Goal: Task Accomplishment & Management: Manage account settings

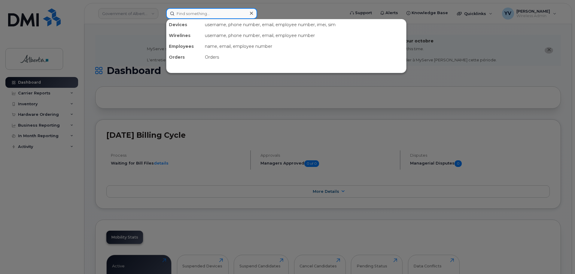
click at [180, 15] on input at bounding box center [211, 13] width 91 height 11
paste input "7803406683"
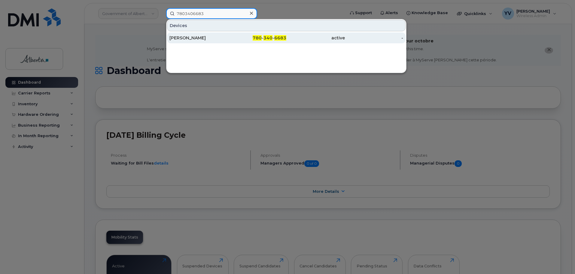
type input "7803406683"
click at [280, 37] on span "6683" at bounding box center [280, 37] width 12 height 5
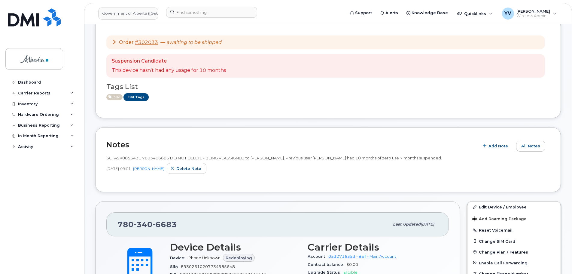
scroll to position [150, 0]
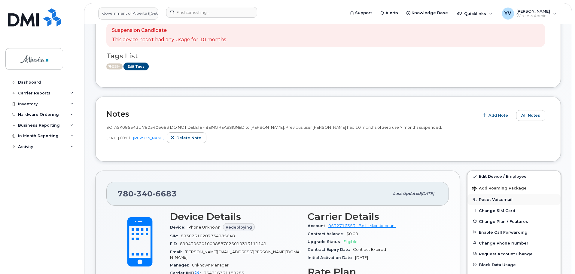
click at [486, 197] on button "Reset Voicemail" at bounding box center [513, 199] width 93 height 11
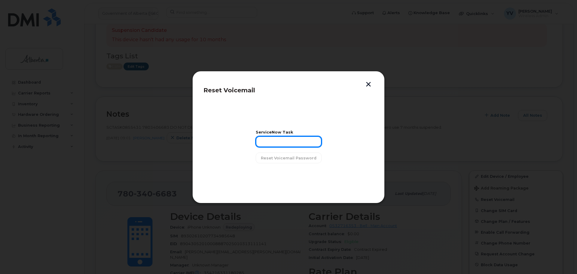
click at [267, 141] on input "text" at bounding box center [289, 141] width 66 height 11
paste input "SCTASK0855431"
type input "SCTASK0855431"
click at [280, 156] on span "Reset Voicemail Password" at bounding box center [289, 158] width 56 height 6
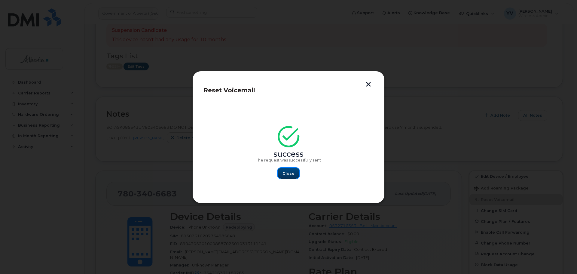
click at [289, 171] on span "Close" at bounding box center [288, 173] width 12 height 6
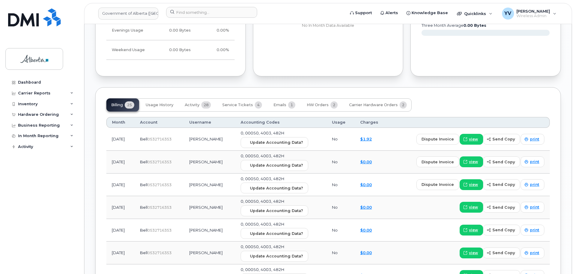
scroll to position [0, 0]
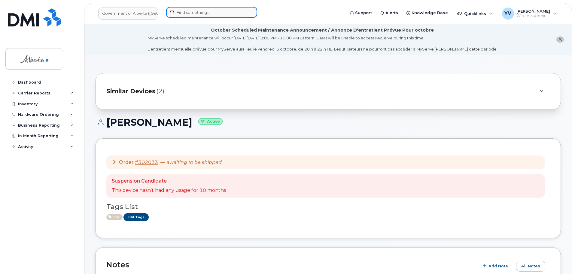
click at [189, 10] on input at bounding box center [211, 12] width 91 height 11
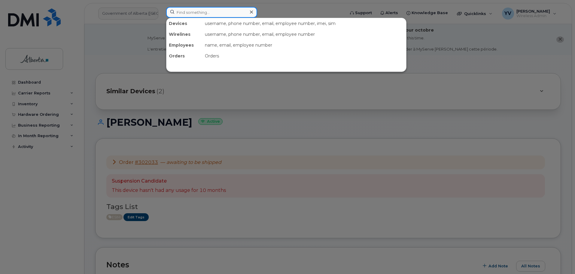
paste input "7802883884"
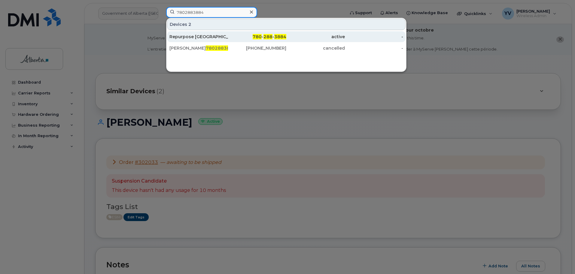
type input "7802883884"
click at [271, 36] on span "288" at bounding box center [267, 36] width 9 height 5
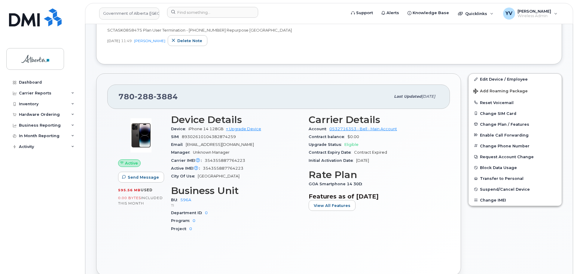
scroll to position [238, 0]
click at [492, 188] on span "Suspend/Cancel Device" at bounding box center [504, 189] width 50 height 5
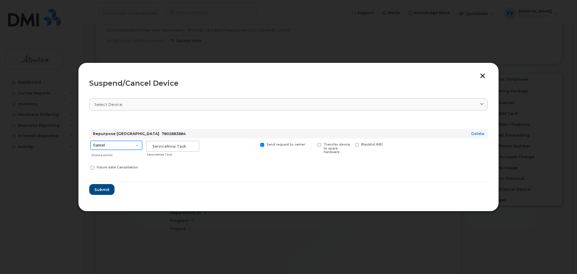
click at [138, 144] on select "Cancel Suspend - Extend Suspension Suspend - Reduced Rate Suspend - Lost Device…" at bounding box center [116, 145] width 52 height 9
select select "[object Object]"
click at [90, 141] on select "Cancel Suspend - Extend Suspension Suspend - Reduced Rate Suspend - Lost Device…" at bounding box center [116, 145] width 52 height 9
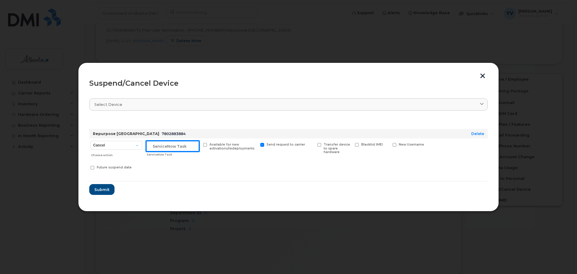
click at [158, 146] on input "text" at bounding box center [172, 146] width 53 height 11
paste input "SCTASK0858475"
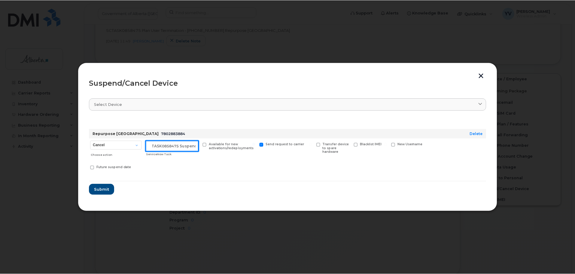
scroll to position [0, 0]
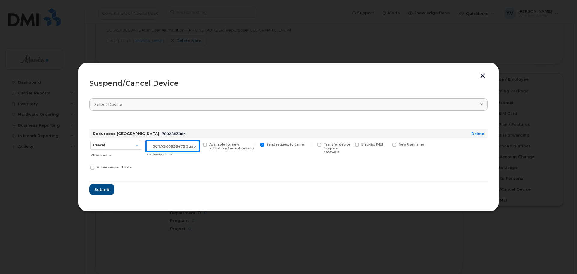
drag, startPoint x: 197, startPoint y: 146, endPoint x: 148, endPoint y: 145, distance: 48.7
click at [148, 145] on input "SCTASK0858475 Suspend" at bounding box center [172, 146] width 53 height 11
type input "SCTASK0858475 Suspend"
click at [97, 189] on span "Submit" at bounding box center [101, 190] width 15 height 6
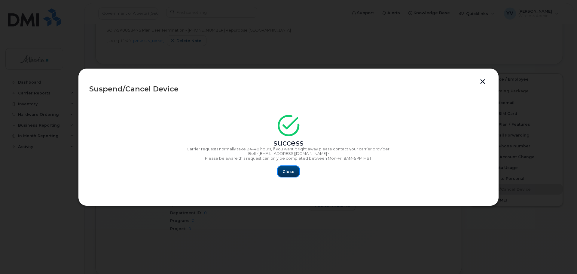
click at [288, 168] on span "Close" at bounding box center [288, 171] width 12 height 6
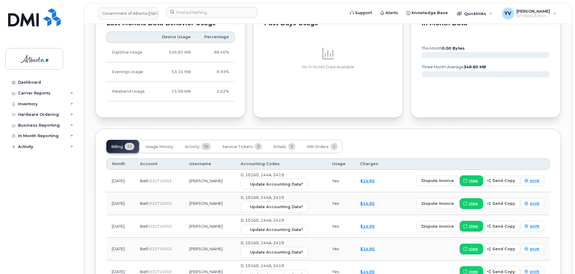
scroll to position [531, 0]
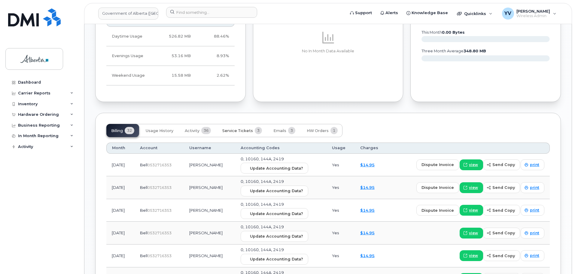
click at [239, 130] on span "Service Tickets" at bounding box center [237, 130] width 31 height 5
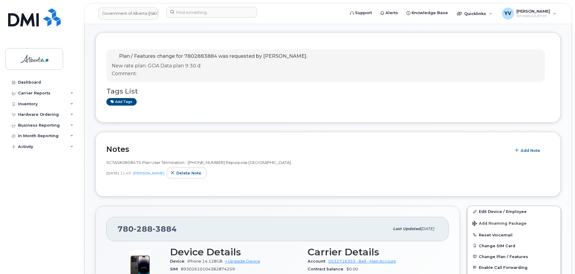
scroll to position [40, 0]
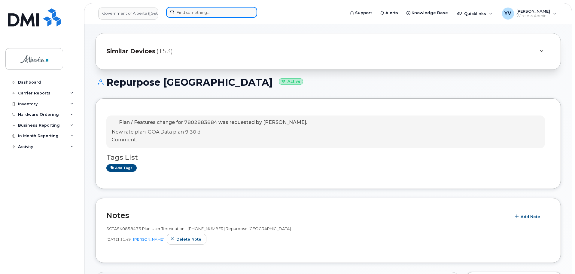
click at [186, 11] on input at bounding box center [211, 12] width 91 height 11
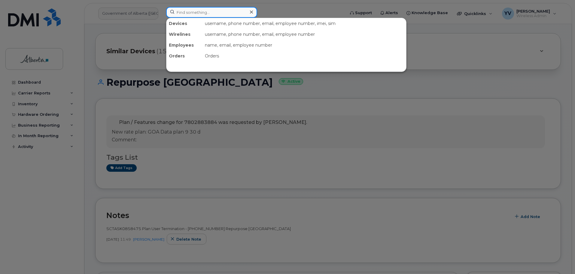
paste input "5873858805"
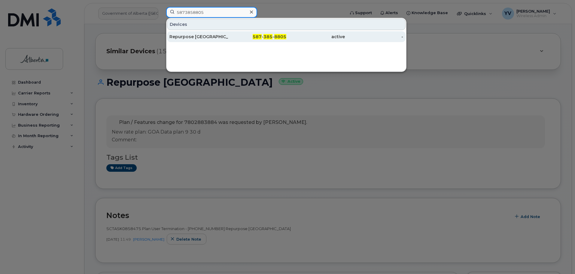
type input "5873858805"
click at [269, 33] on div "587 - 385 - 8805" at bounding box center [257, 36] width 59 height 11
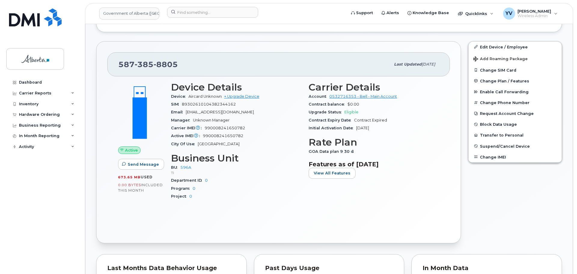
scroll to position [162, 0]
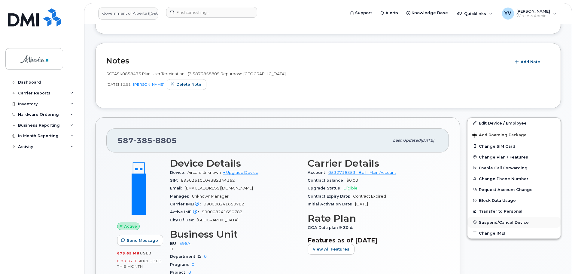
click at [500, 220] on span "Suspend/Cancel Device" at bounding box center [504, 222] width 50 height 5
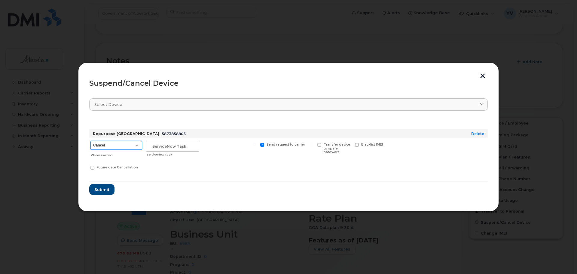
click at [138, 145] on select "Cancel Suspend - Extend Suspension Suspend - Reduced Rate Suspend - Lost Device…" at bounding box center [116, 145] width 52 height 9
select select "[object Object]"
click at [90, 141] on select "Cancel Suspend - Extend Suspension Suspend - Reduced Rate Suspend - Lost Device…" at bounding box center [116, 145] width 52 height 9
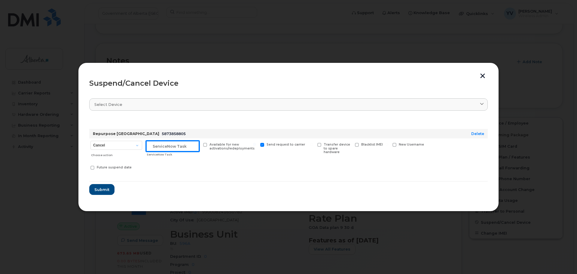
click at [160, 146] on input "text" at bounding box center [172, 146] width 53 height 11
paste input "SCTASK0858475 Suspend"
type input "SCTASK0858475 Suspend"
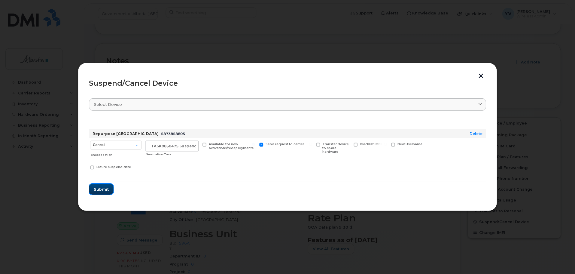
scroll to position [0, 0]
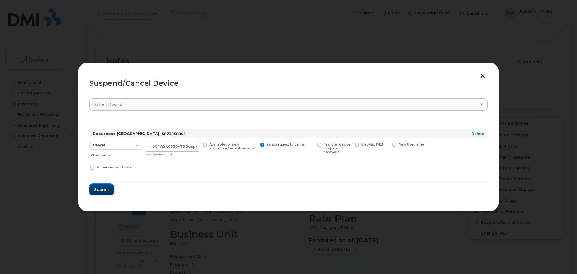
click at [96, 188] on span "Submit" at bounding box center [101, 190] width 15 height 6
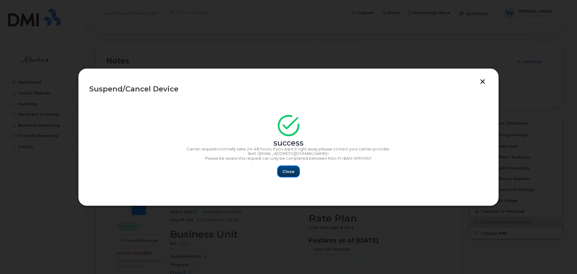
click at [288, 169] on span "Close" at bounding box center [288, 171] width 12 height 6
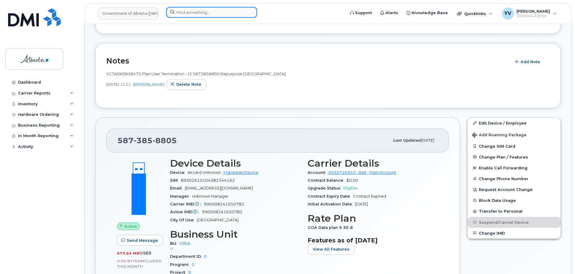
click at [191, 12] on input at bounding box center [211, 12] width 91 height 11
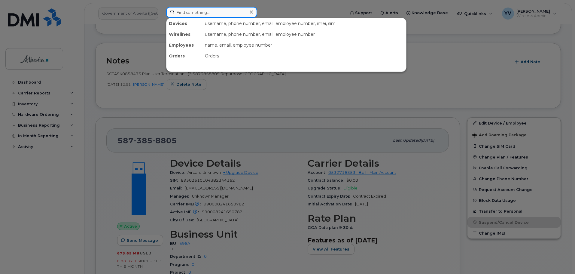
paste input "5878736152"
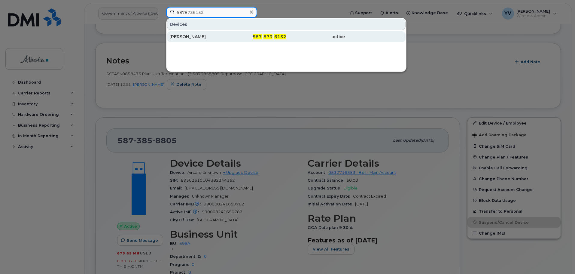
type input "5878736152"
click at [276, 37] on span "6152" at bounding box center [280, 36] width 12 height 5
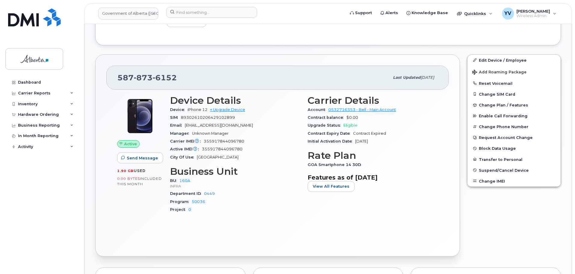
scroll to position [174, 0]
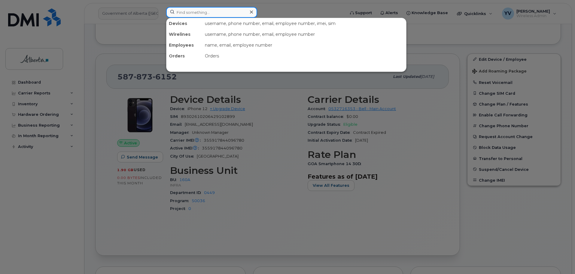
click at [189, 11] on input at bounding box center [211, 12] width 91 height 11
drag, startPoint x: 458, startPoint y: 32, endPoint x: 450, endPoint y: 33, distance: 8.5
click at [458, 32] on div at bounding box center [287, 137] width 575 height 274
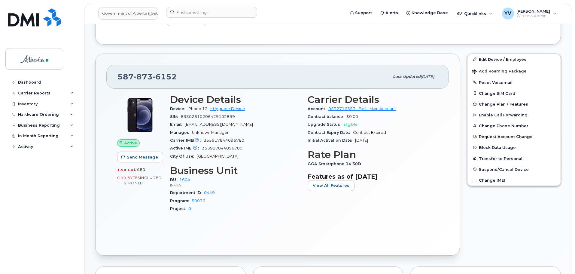
scroll to position [41, 0]
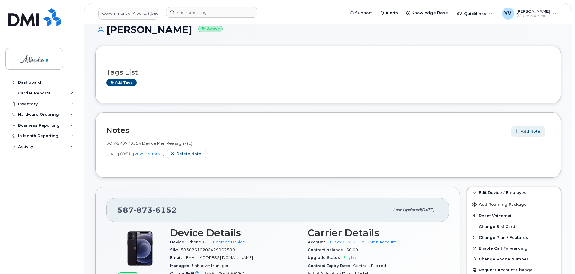
click at [530, 130] on span "Add Note" at bounding box center [530, 131] width 20 height 6
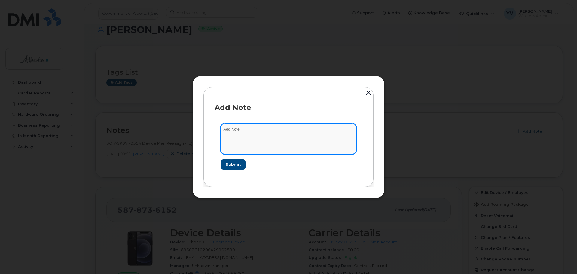
click at [237, 127] on textarea at bounding box center [288, 138] width 136 height 31
paste textarea "SCTASK0851675 Plan Cancel - (1) Repurpose Edmonton"
type textarea "SCTASK0851675 Plan Cancel - (1) Repurpose Edmonton"
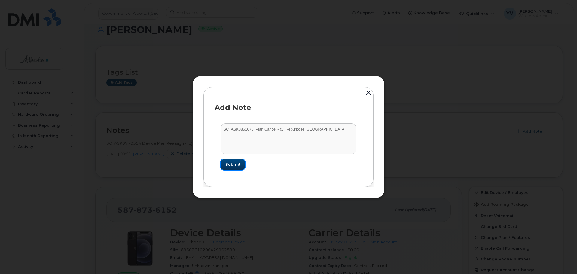
click at [231, 162] on span "Submit" at bounding box center [232, 164] width 15 height 6
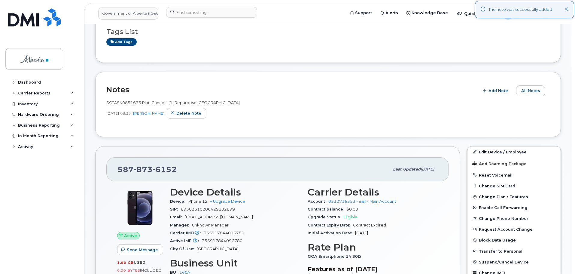
scroll to position [100, 0]
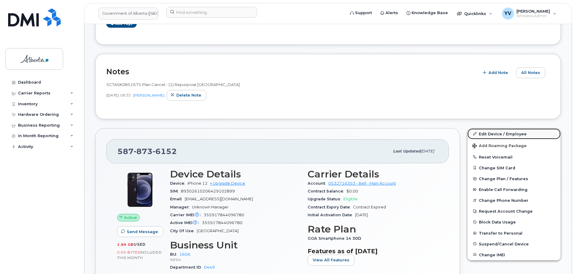
click at [491, 132] on link "Edit Device / Employee" at bounding box center [513, 133] width 93 height 11
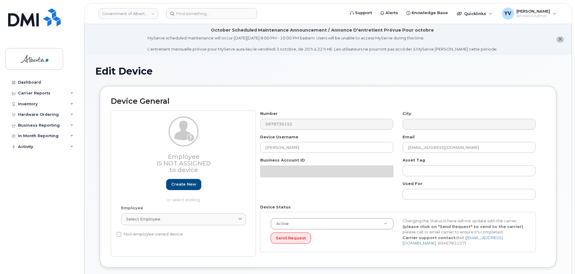
select select "4681665"
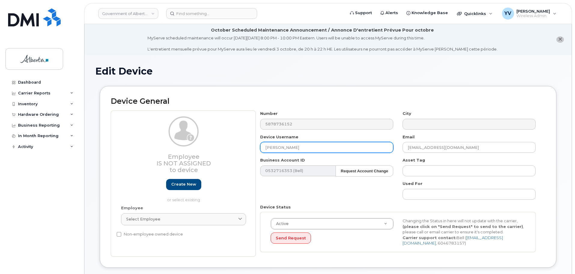
drag, startPoint x: 299, startPoint y: 149, endPoint x: 258, endPoint y: 147, distance: 40.6
click at [258, 147] on div "Device Username [PERSON_NAME]" at bounding box center [327, 143] width 142 height 19
paste input "Repurpose Edmonto"
type input "Repurpose [GEOGRAPHIC_DATA]"
drag, startPoint x: 467, startPoint y: 148, endPoint x: 390, endPoint y: 148, distance: 77.5
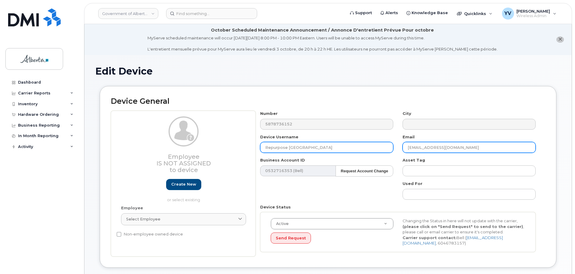
click at [390, 148] on div "Number 5878736152 City Device Username Repurpose Edmonton Email Tosin.Ihimoyan@…" at bounding box center [398, 184] width 285 height 146
paste input "repurpose"
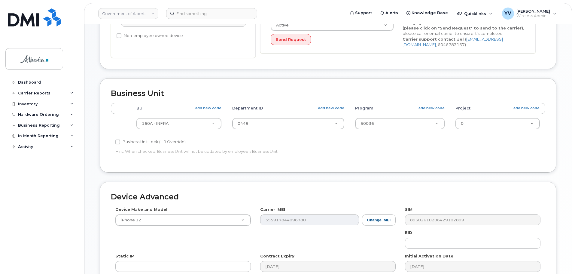
scroll to position [222, 0]
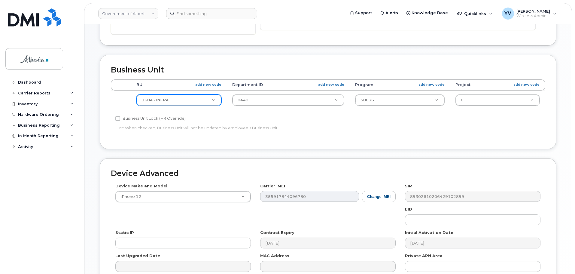
type input "[EMAIL_ADDRESS][DOMAIN_NAME]"
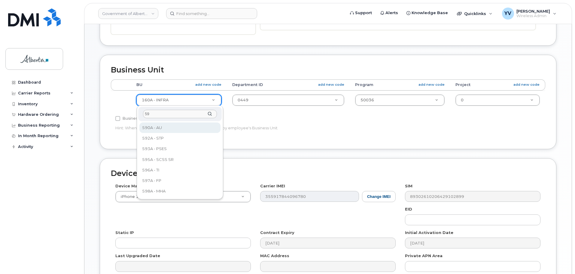
scroll to position [0, 0]
type input "596"
select select "4797729"
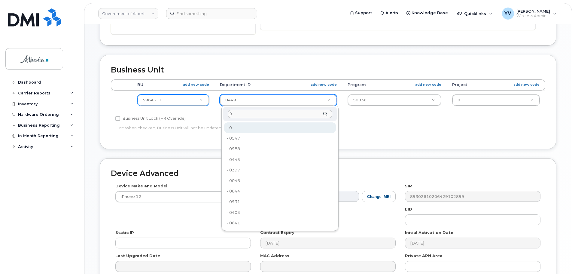
type input "0"
type input "4806341"
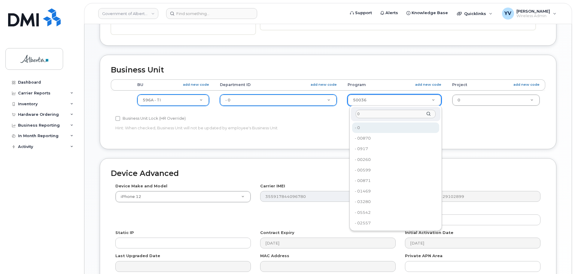
type input "0"
type input "4806366"
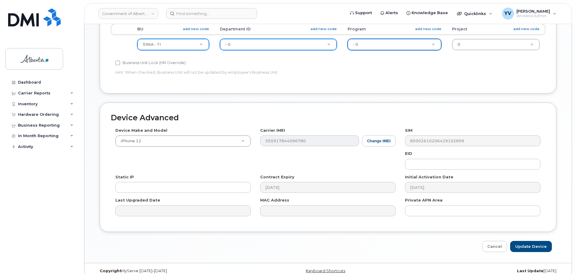
scroll to position [285, 0]
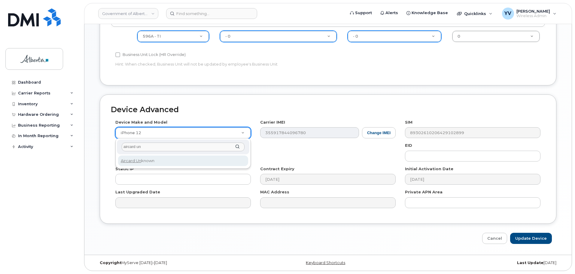
type input "aircard un"
select select "971"
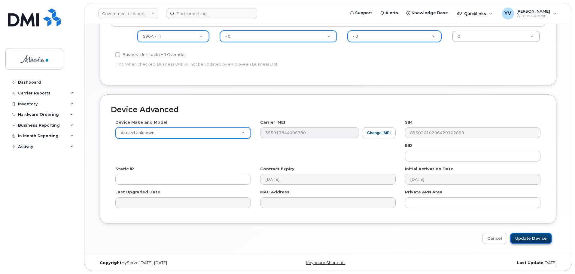
click at [527, 237] on input "Update Device" at bounding box center [531, 237] width 42 height 11
type input "Saving..."
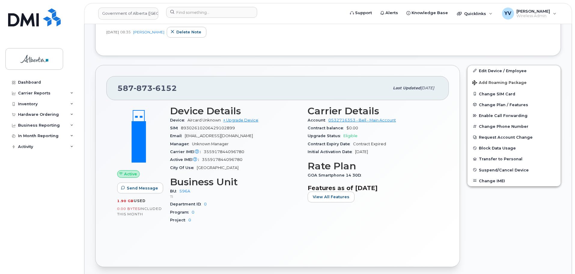
scroll to position [212, 0]
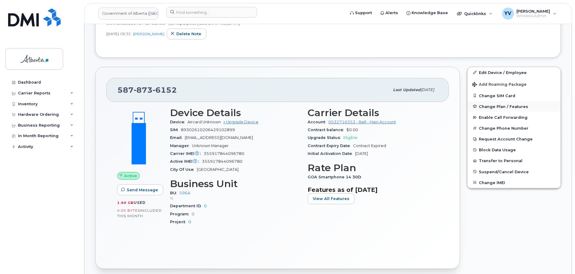
click at [505, 104] on span "Change Plan / Features" at bounding box center [503, 106] width 49 height 5
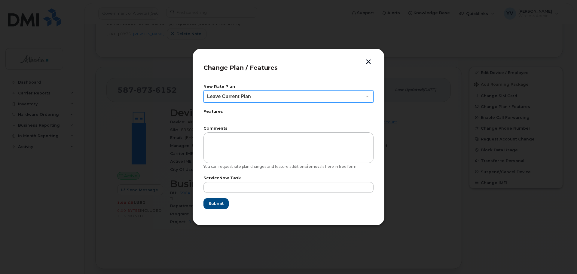
click at [367, 95] on select "Leave Current Plan GOA Data plan 9 30 d GOA–Unlimited Data Plan 9" at bounding box center [288, 96] width 170 height 12
select select "1790211"
click at [203, 90] on select "Leave Current Plan GOA Data plan 9 30 d GOA–Unlimited Data Plan 9" at bounding box center [288, 96] width 170 height 12
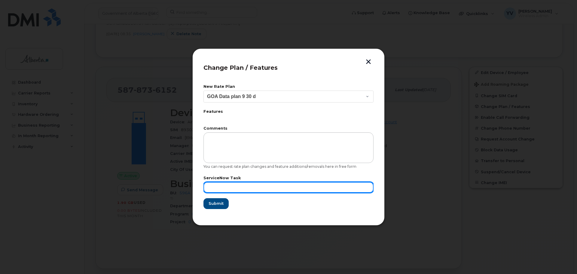
click at [218, 188] on input "text" at bounding box center [288, 187] width 170 height 11
paste input "SCTASK0851675"
type input "SCTASK0851675"
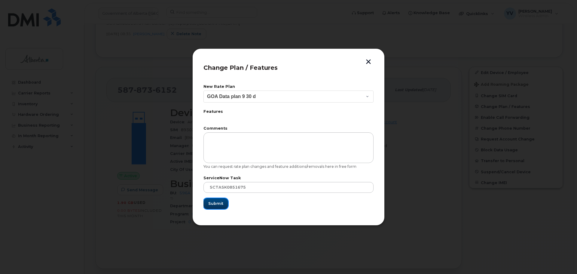
click at [211, 201] on span "Submit" at bounding box center [215, 203] width 15 height 6
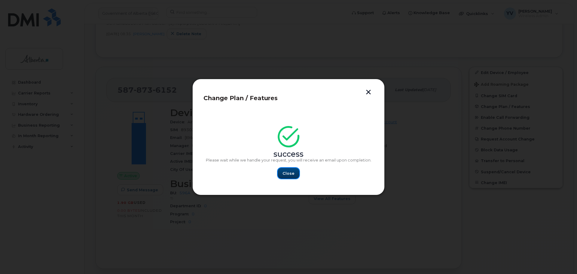
click at [282, 171] on button "Close" at bounding box center [288, 173] width 22 height 11
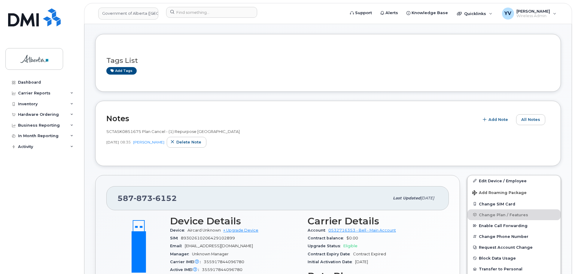
scroll to position [276, 0]
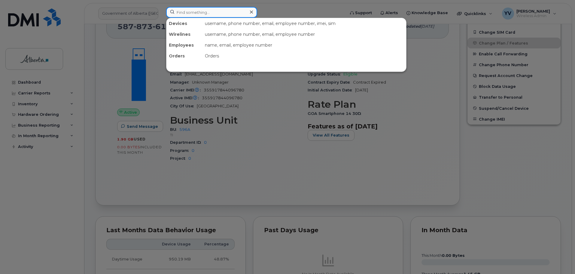
click at [180, 9] on input at bounding box center [211, 12] width 91 height 11
paste input "4034639378"
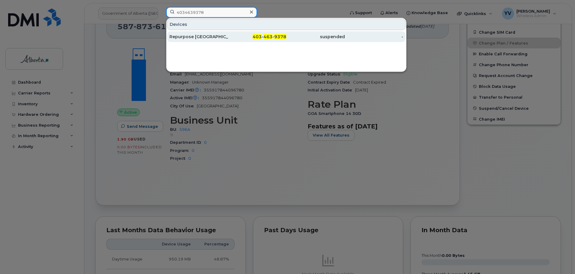
type input "4034639378"
click at [266, 35] on span "463" at bounding box center [267, 36] width 9 height 5
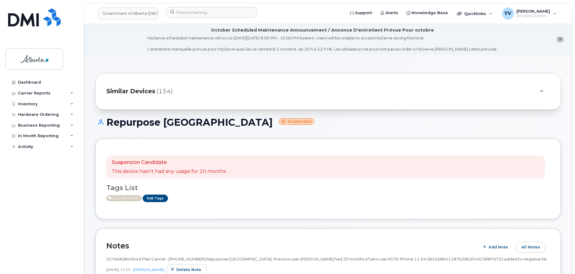
click at [98, 250] on div "Notes Add Note All Notes SCTASK0849549 Plan Cancel - [PHONE_NUMBER] Repurpose […" at bounding box center [328, 260] width 466 height 65
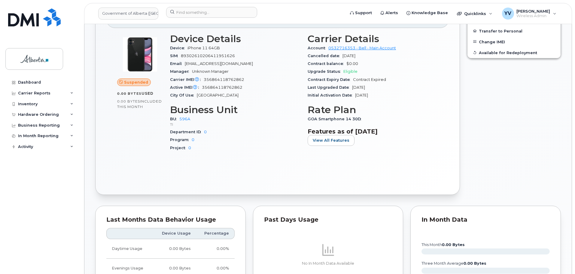
scroll to position [238, 0]
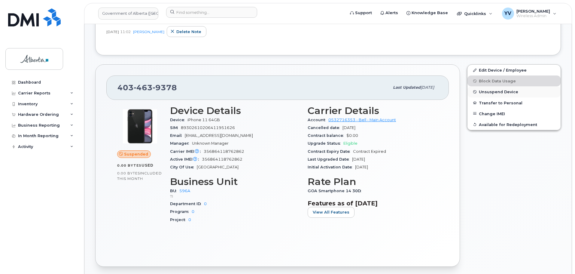
click at [493, 92] on span "Unsuspend Device" at bounding box center [498, 91] width 39 height 5
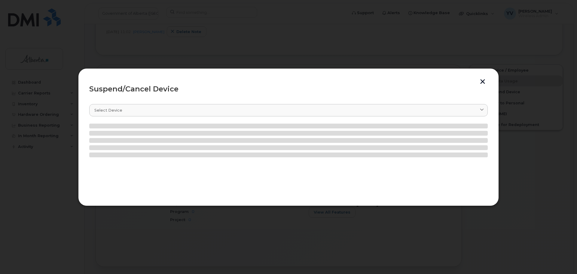
click at [483, 78] on div "Suspend/Cancel Device Select device Type first three symbols or more" at bounding box center [288, 137] width 420 height 138
click at [482, 81] on button "button" at bounding box center [482, 82] width 9 height 6
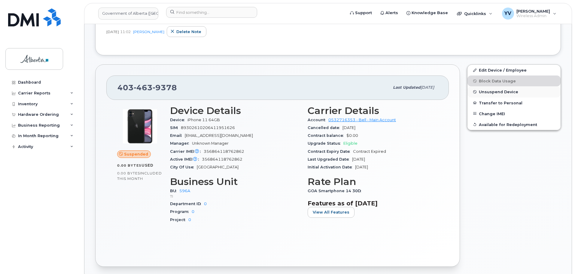
click at [484, 90] on span "Unsuspend Device" at bounding box center [498, 91] width 39 height 5
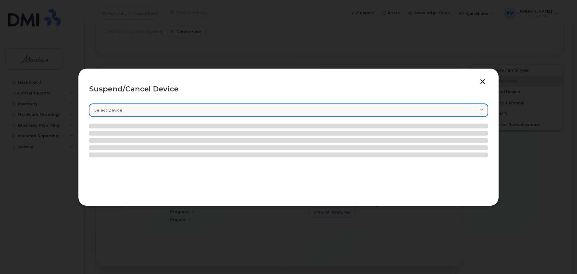
click at [482, 108] on icon at bounding box center [482, 110] width 4 height 4
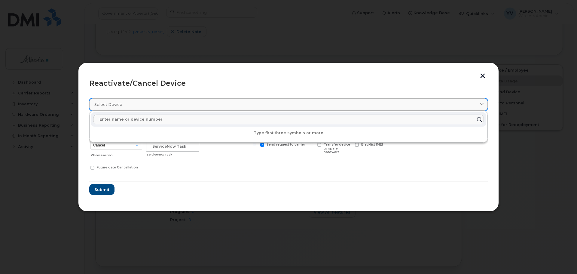
paste input "4034639378"
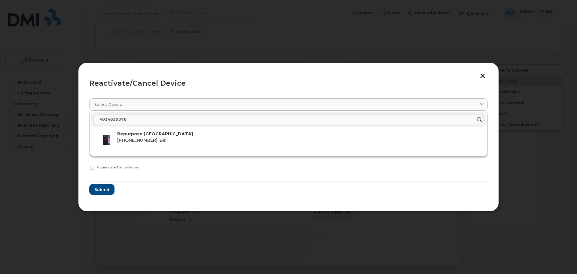
type input "4034639378"
click at [482, 77] on button "button" at bounding box center [482, 76] width 9 height 6
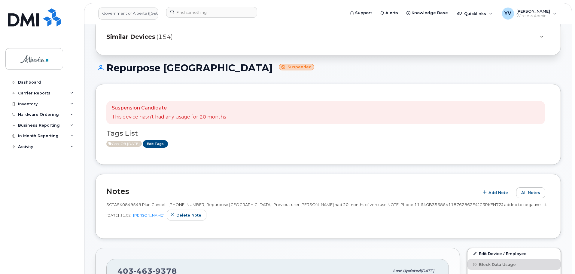
scroll to position [0, 0]
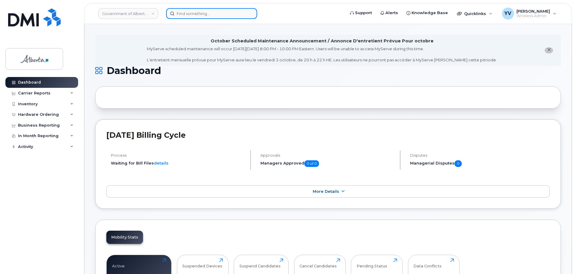
click at [190, 12] on input at bounding box center [211, 13] width 91 height 11
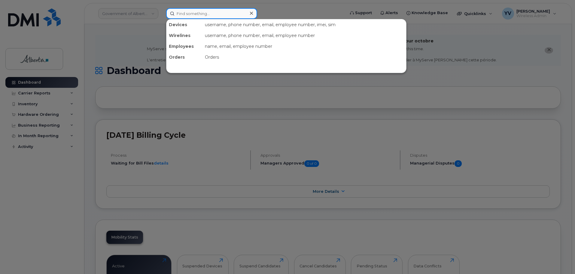
paste input "4034639378"
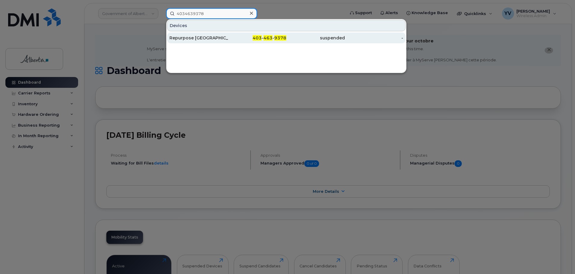
type input "4034639378"
click at [271, 37] on span "463" at bounding box center [267, 37] width 9 height 5
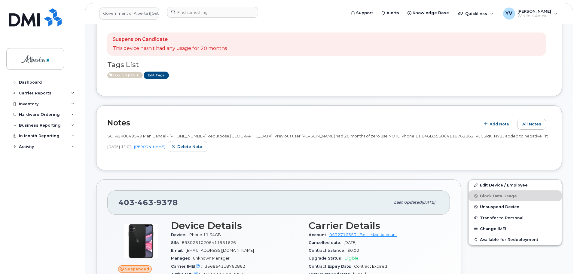
scroll to position [89, 0]
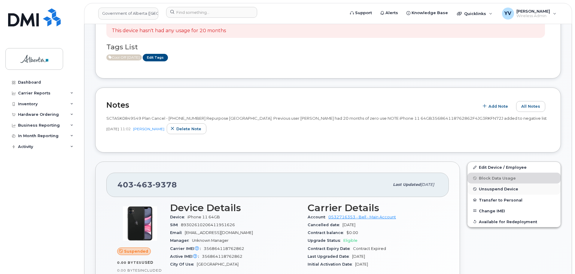
click at [495, 187] on span "Unsuspend Device" at bounding box center [498, 189] width 39 height 5
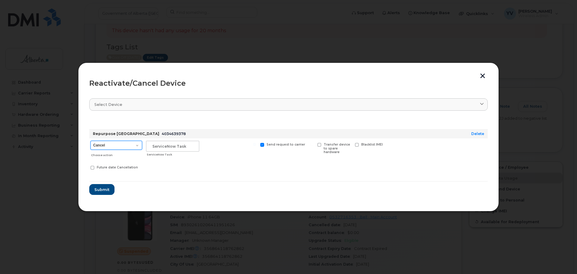
click at [136, 145] on select "Cancel Suspend - Extend Suspension Reactivate" at bounding box center [116, 145] width 52 height 9
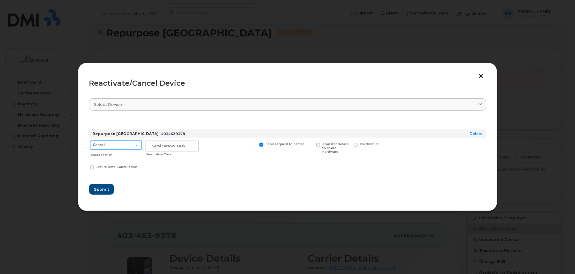
scroll to position [141, 0]
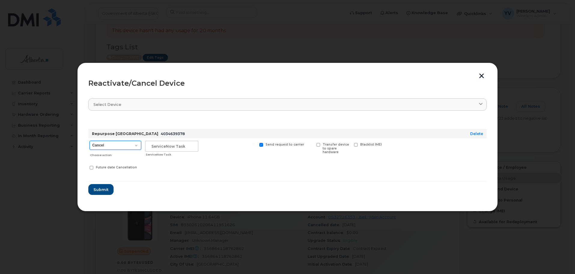
select select "[object Object]"
click at [89, 141] on select "Cancel Suspend - Extend Suspension Reactivate" at bounding box center [115, 145] width 52 height 9
click at [155, 144] on input "text" at bounding box center [171, 146] width 53 height 11
paste input "SCTASK0860801 Suspend"
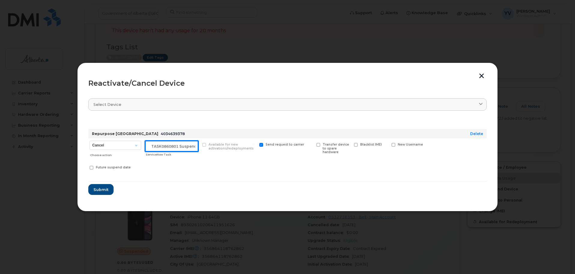
drag, startPoint x: 196, startPoint y: 148, endPoint x: 180, endPoint y: 146, distance: 16.1
click at [180, 146] on input "SCTASK0860801 Suspend" at bounding box center [171, 146] width 53 height 11
drag, startPoint x: 196, startPoint y: 147, endPoint x: 175, endPoint y: 147, distance: 20.7
click at [175, 147] on input "SCTASK0860801 Reactivate" at bounding box center [171, 146] width 53 height 11
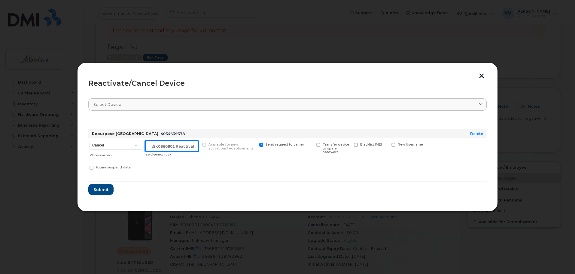
type input "SCTASK0860801 Reactivate"
click at [96, 189] on span "Submit" at bounding box center [100, 190] width 15 height 6
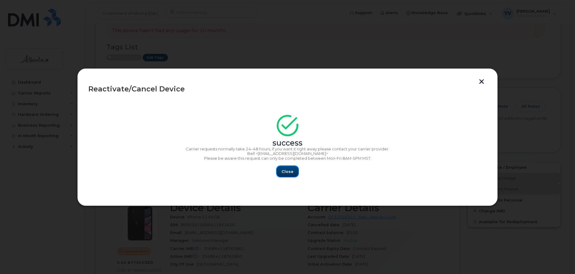
click at [287, 172] on span "Close" at bounding box center [287, 171] width 12 height 6
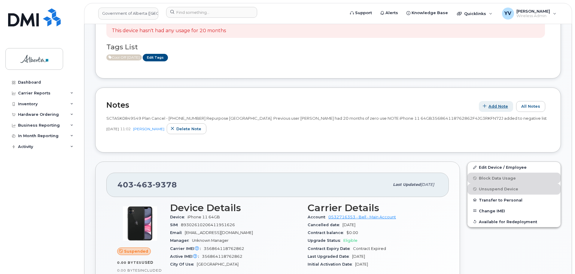
click at [496, 105] on span "Add Note" at bounding box center [498, 106] width 20 height 6
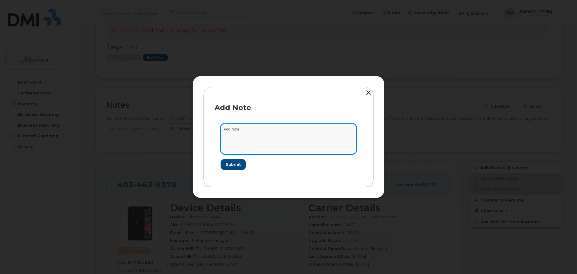
click at [234, 131] on textarea at bounding box center [288, 138] width 136 height 31
paste textarea "SCTASK0860801 4034639378 DO NOT DELETE - BEING REASSIGNED to Roy Gool. Plan was…"
type textarea "SCTASK0860801 4034639378 DO NOT DELETE - BEING REASSIGNED to Roy Gool. Plan was…"
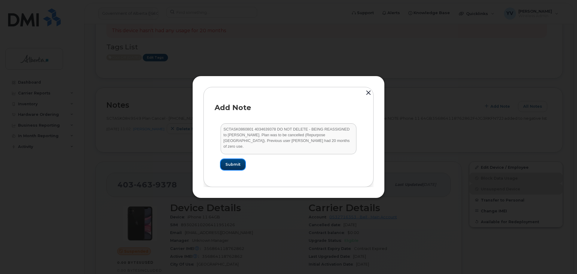
click at [237, 165] on span "Submit" at bounding box center [232, 164] width 15 height 6
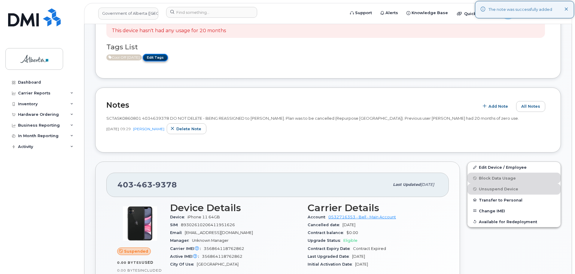
click at [164, 56] on link "Edit Tags" at bounding box center [155, 58] width 25 height 8
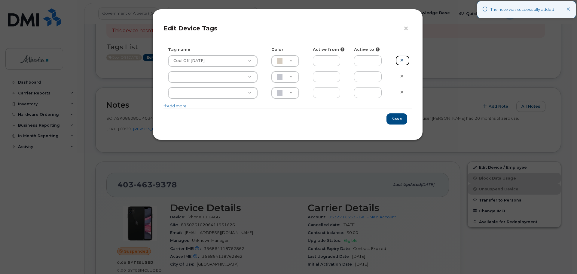
click at [400, 59] on icon at bounding box center [401, 60] width 3 height 5
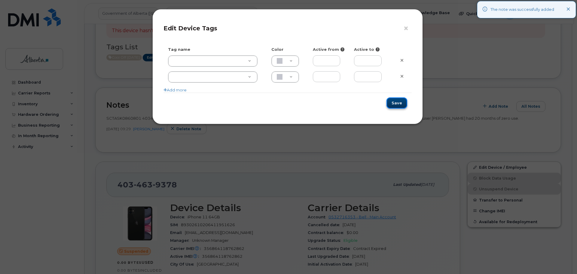
click at [399, 102] on button "Save" at bounding box center [396, 102] width 21 height 11
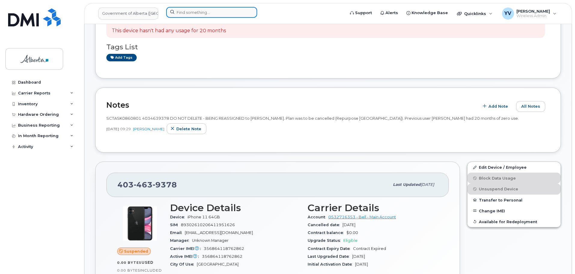
click at [185, 12] on input at bounding box center [211, 12] width 91 height 11
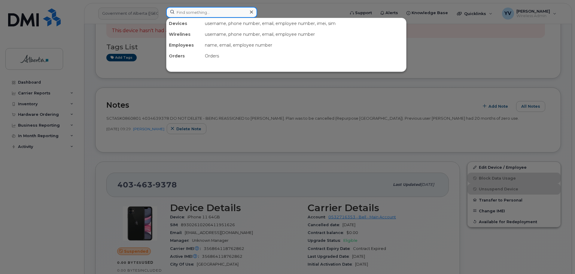
paste input "4034620358"
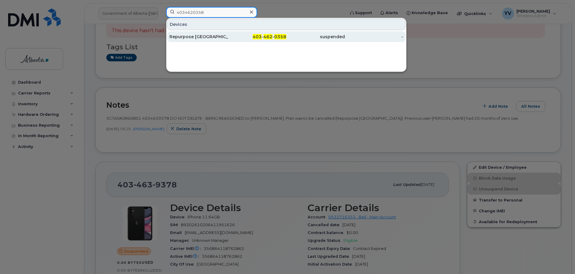
type input "4034620358"
click at [259, 35] on span "403" at bounding box center [257, 36] width 9 height 5
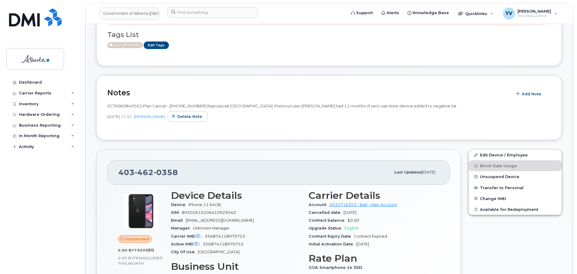
scroll to position [113, 0]
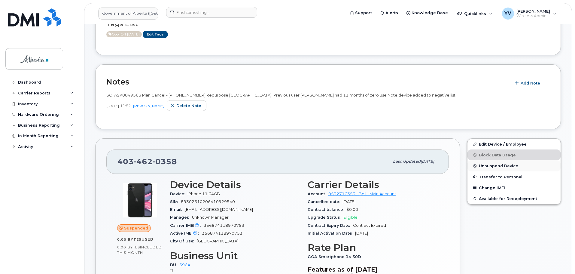
click at [490, 165] on span "Unsuspend Device" at bounding box center [498, 165] width 39 height 5
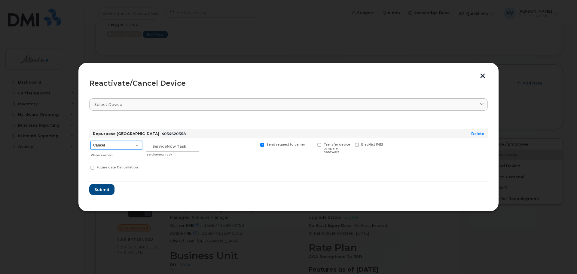
click at [137, 145] on select "Cancel Suspend - Extend Suspension Reactivate" at bounding box center [116, 145] width 52 height 9
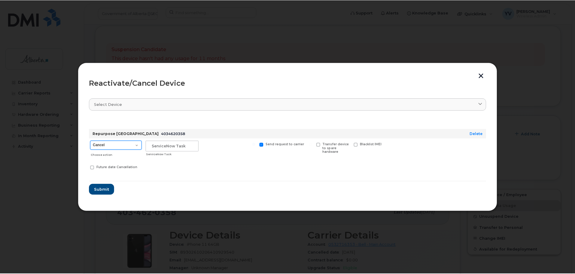
scroll to position [164, 0]
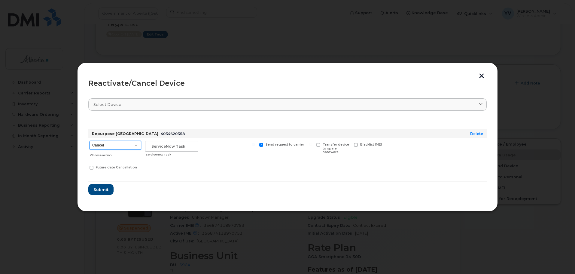
select select "[object Object]"
click at [89, 141] on select "Cancel Suspend - Extend Suspension Reactivate" at bounding box center [115, 145] width 52 height 9
click at [156, 146] on input "text" at bounding box center [171, 146] width 53 height 11
paste input "SCTASK0860801 Reactivate"
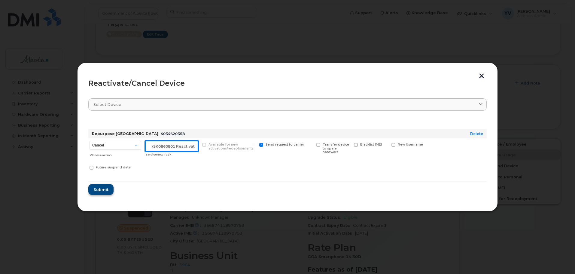
type input "SCTASK0860801 Reactivate"
click at [97, 189] on span "Submit" at bounding box center [100, 190] width 15 height 6
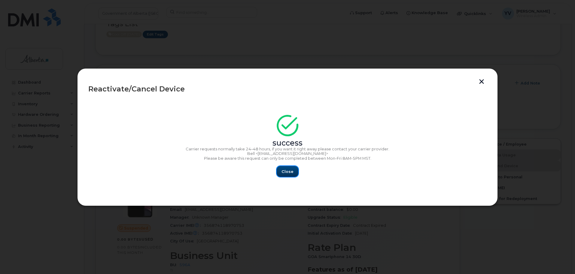
click at [285, 174] on span "Close" at bounding box center [287, 171] width 12 height 6
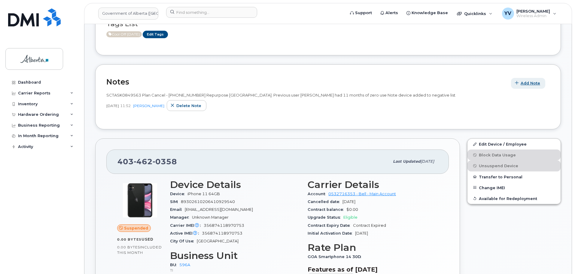
click at [531, 81] on span "Add Note" at bounding box center [530, 83] width 20 height 6
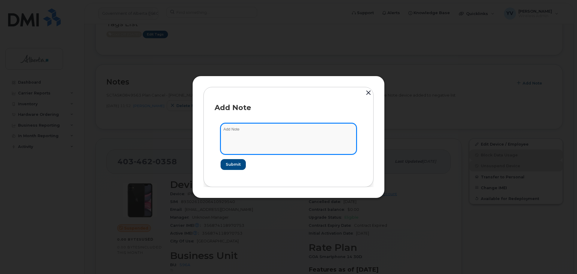
click at [238, 125] on textarea at bounding box center [288, 138] width 136 height 31
paste textarea "SCTASK0860801 4034620358 DO NOT DELETE - BEING REASSIGNED to Sereita Balkissoon…"
type textarea "SCTASK0860801 4034620358 DO NOT DELETE - BEING REASSIGNED to Sereita Balkissoon…"
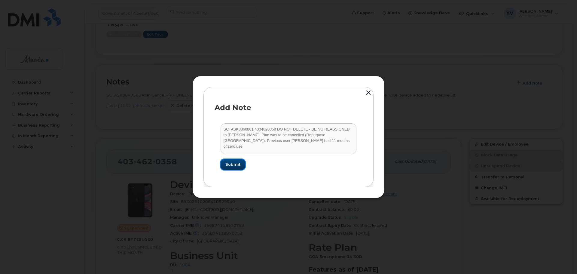
click at [229, 162] on span "Submit" at bounding box center [232, 164] width 15 height 6
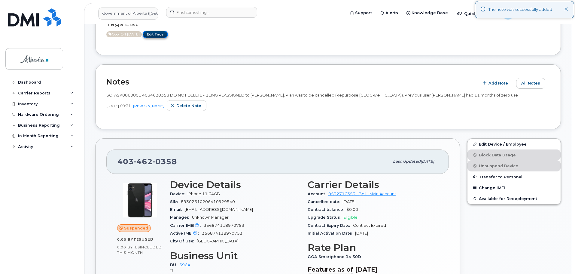
click at [163, 32] on link "Edit Tags" at bounding box center [155, 35] width 25 height 8
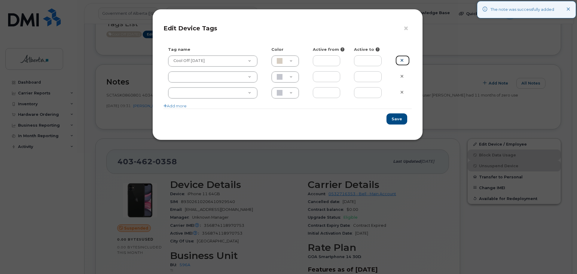
click at [402, 59] on icon at bounding box center [401, 60] width 3 height 5
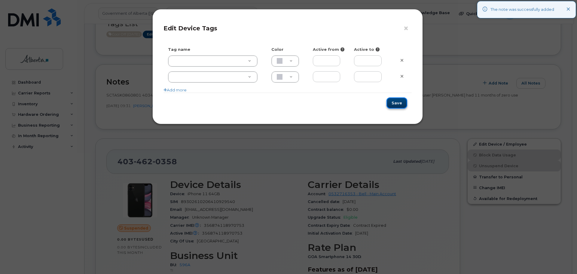
click at [396, 104] on button "Save" at bounding box center [396, 102] width 21 height 11
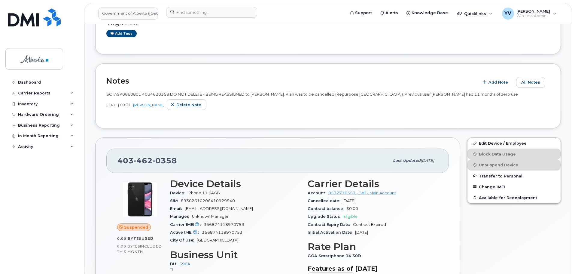
scroll to position [216, 0]
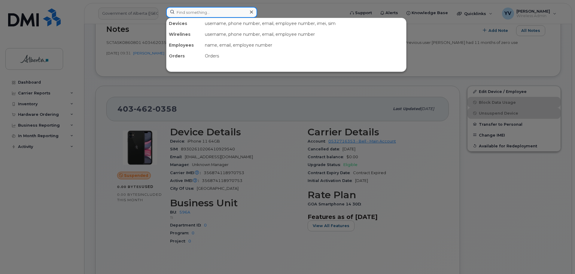
click at [178, 14] on input at bounding box center [211, 12] width 91 height 11
paste input "4038372046"
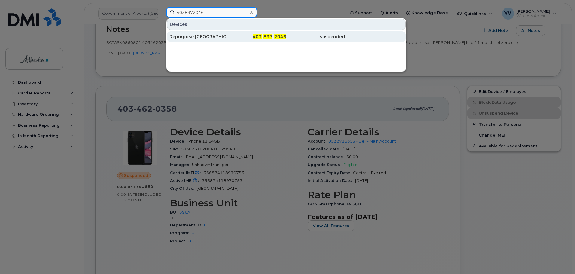
type input "4038372046"
click at [276, 37] on span "2046" at bounding box center [280, 36] width 12 height 5
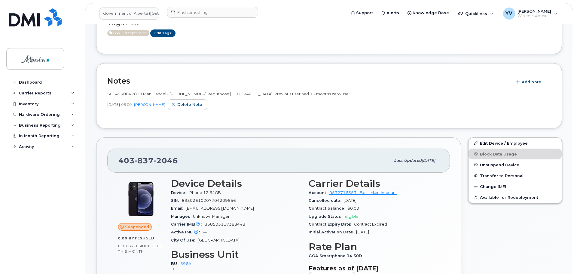
scroll to position [92, 0]
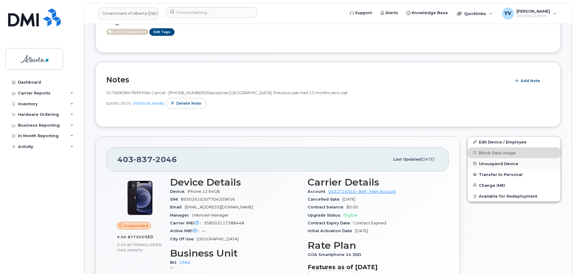
click at [488, 162] on span "Unsuspend Device" at bounding box center [498, 163] width 39 height 5
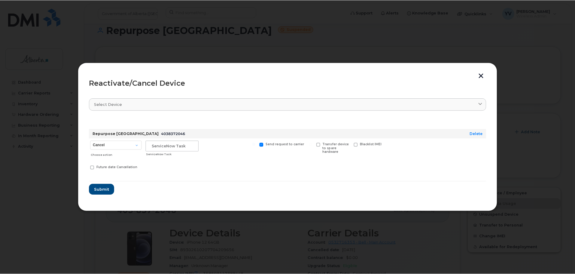
scroll to position [143, 0]
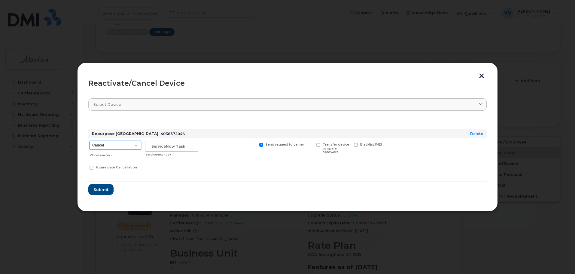
click at [135, 145] on select "Cancel Suspend - Extend Suspension Reactivate" at bounding box center [115, 145] width 52 height 9
select select "[object Object]"
click at [89, 141] on select "Cancel Suspend - Extend Suspension Reactivate" at bounding box center [115, 145] width 52 height 9
click at [166, 145] on input "text" at bounding box center [171, 146] width 53 height 11
paste input "SCTASK0860801 Reactivate"
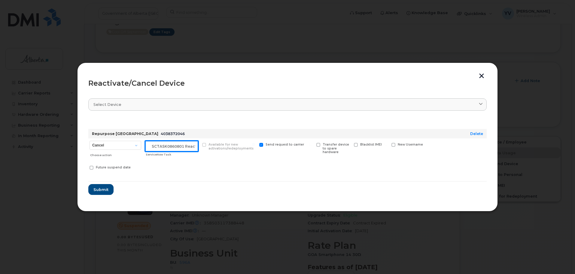
scroll to position [0, 9]
type input "SCTASK0860801 Reactivate"
click at [96, 188] on span "Submit" at bounding box center [100, 190] width 15 height 6
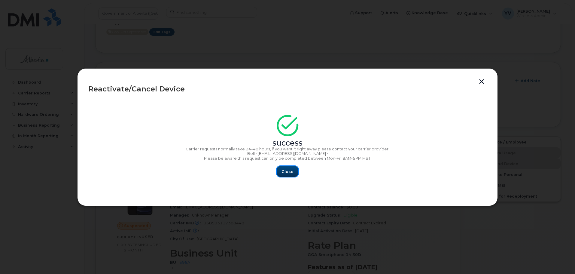
click at [292, 168] on span "Close" at bounding box center [287, 171] width 12 height 6
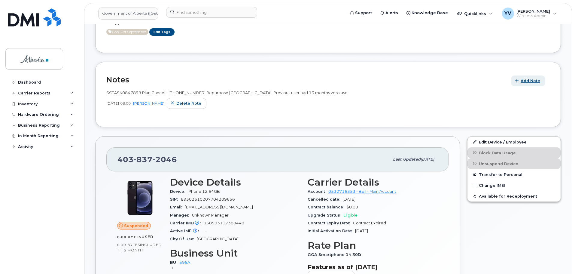
click at [528, 77] on button "Add Note" at bounding box center [528, 80] width 34 height 11
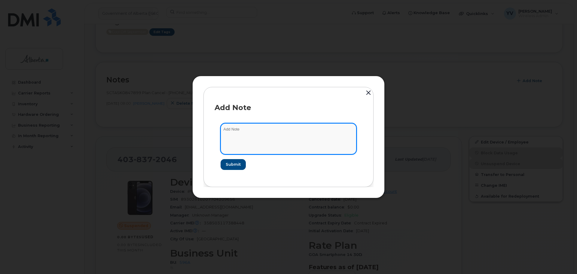
click at [244, 132] on textarea at bounding box center [288, 138] width 136 height 31
paste textarea "SCTASK0860801 4038372046 DO NOT DELETE - BEING REASSIGNED to Jemimah Makanju. P…"
type textarea "SCTASK0860801 4038372046 DO NOT DELETE - BEING REASSIGNED to Jemimah Makanju. P…"
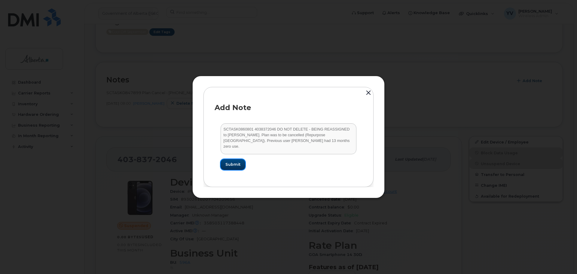
click at [230, 162] on span "Submit" at bounding box center [232, 164] width 15 height 6
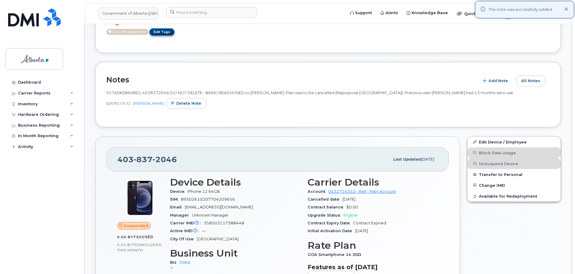
click at [162, 29] on link "Edit Tags" at bounding box center [161, 32] width 25 height 8
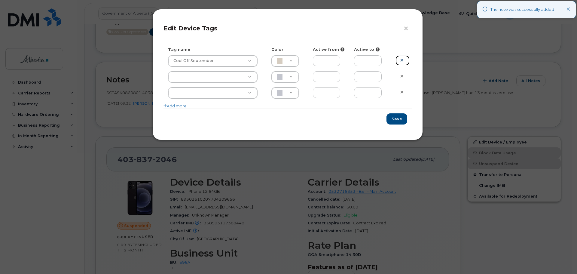
click at [400, 59] on link at bounding box center [402, 60] width 14 height 11
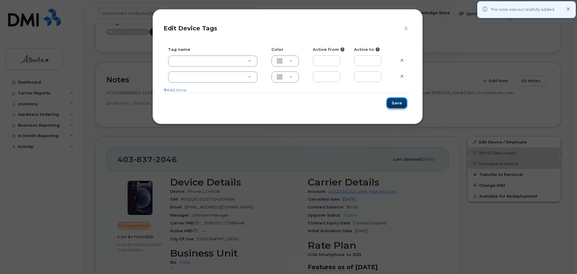
click at [393, 103] on button "Save" at bounding box center [396, 102] width 21 height 11
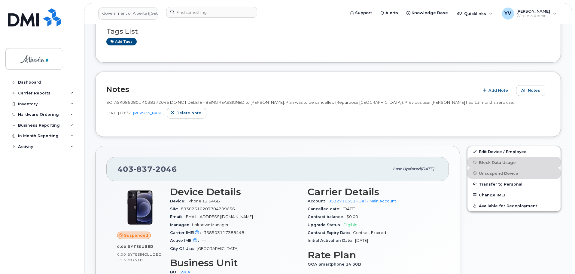
scroll to position [136, 0]
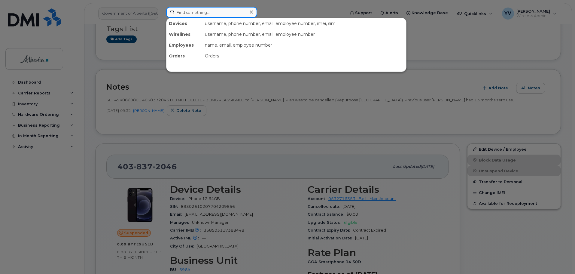
click at [184, 12] on input at bounding box center [211, 12] width 91 height 11
paste input "5873856977"
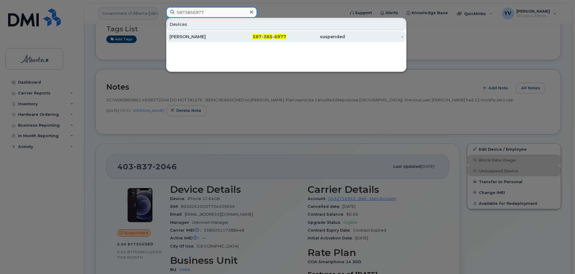
type input "5873856977"
click at [278, 37] on span "6977" at bounding box center [280, 36] width 12 height 5
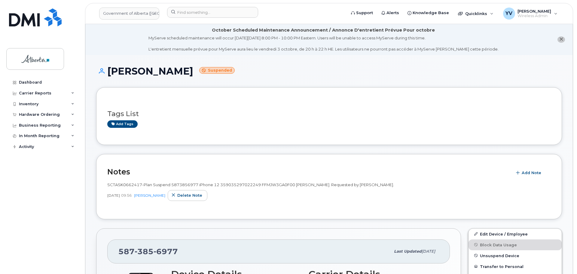
scroll to position [85, 0]
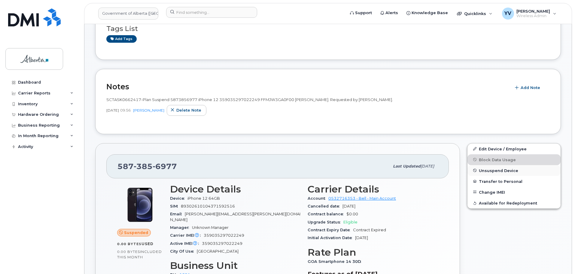
click at [484, 172] on span "Unsuspend Device" at bounding box center [498, 170] width 39 height 5
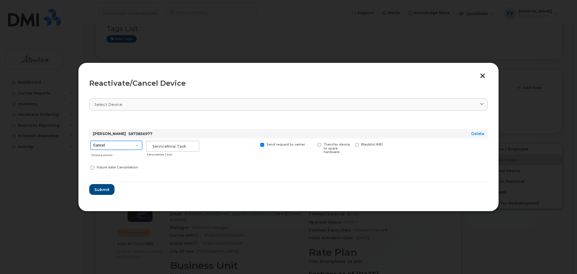
click at [137, 144] on select "Cancel Suspend - Extend Suspension Reactivate" at bounding box center [116, 145] width 52 height 9
select select "[object Object]"
click at [90, 141] on select "Cancel Suspend - Extend Suspension Reactivate" at bounding box center [116, 145] width 52 height 9
click at [160, 147] on input "text" at bounding box center [172, 146] width 53 height 11
paste input "SCTASK0861078"
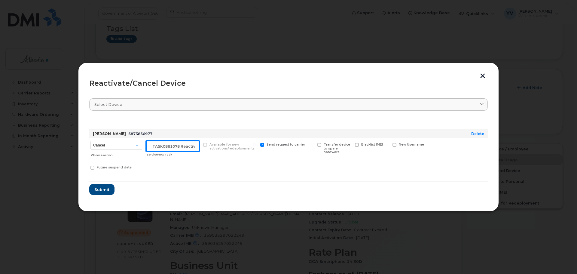
scroll to position [0, 9]
type input "SCTASK0861078 Reactivate"
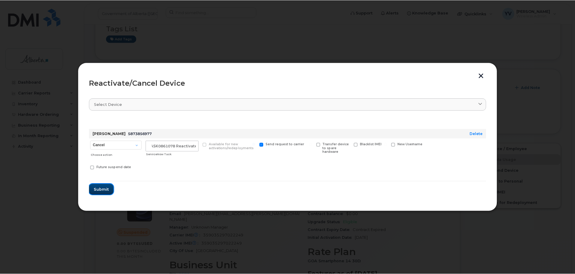
scroll to position [0, 0]
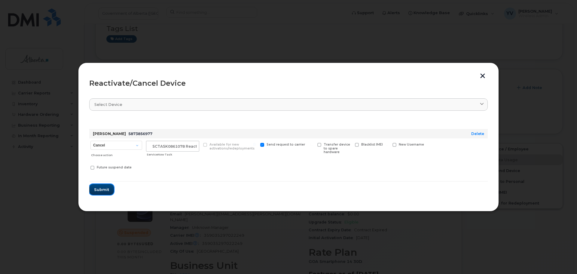
click at [100, 186] on button "Submit" at bounding box center [101, 189] width 25 height 11
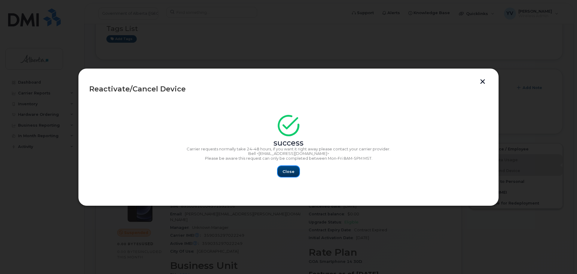
click at [286, 168] on button "Close" at bounding box center [288, 171] width 22 height 11
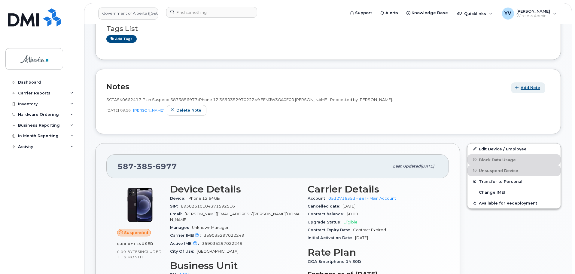
click at [528, 86] on span "Add Note" at bounding box center [530, 88] width 20 height 6
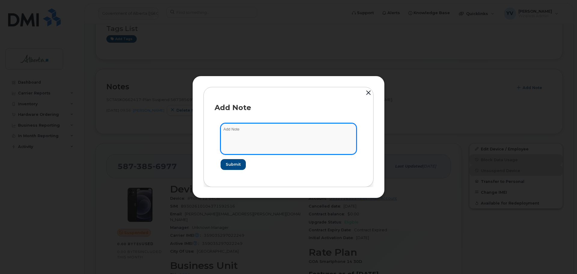
click at [231, 129] on textarea at bounding box center [288, 138] width 136 height 31
paste textarea "SCTASK0861078 5873856977 DO NOT DELETE - BEING REASSIGNED to Yvonne Rioux. Prev…"
type textarea "SCTASK0861078 5873856977 DO NOT DELETE - BEING REASSIGNED to Yvonne Rioux. Prev…"
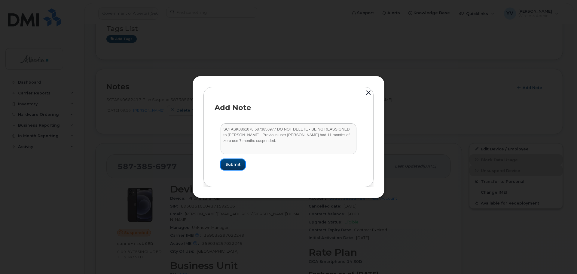
click at [234, 165] on span "Submit" at bounding box center [232, 164] width 15 height 6
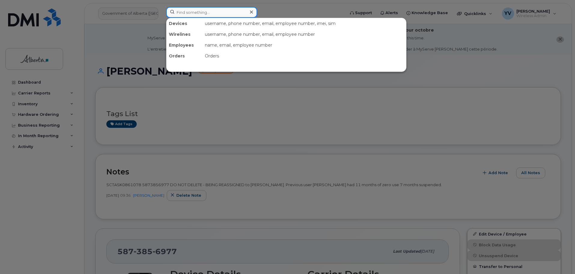
click at [187, 14] on input at bounding box center [211, 12] width 91 height 11
paste input "5873408497"
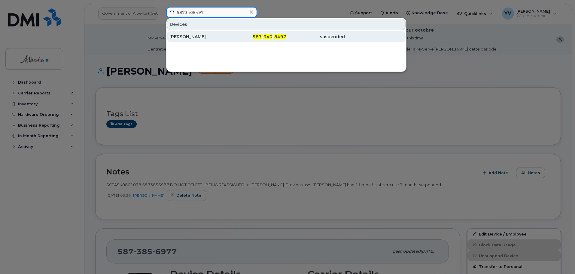
type input "5873408497"
click at [275, 35] on span "8497" at bounding box center [280, 36] width 12 height 5
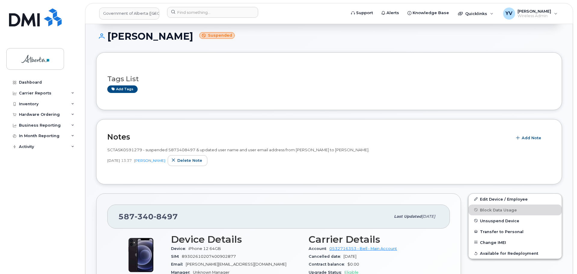
scroll to position [87, 0]
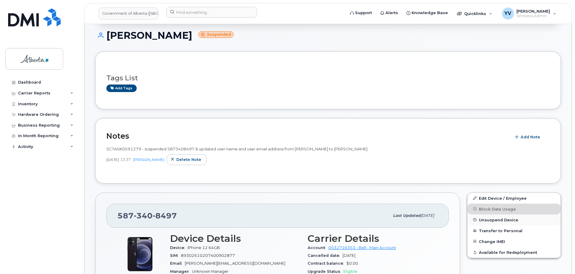
click at [489, 219] on span "Unsuspend Device" at bounding box center [498, 219] width 39 height 5
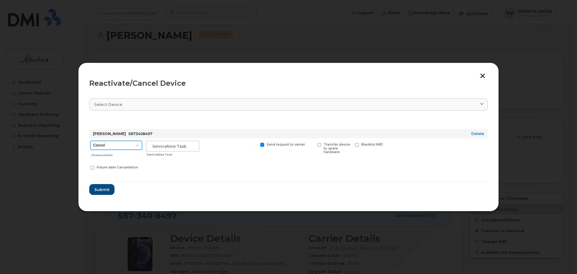
click at [137, 145] on select "Cancel Suspend - Extend Suspension Reactivate" at bounding box center [116, 145] width 52 height 9
select select "[object Object]"
click at [90, 141] on select "Cancel Suspend - Extend Suspension Reactivate" at bounding box center [116, 145] width 52 height 9
click at [152, 144] on input "text" at bounding box center [172, 146] width 53 height 11
paste input "SCTASK0860406"
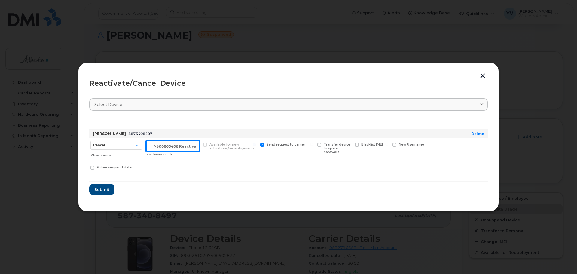
scroll to position [0, 9]
type input "SCTASK0860406 Reactivate"
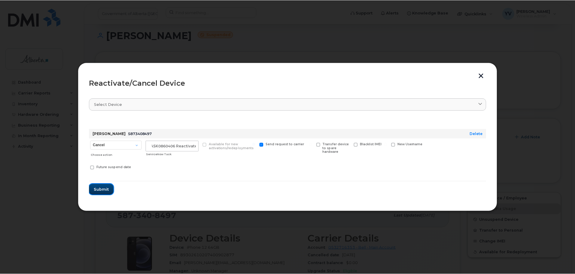
scroll to position [0, 0]
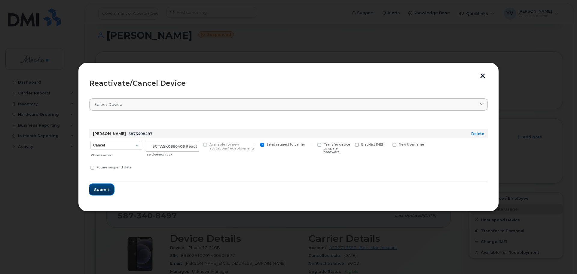
click at [96, 189] on span "Submit" at bounding box center [101, 190] width 15 height 6
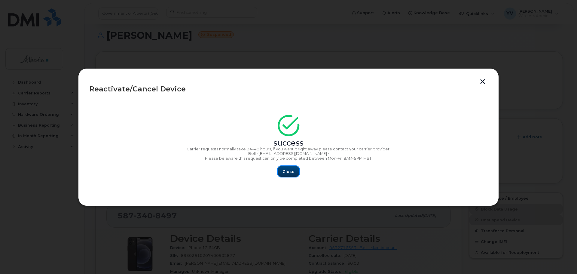
click at [287, 169] on span "Close" at bounding box center [288, 171] width 12 height 6
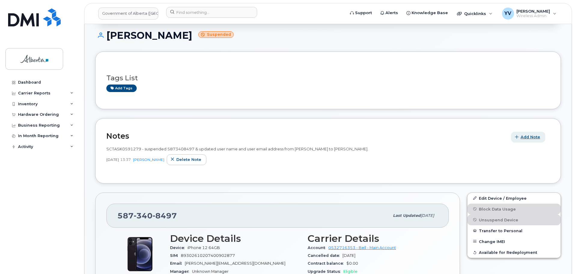
click at [533, 136] on span "Add Note" at bounding box center [530, 137] width 20 height 6
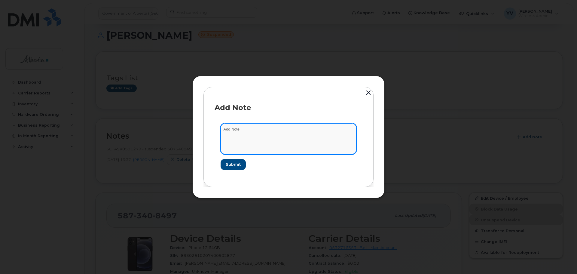
click at [232, 128] on textarea at bounding box center [288, 138] width 136 height 31
paste textarea "SCTASK0860406 5873408497 DO NOT DELETE - BEING REASSIGNED to Nina Lafleur. Prev…"
type textarea "SCTASK0860406 5873408497 DO NOT DELETE - BEING REASSIGNED to Nina Lafleur. Prev…"
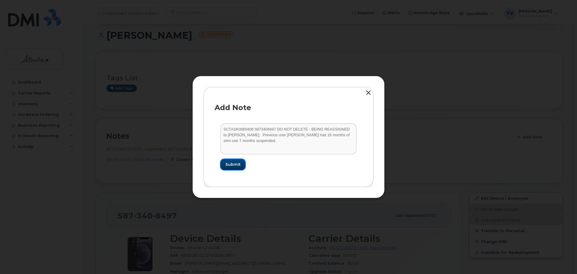
click at [229, 163] on span "Submit" at bounding box center [232, 164] width 15 height 6
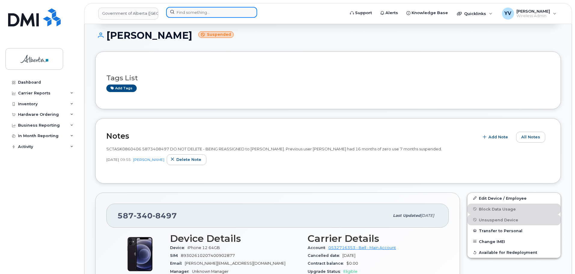
click at [180, 14] on input at bounding box center [211, 12] width 91 height 11
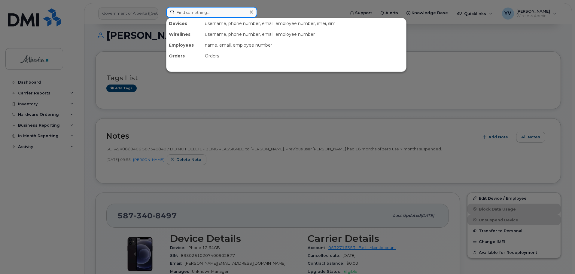
paste input "7802171861"
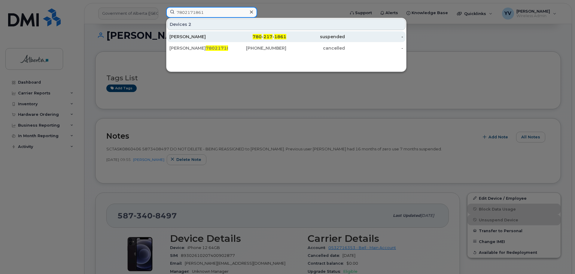
type input "7802171861"
click at [258, 35] on span "780" at bounding box center [257, 36] width 9 height 5
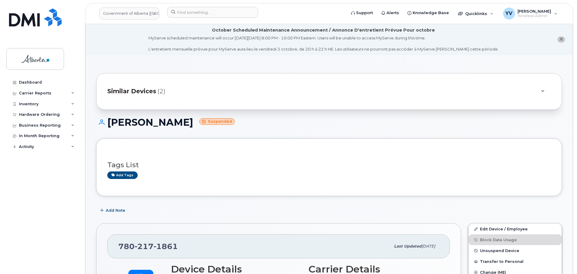
scroll to position [54, 0]
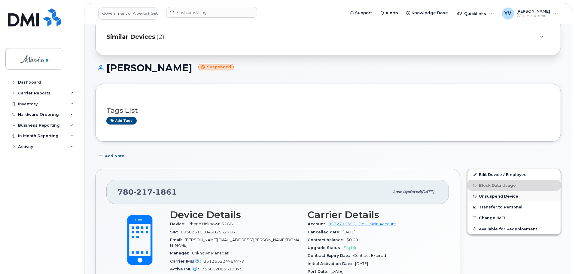
click at [481, 195] on span "Unsuspend Device" at bounding box center [498, 196] width 39 height 5
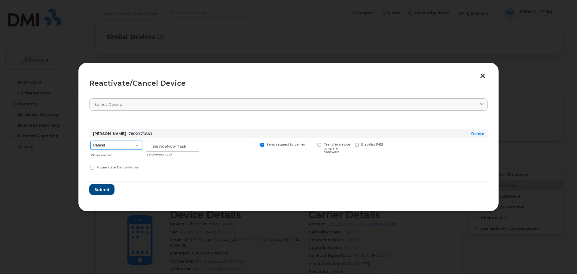
click at [137, 145] on select "Cancel Suspend - Extend Suspension Reactivate" at bounding box center [116, 145] width 52 height 9
select select "[object Object]"
click at [90, 141] on select "Cancel Suspend - Extend Suspension Reactivate" at bounding box center [116, 145] width 52 height 9
click at [159, 145] on input "text" at bounding box center [172, 146] width 53 height 11
paste input "SCTASK0860695"
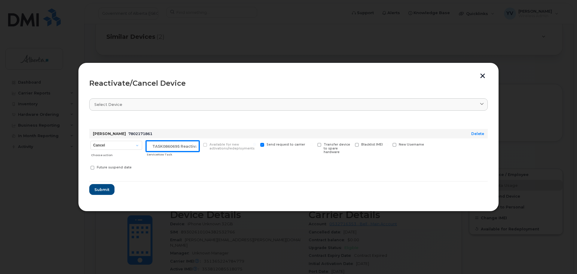
scroll to position [0, 9]
type input "SCTASK0860695 Reactivate"
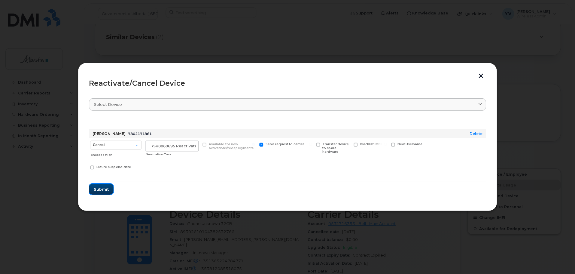
scroll to position [0, 0]
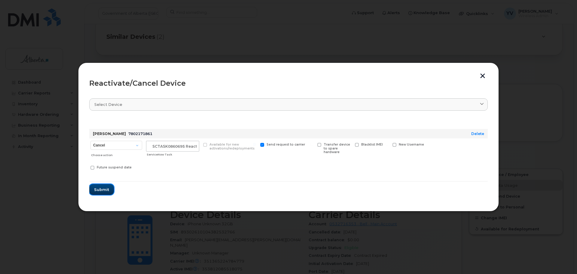
click at [98, 189] on span "Submit" at bounding box center [101, 190] width 15 height 6
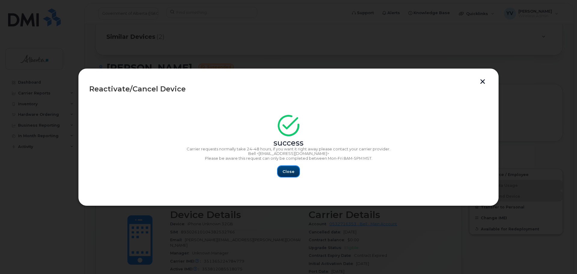
click at [282, 169] on button "Close" at bounding box center [288, 171] width 22 height 11
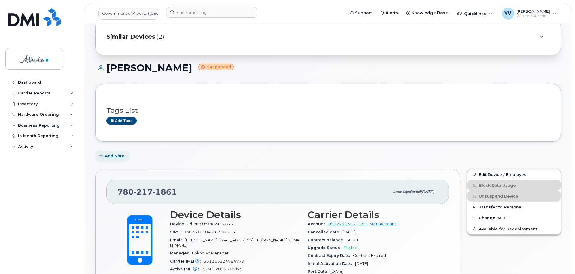
click at [112, 156] on span "Add Note" at bounding box center [115, 156] width 20 height 6
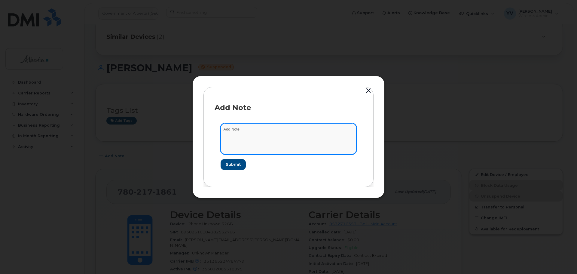
click at [232, 129] on textarea at bounding box center [288, 138] width 136 height 31
paste textarea "SCTASK0860695 7802171861 DO NOT DELETE - BEING REASSIGNED to David Peace. Previ…"
type textarea "SCTASK0860695 7802171861 DO NOT DELETE - BEING REASSIGNED to David Peace. Previ…"
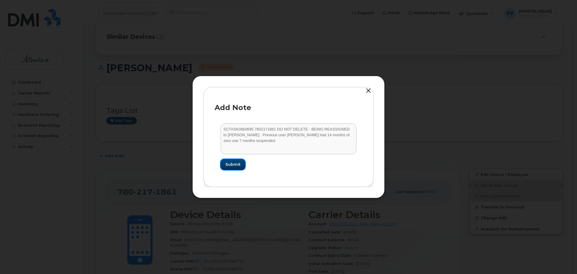
click at [230, 164] on span "Submit" at bounding box center [232, 164] width 15 height 6
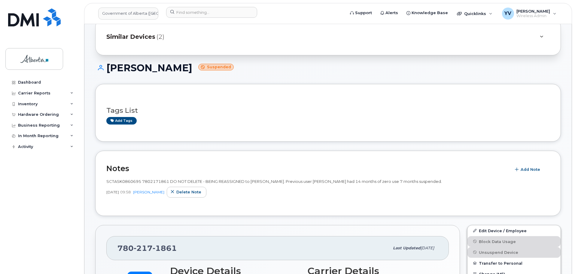
click at [161, 253] on div "780 217 1861" at bounding box center [253, 247] width 272 height 13
click at [35, 113] on div "Hardware Ordering" at bounding box center [38, 114] width 41 height 5
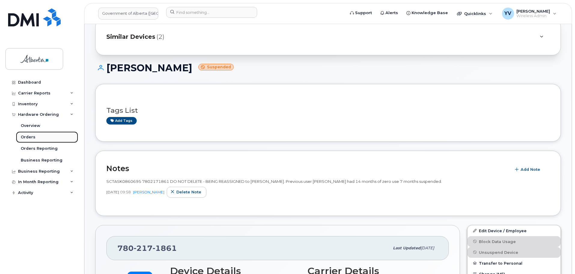
click at [29, 134] on div "Orders" at bounding box center [28, 136] width 15 height 5
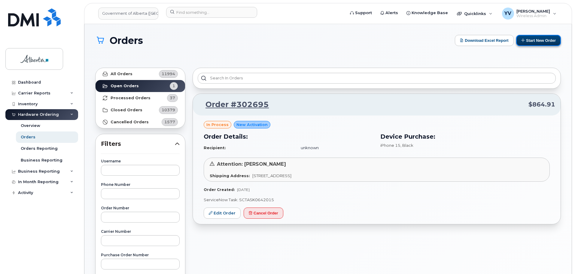
click at [531, 38] on button "Start New Order" at bounding box center [538, 40] width 45 height 11
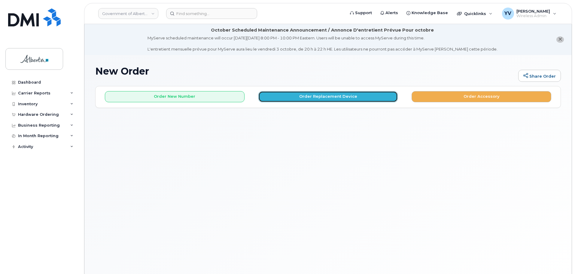
click at [312, 96] on button "Order Replacement Device" at bounding box center [328, 96] width 140 height 11
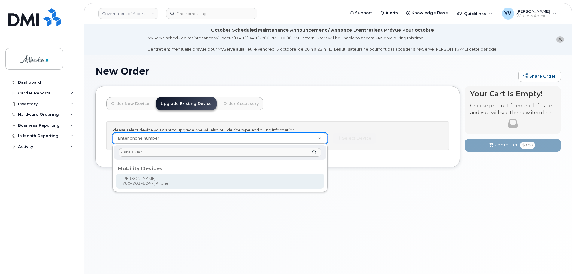
type input "7809018047"
type input "803884"
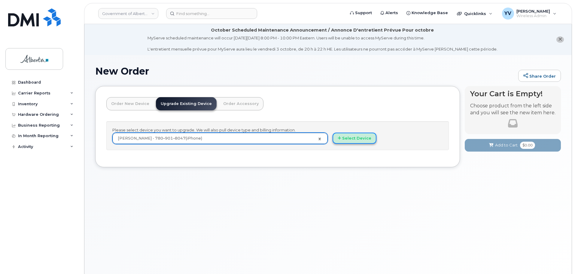
click at [348, 137] on button "Select Device" at bounding box center [354, 137] width 44 height 11
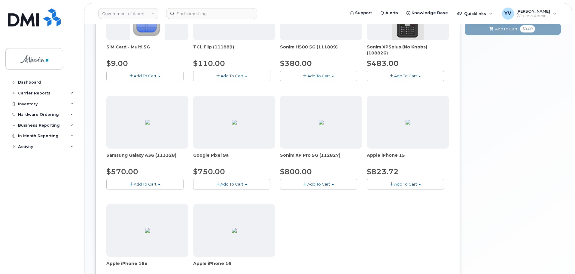
scroll to position [200, 0]
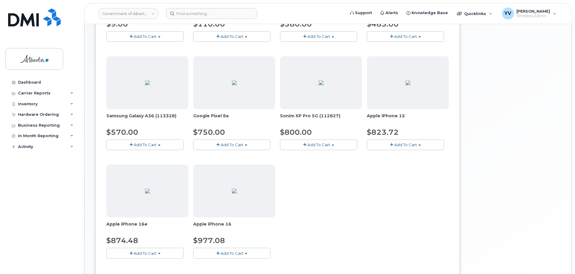
click at [420, 143] on button "Add To Cart" at bounding box center [405, 144] width 77 height 11
click at [412, 164] on link "$823.72 - 30-day upgrade (128GB model)" at bounding box center [416, 163] width 96 height 8
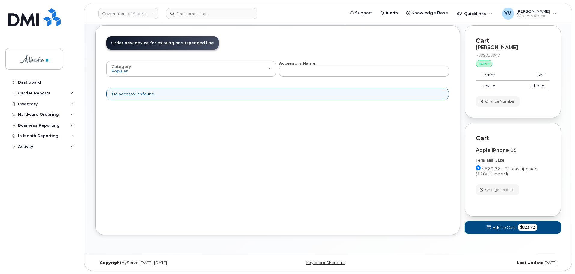
click at [501, 225] on span "Add to Cart" at bounding box center [504, 227] width 23 height 6
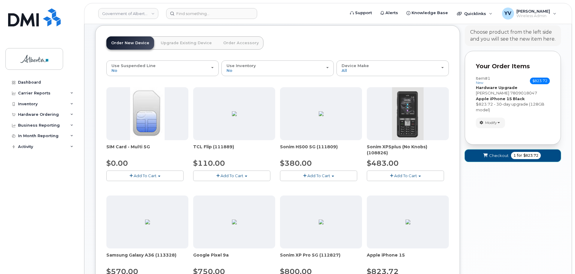
click at [498, 153] on span "Checkout" at bounding box center [499, 156] width 20 height 6
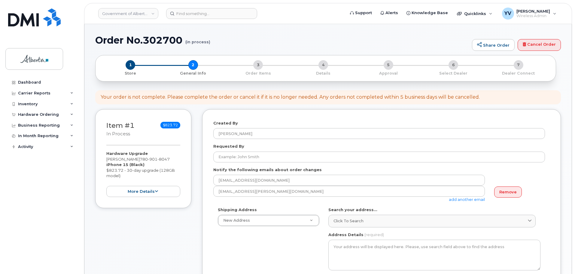
select select
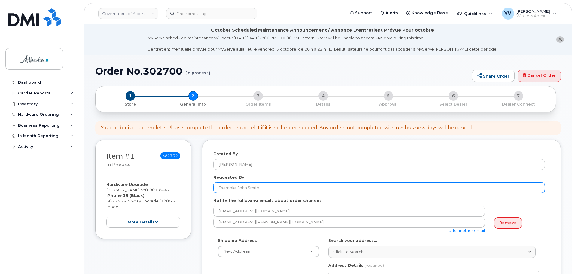
click at [220, 186] on input "Requested By" at bounding box center [379, 187] width 332 height 11
paste input "mma Demuth"
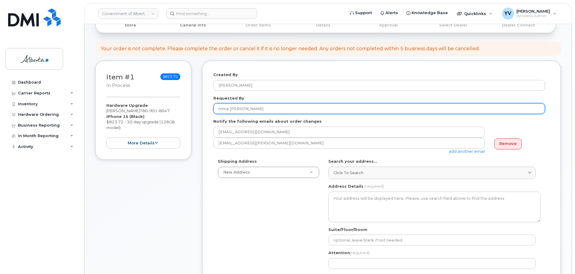
scroll to position [84, 0]
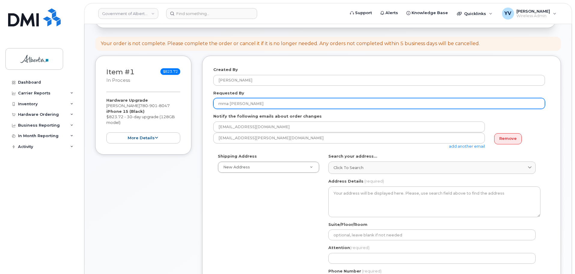
type input "mma Demuth"
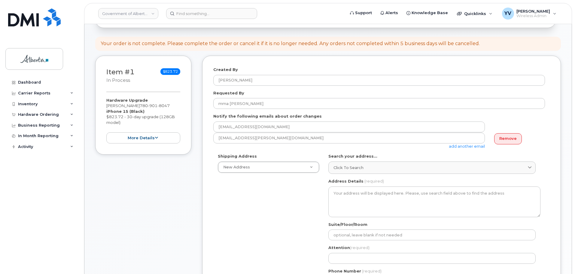
click at [466, 144] on link "add another email" at bounding box center [467, 146] width 36 height 5
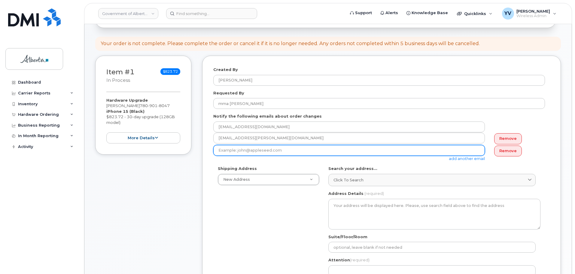
click at [218, 153] on input "email" at bounding box center [348, 150] width 271 height 11
paste input "Emma.Demuth@gov.ab.ca"
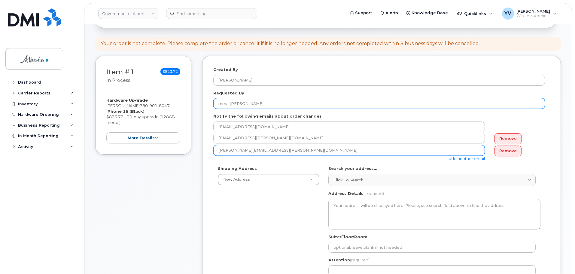
type input "Emma.Demuth@gov.ab.ca"
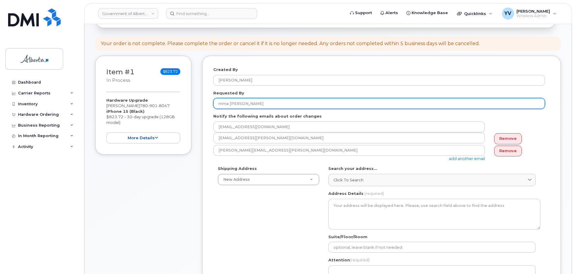
click at [218, 103] on input "mma Demuth" at bounding box center [379, 103] width 332 height 11
type input "[PERSON_NAME]"
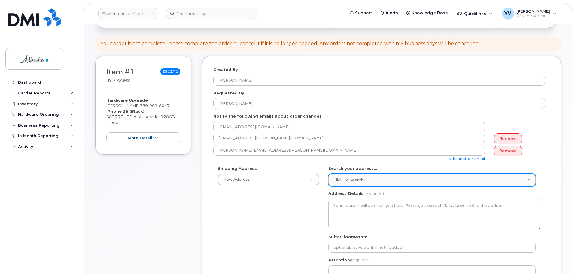
click at [350, 174] on link "Click to search" at bounding box center [431, 180] width 207 height 12
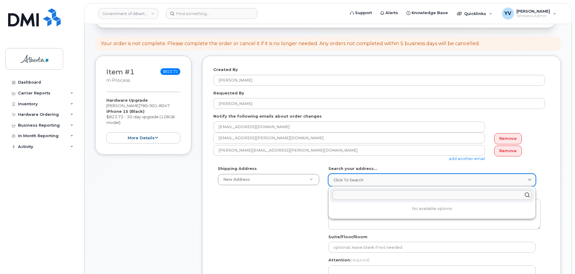
paste input "38 Gale Ave"
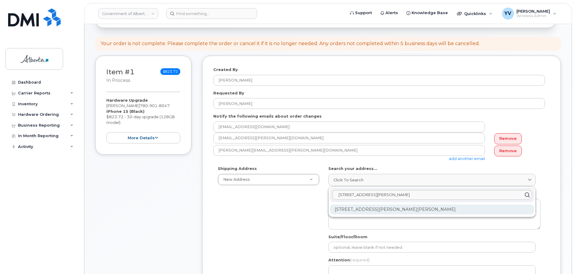
type input "38 Gale Ave"
click at [370, 211] on div "38 Gale Ave Sherwood Park AB T8A 2K8" at bounding box center [432, 209] width 204 height 10
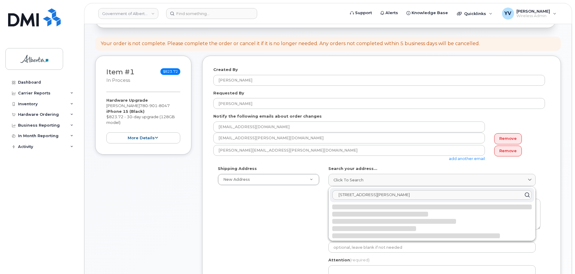
select select
type textarea "38 Gale Ave SHERWOOD PARK AB T8A 2K8 CANADA"
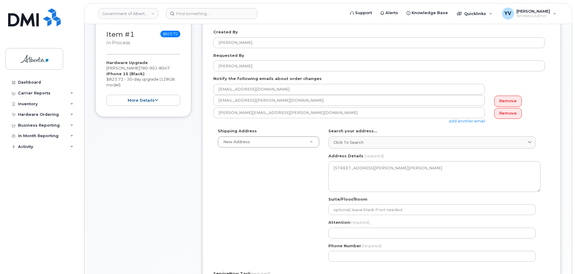
scroll to position [123, 0]
drag, startPoint x: 129, startPoint y: 66, endPoint x: 107, endPoint y: 69, distance: 22.4
click at [107, 69] on div "Hardware Upgrade Clay Golden 780 901 8047 iPhone 15 (Black) $823.72 - 30-day up…" at bounding box center [143, 82] width 74 height 46
copy div "Clay Golden"
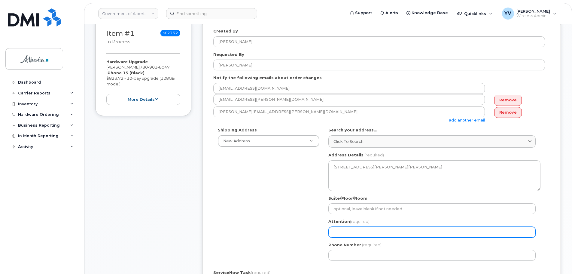
click at [341, 228] on input "Attention (required)" at bounding box center [431, 231] width 207 height 11
paste input "Clay Golden"
select select
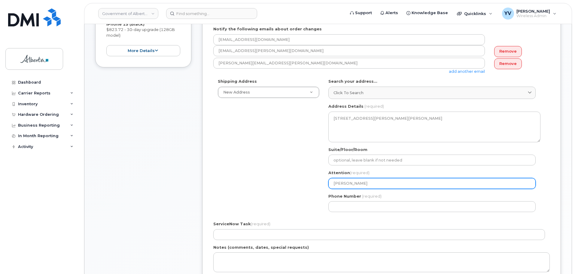
scroll to position [172, 0]
type input "Clay Golden"
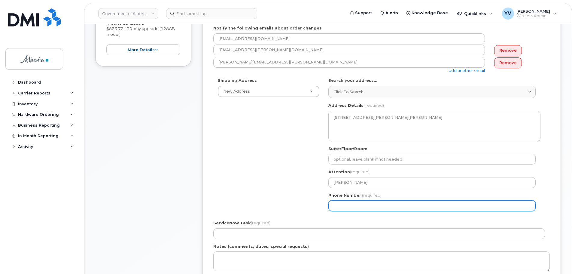
click at [342, 209] on input "Phone Number" at bounding box center [431, 205] width 207 height 11
paste input "7809018047"
select select
type input "7809018047"
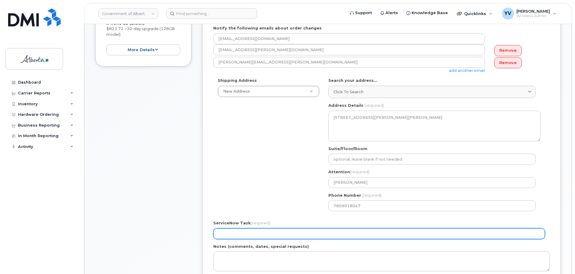
click at [236, 231] on input "ServiceNow Task (required)" at bounding box center [379, 233] width 332 height 11
paste input "SCTASK0862446"
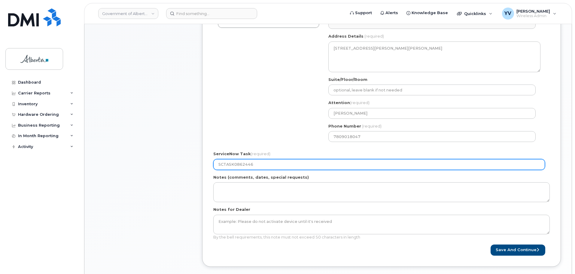
scroll to position [244, 0]
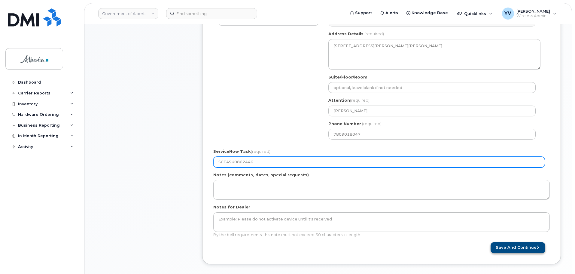
type input "SCTASK0862446"
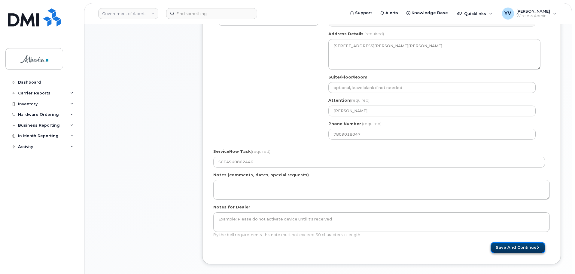
click at [518, 246] on button "Save and Continue" at bounding box center [517, 247] width 55 height 11
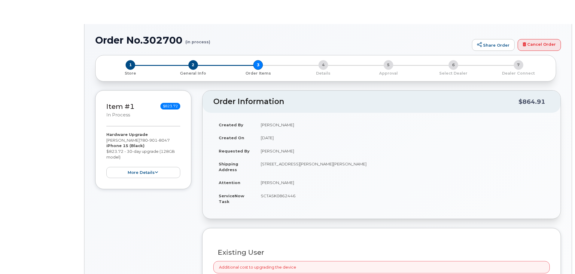
type input "[PERSON_NAME]"
type input "[EMAIL_ADDRESS][DOMAIN_NAME]"
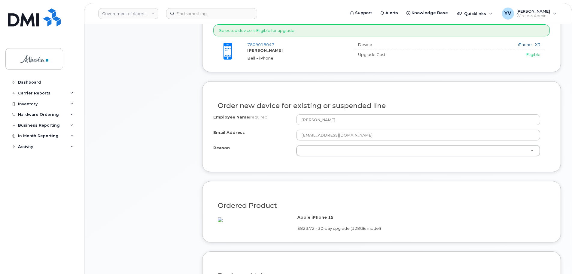
scroll to position [299, 0]
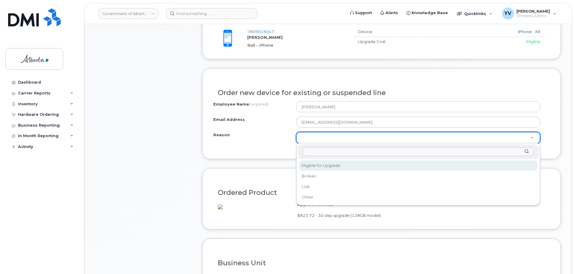
select select "eligible_for_upgrade"
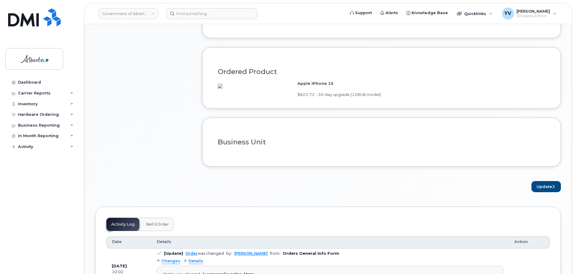
scroll to position [432, 0]
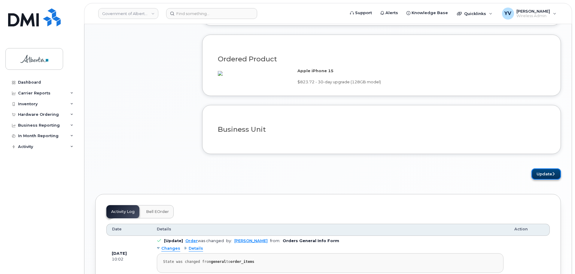
click at [538, 179] on button "Update" at bounding box center [545, 173] width 29 height 11
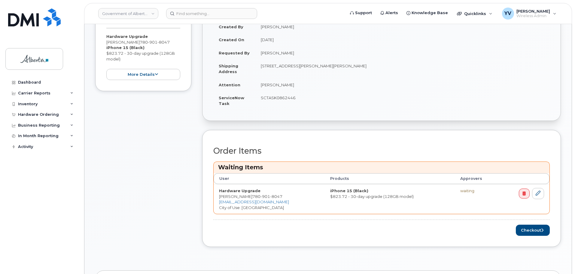
scroll to position [176, 0]
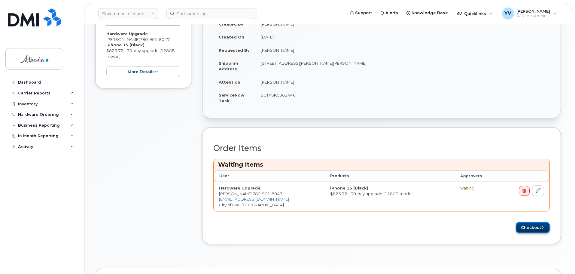
click at [532, 225] on button "Checkout" at bounding box center [533, 227] width 34 height 11
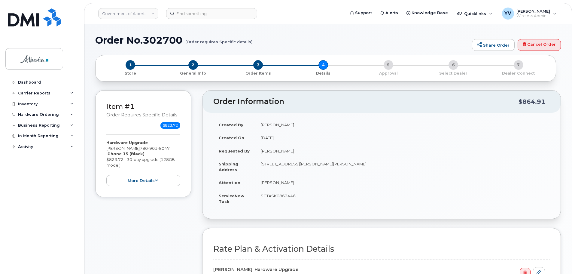
select select
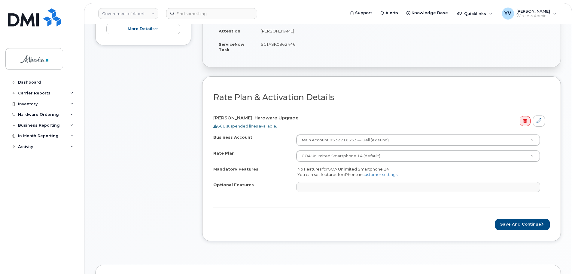
scroll to position [200, 0]
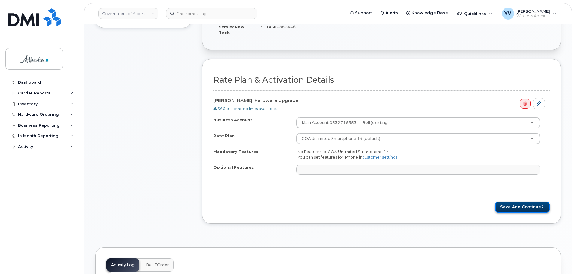
click at [521, 205] on button "Save and Continue" at bounding box center [522, 206] width 55 height 11
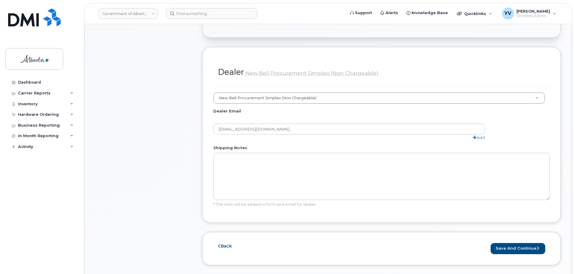
scroll to position [301, 0]
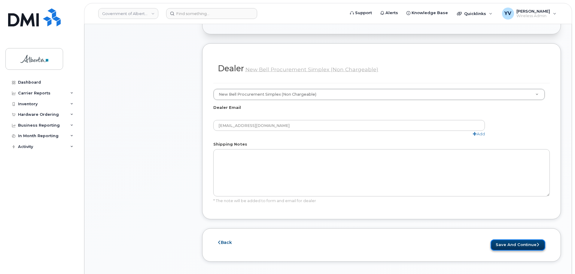
click at [517, 245] on button "Save and Continue" at bounding box center [517, 244] width 55 height 11
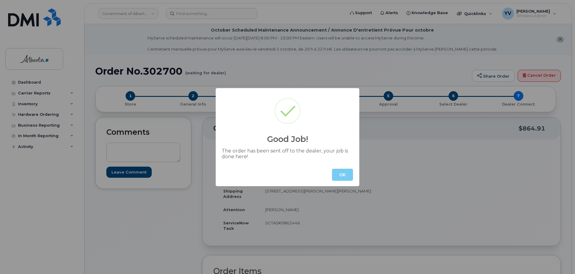
click at [341, 171] on button "OK" at bounding box center [342, 174] width 21 height 12
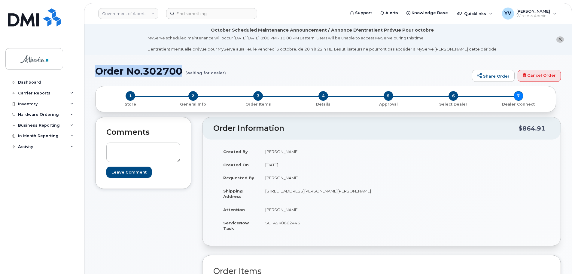
drag, startPoint x: 184, startPoint y: 70, endPoint x: 97, endPoint y: 70, distance: 87.1
click at [97, 70] on h1 "Order No.302700 (waiting for dealer)" at bounding box center [282, 71] width 374 height 11
copy h1 "Order No.302700"
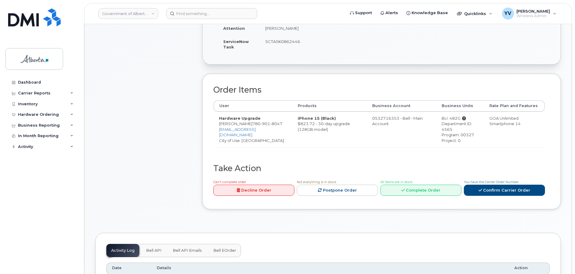
scroll to position [211, 0]
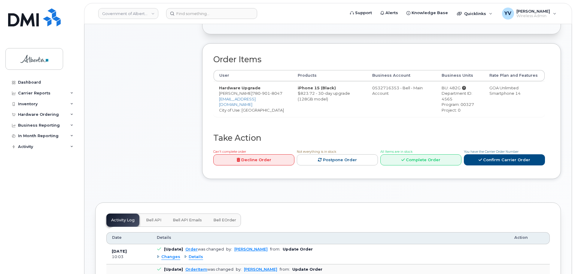
click at [152, 217] on span "Bell API" at bounding box center [153, 219] width 15 height 5
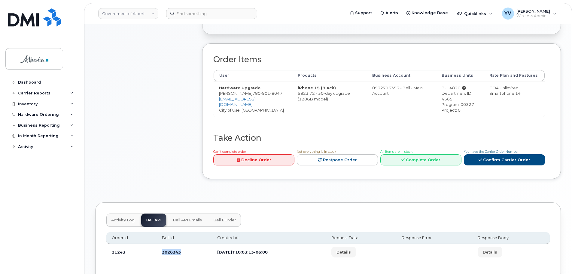
drag, startPoint x: 180, startPoint y: 252, endPoint x: 161, endPoint y: 252, distance: 19.2
click at [161, 252] on td "3026343" at bounding box center [183, 252] width 55 height 16
copy td "3026343"
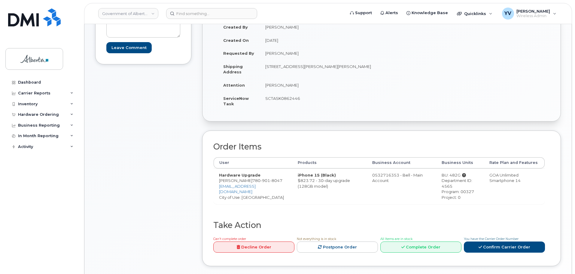
scroll to position [114, 0]
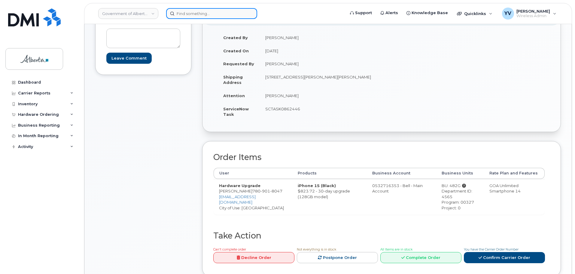
click at [186, 11] on input at bounding box center [211, 13] width 91 height 11
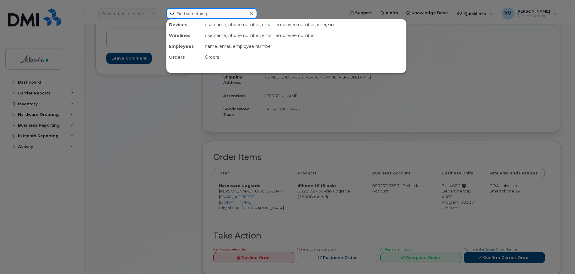
paste input "4034089659"
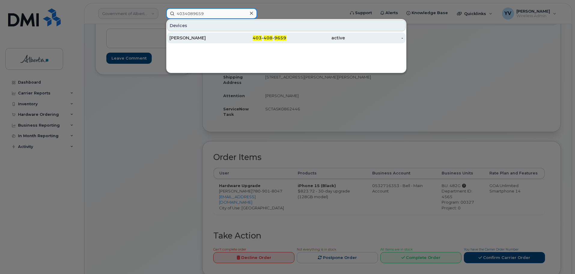
type input "4034089659"
click at [264, 37] on span "408" at bounding box center [267, 37] width 9 height 5
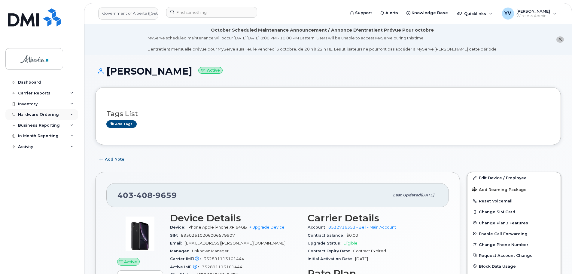
click at [33, 113] on div "Hardware Ordering" at bounding box center [38, 114] width 41 height 5
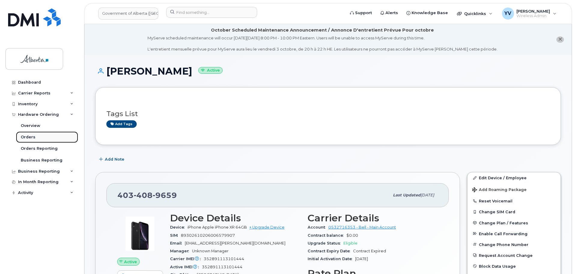
click at [24, 135] on div "Orders" at bounding box center [28, 136] width 15 height 5
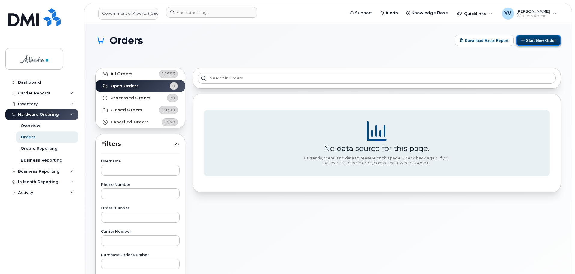
click at [539, 38] on button "Start New Order" at bounding box center [538, 40] width 45 height 11
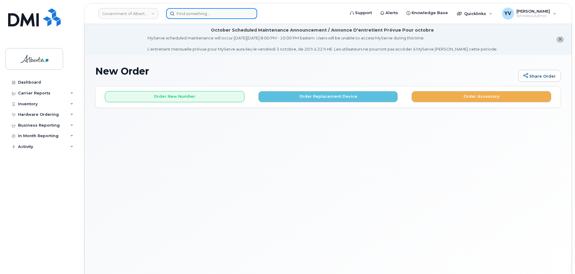
click at [183, 11] on input at bounding box center [211, 13] width 91 height 11
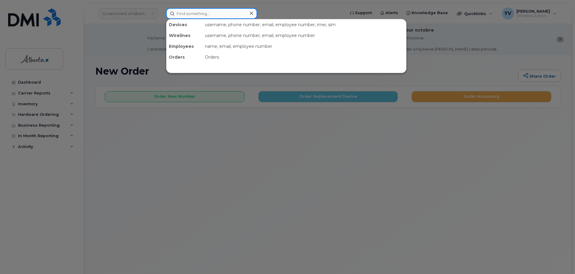
paste input "7809018047"
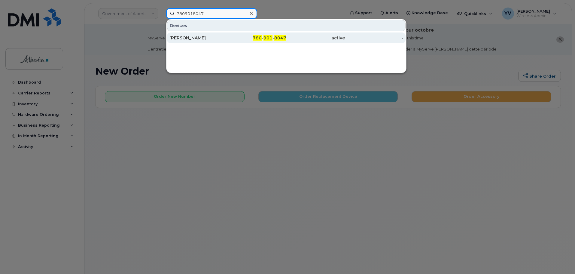
type input "7809018047"
click at [268, 37] on span "901" at bounding box center [267, 37] width 9 height 5
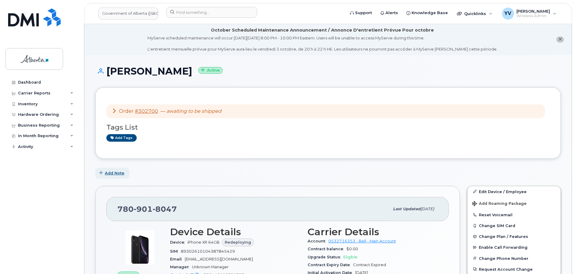
click at [112, 171] on span "Add Note" at bounding box center [115, 173] width 20 height 6
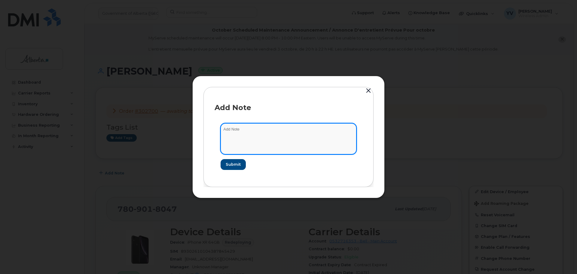
click at [232, 132] on textarea at bounding box center [288, 138] width 136 height 31
paste textarea "SCTASK0862446 Device Replace - (1) 7809018047 Order No.302700 Bell order 3026343"
type textarea "SCTASK0862446 Device Replace - (1) 7809018047 Order No.302700 Bell order 3026343"
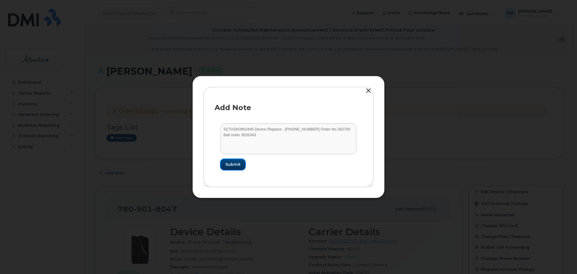
click at [235, 162] on span "Submit" at bounding box center [232, 164] width 15 height 6
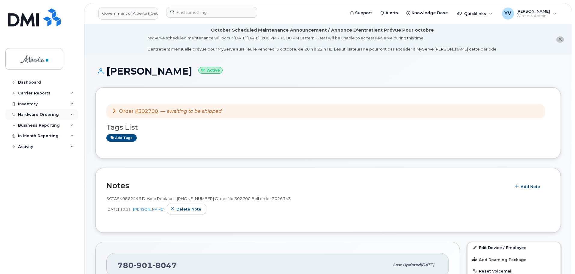
click at [28, 112] on div "Hardware Ordering" at bounding box center [41, 114] width 73 height 11
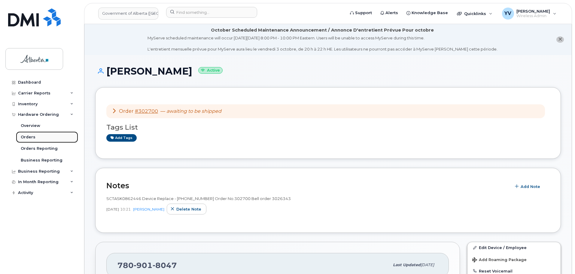
click at [26, 135] on div "Orders" at bounding box center [28, 136] width 15 height 5
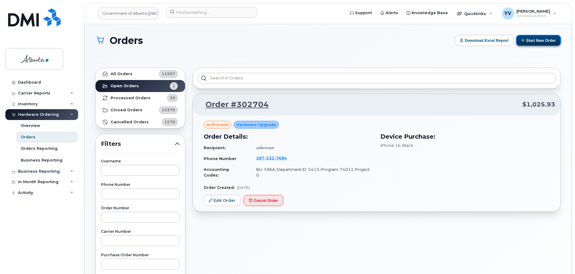
click at [541, 37] on button "Start New Order" at bounding box center [538, 40] width 45 height 11
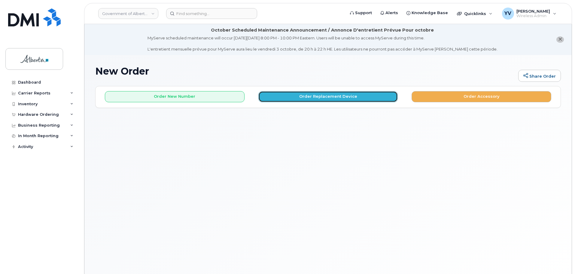
click at [320, 99] on button "Order Replacement Device" at bounding box center [328, 96] width 140 height 11
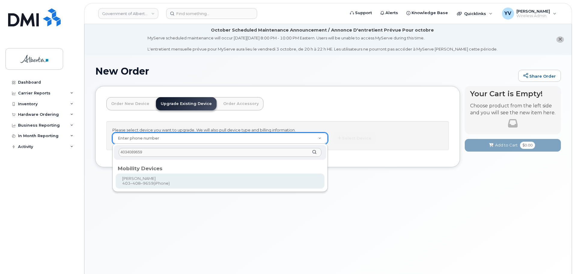
type input "4034089659"
type input "669545"
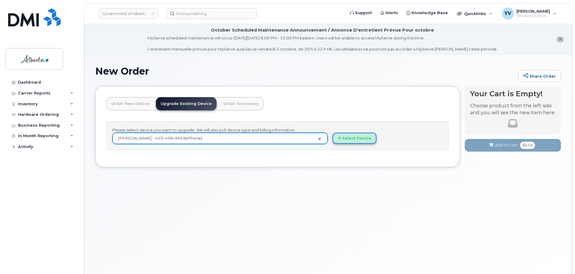
click at [359, 139] on button "Select Device" at bounding box center [354, 137] width 44 height 11
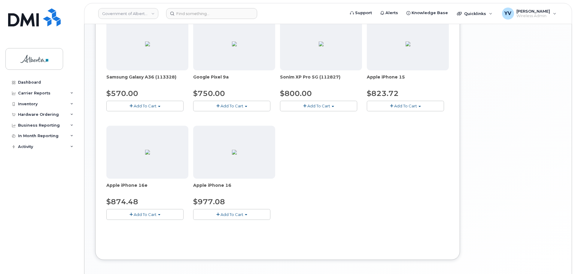
scroll to position [240, 0]
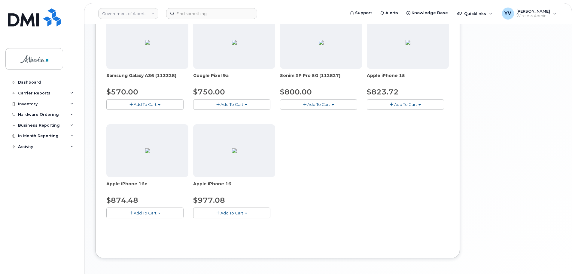
click at [160, 212] on button "Add To Cart" at bounding box center [144, 212] width 77 height 11
click at [154, 230] on link "$874.48 - 30-day upgrade (128GB model)" at bounding box center [156, 231] width 96 height 8
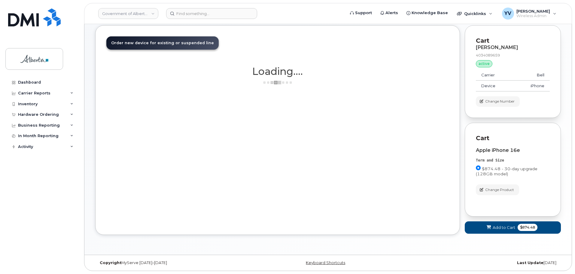
scroll to position [61, 0]
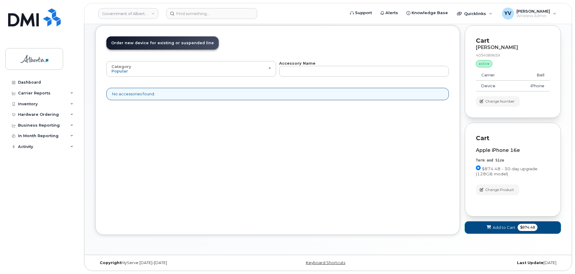
click at [504, 227] on span "Add to Cart" at bounding box center [504, 227] width 23 height 6
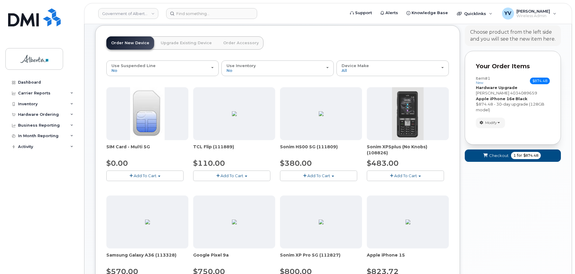
scroll to position [17, 0]
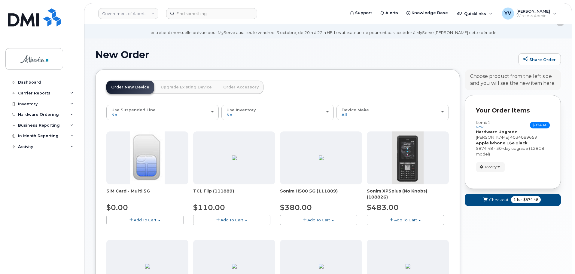
click at [175, 84] on link "Upgrade Existing Device" at bounding box center [186, 86] width 61 height 13
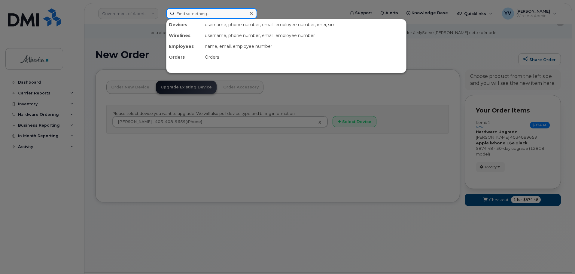
click at [180, 11] on input at bounding box center [211, 13] width 91 height 11
paste input "4038350355"
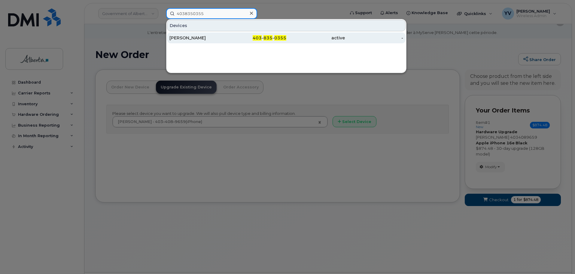
type input "4038350355"
click at [265, 38] on span "835" at bounding box center [267, 37] width 9 height 5
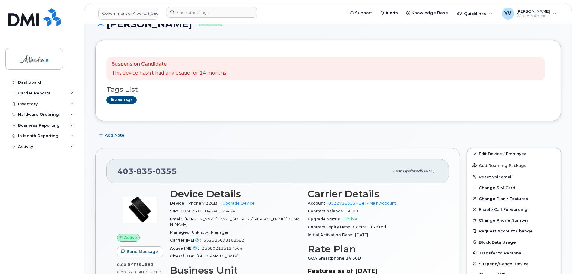
scroll to position [52, 0]
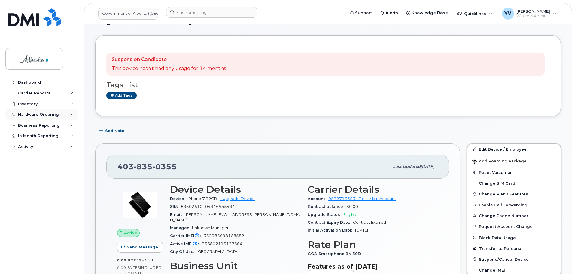
click at [32, 112] on div "Hardware Ordering" at bounding box center [38, 114] width 41 height 5
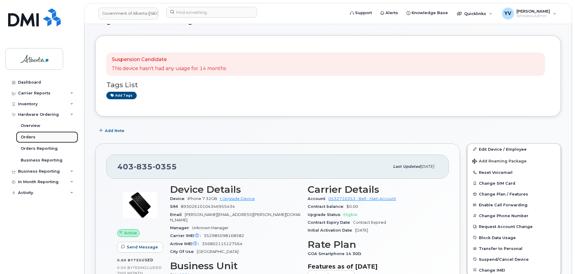
click at [26, 135] on div "Orders" at bounding box center [28, 136] width 15 height 5
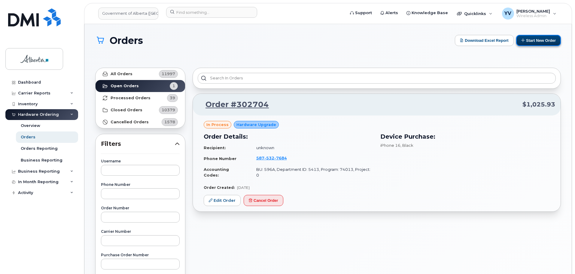
click at [536, 38] on button "Start New Order" at bounding box center [538, 40] width 45 height 11
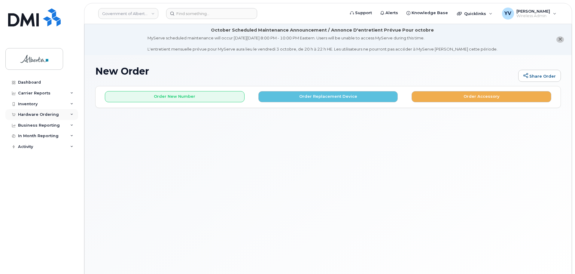
click at [28, 111] on div "Hardware Ordering" at bounding box center [41, 114] width 73 height 11
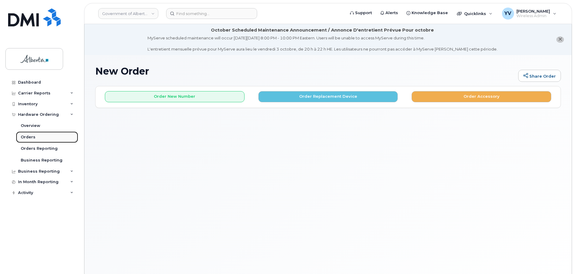
click at [26, 136] on div "Orders" at bounding box center [28, 136] width 15 height 5
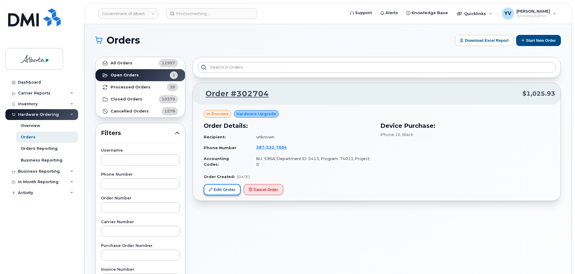
click at [222, 184] on link "Edit Order" at bounding box center [222, 189] width 37 height 11
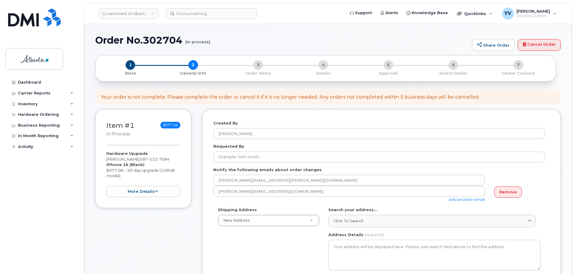
select select
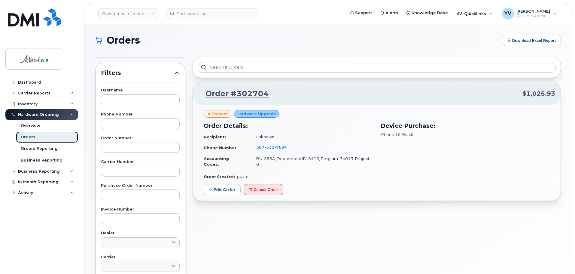
click at [28, 137] on div "Orders" at bounding box center [28, 136] width 15 height 5
click at [24, 137] on div "Orders" at bounding box center [28, 136] width 15 height 5
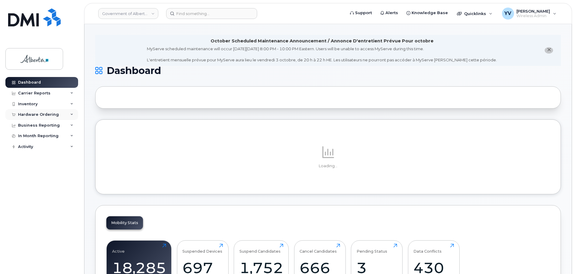
click at [44, 112] on div "Hardware Ordering" at bounding box center [41, 114] width 73 height 11
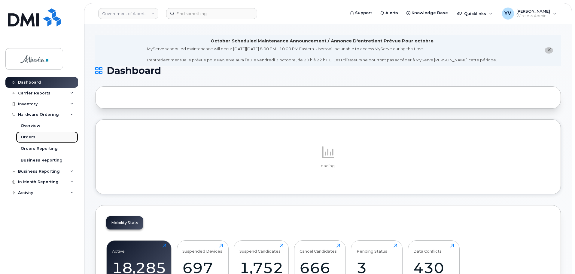
click at [25, 137] on div "Orders" at bounding box center [28, 136] width 15 height 5
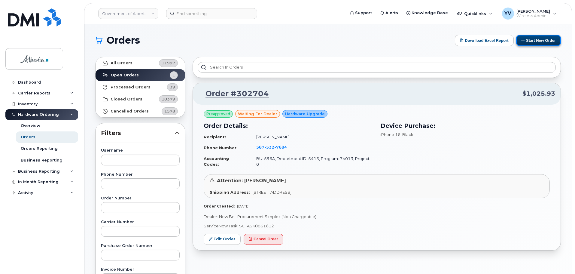
click at [544, 40] on button "Start New Order" at bounding box center [538, 40] width 45 height 11
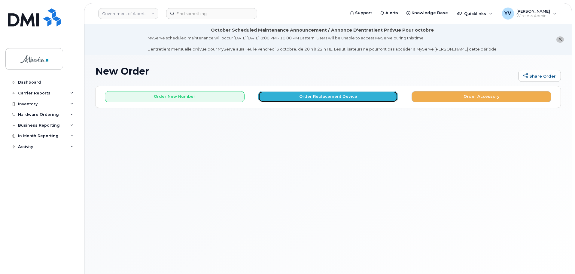
click at [326, 92] on button "Order Replacement Device" at bounding box center [328, 96] width 140 height 11
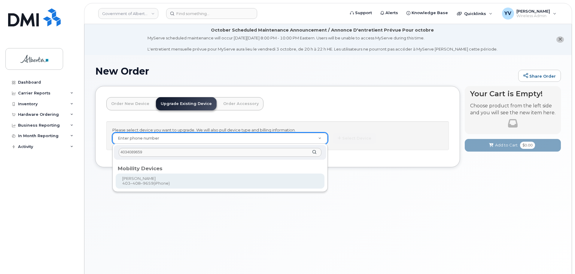
type input "4034089659"
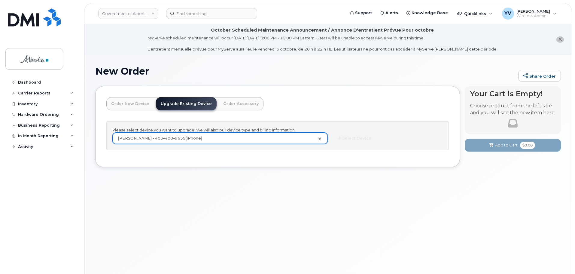
type input "669545"
click at [359, 138] on button "Select Device" at bounding box center [354, 137] width 44 height 11
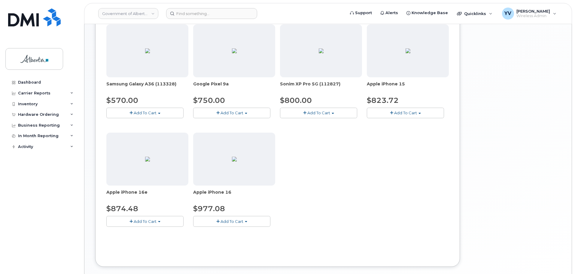
scroll to position [246, 0]
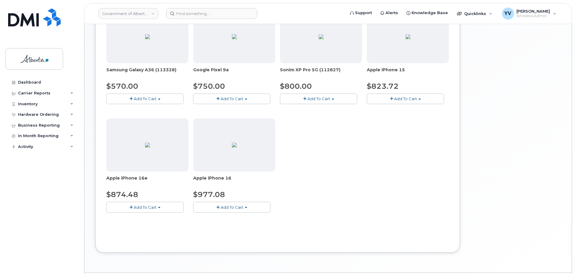
click at [159, 206] on button "Add To Cart" at bounding box center [144, 207] width 77 height 11
click at [149, 225] on link "$874.48 - 30-day upgrade (128GB model)" at bounding box center [156, 226] width 96 height 8
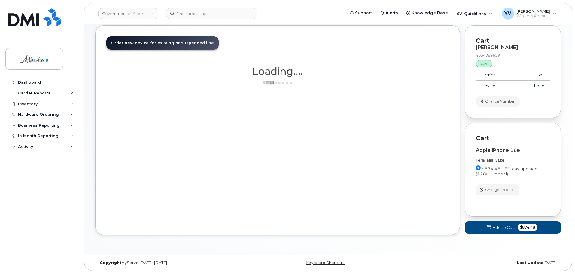
scroll to position [61, 0]
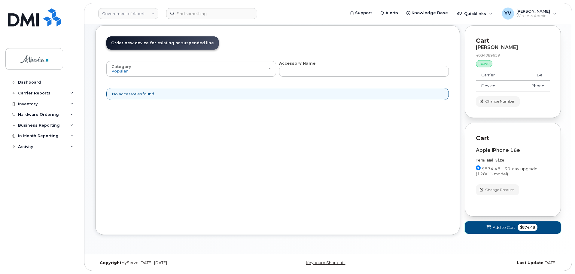
click at [498, 224] on span "Add to Cart" at bounding box center [504, 227] width 23 height 6
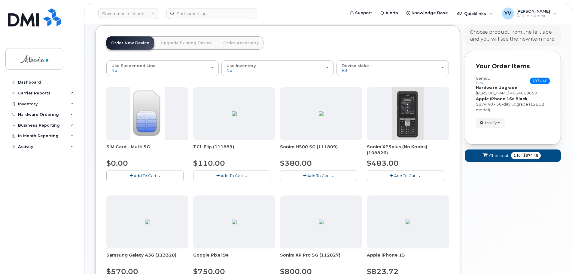
click at [186, 43] on link "Upgrade Existing Device" at bounding box center [186, 42] width 61 height 13
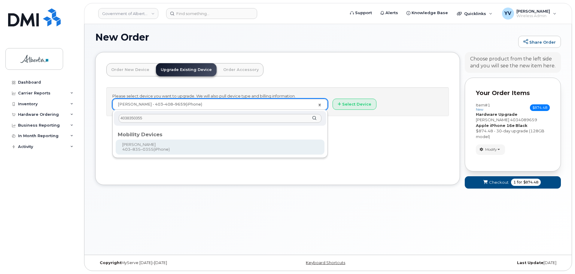
type input "4038350355"
type input "669824"
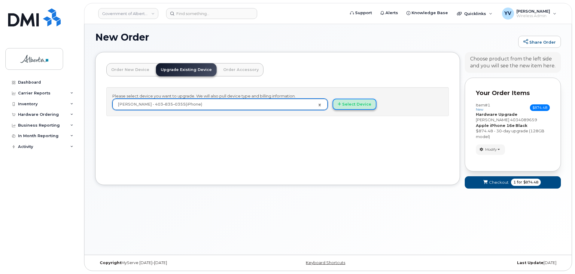
click at [346, 102] on button "Select Device" at bounding box center [354, 104] width 44 height 11
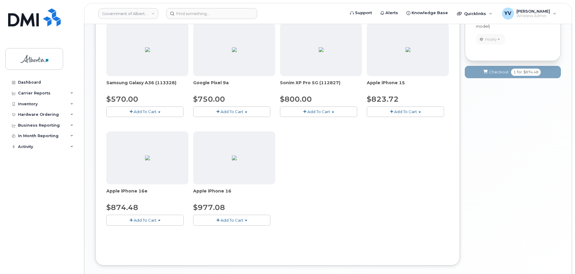
scroll to position [235, 0]
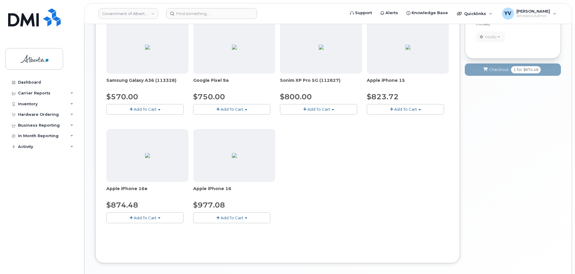
click at [158, 215] on button "Add To Cart" at bounding box center [144, 217] width 77 height 11
click at [153, 234] on link "$874.48 - 30-day upgrade (128GB model)" at bounding box center [156, 236] width 96 height 8
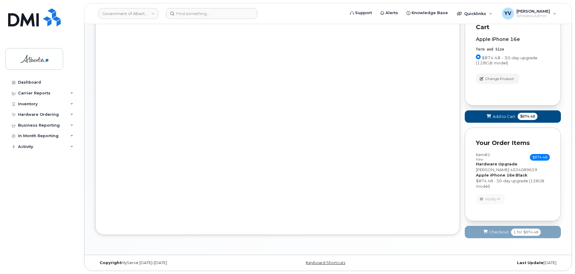
scroll to position [171, 0]
click at [494, 114] on span "Add to Cart" at bounding box center [504, 117] width 23 height 6
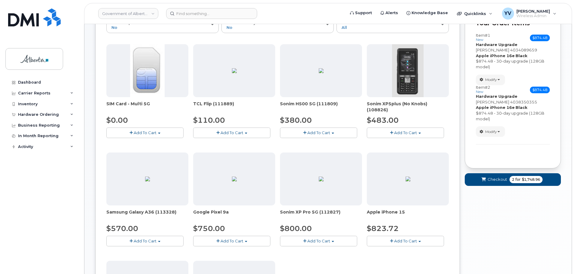
scroll to position [78, 0]
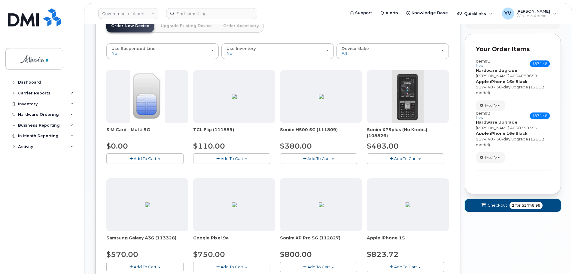
click at [490, 205] on span "Checkout" at bounding box center [497, 205] width 20 height 6
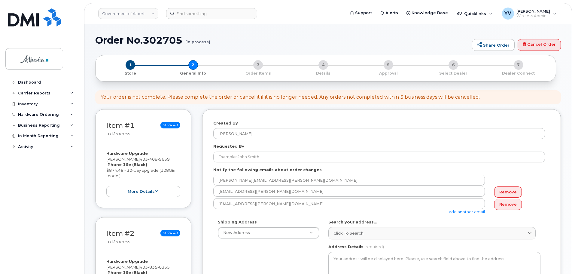
select select
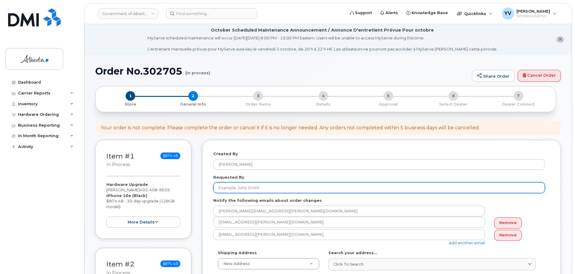
click at [222, 183] on input "Requested By" at bounding box center [379, 187] width 332 height 11
paste input "[PERSON_NAME]"
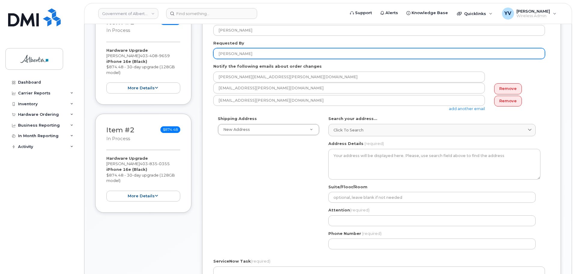
scroll to position [135, 0]
type input "[PERSON_NAME]"
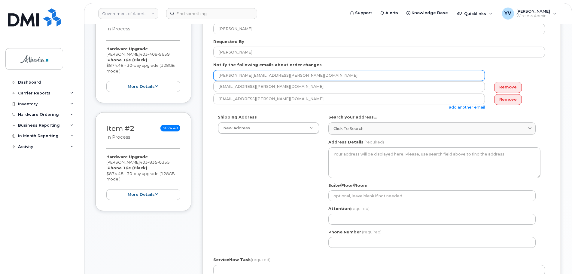
drag, startPoint x: 273, startPoint y: 74, endPoint x: 217, endPoint y: 72, distance: 55.9
click at [217, 72] on input "[PERSON_NAME][EMAIL_ADDRESS][PERSON_NAME][DOMAIN_NAME]" at bounding box center [348, 75] width 271 height 11
paste input "[PERSON_NAME].[PERSON_NAME]"
type input "[PERSON_NAME][EMAIL_ADDRESS][PERSON_NAME][DOMAIN_NAME]"
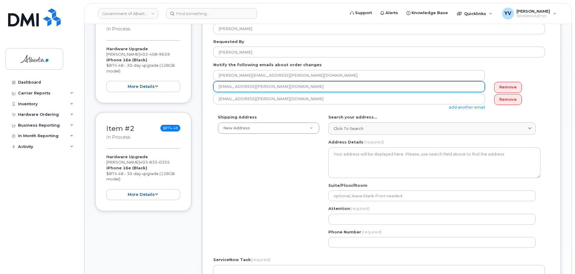
drag, startPoint x: 277, startPoint y: 87, endPoint x: 207, endPoint y: 82, distance: 70.5
click at [207, 82] on div "Created By [PERSON_NAME] Requested By [PERSON_NAME] Notify the following emails…" at bounding box center [381, 188] width 359 height 368
paste input "[PERSON_NAME].[PERSON_NAME]"
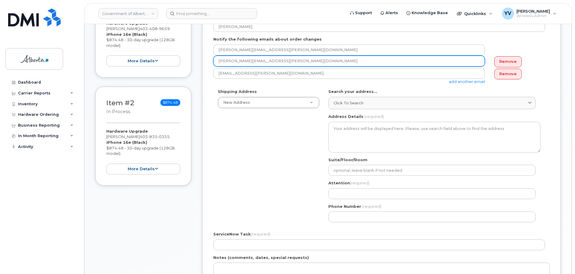
scroll to position [196, 0]
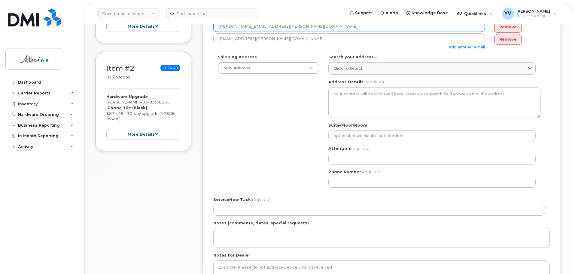
type input "[PERSON_NAME][EMAIL_ADDRESS][PERSON_NAME][DOMAIN_NAME]"
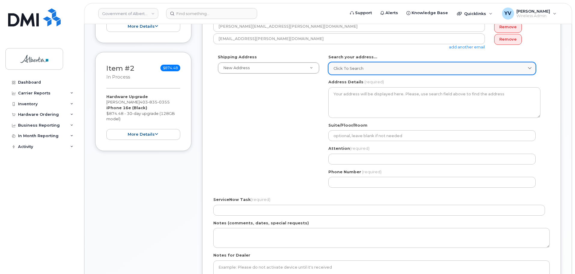
click at [344, 68] on span "Click to search" at bounding box center [348, 68] width 30 height 6
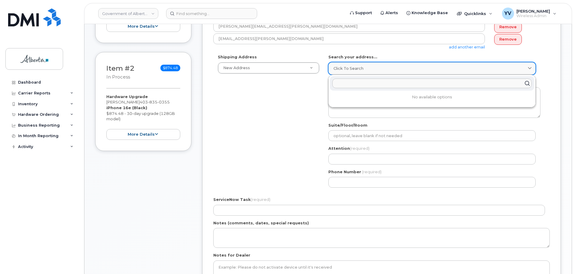
paste input "[STREET_ADDRESS]"
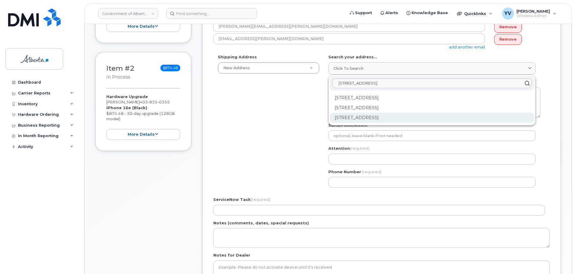
type input "[STREET_ADDRESS]"
click at [372, 119] on div "[STREET_ADDRESS]" at bounding box center [432, 118] width 204 height 10
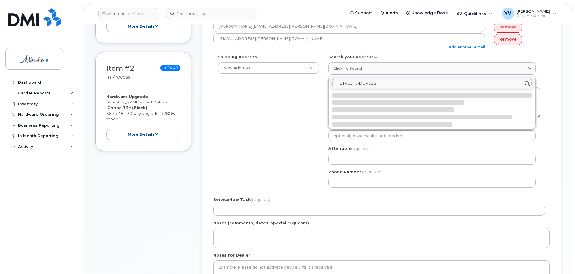
select select
type textarea "[STREET_ADDRESS]"
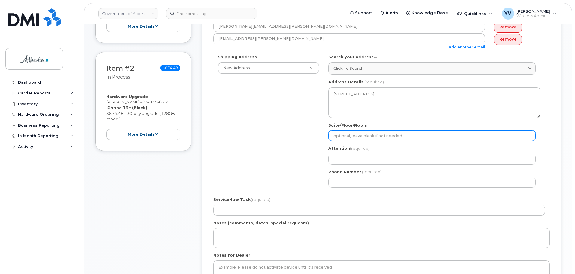
drag, startPoint x: 340, startPoint y: 134, endPoint x: 347, endPoint y: 131, distance: 7.5
click at [340, 134] on input "Suite/Floor/Room" at bounding box center [431, 135] width 207 height 11
paste input "16th Floo"
select select
type input "16th Floo"
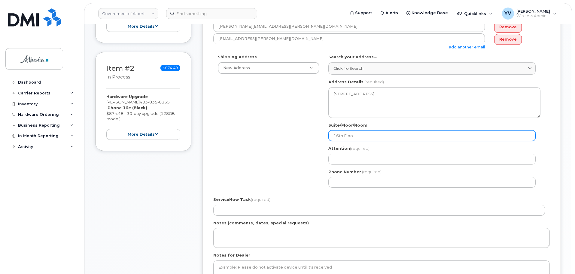
select select
type input "16th Floor"
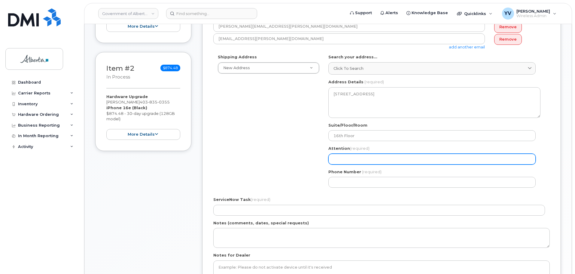
click at [345, 160] on input "Attention (required)" at bounding box center [431, 158] width 207 height 11
paste input "[PERSON_NAME]"
select select
type input "[PERSON_NAME]"
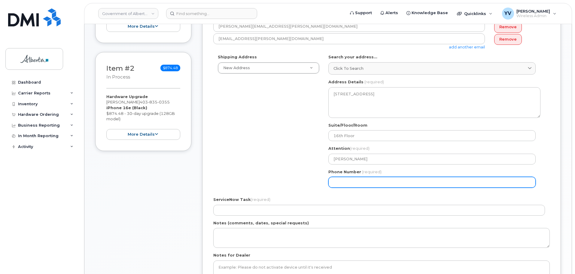
click at [335, 179] on input "Phone Number" at bounding box center [431, 182] width 207 height 11
paste input "8257346554"
select select
type input "8257346554"
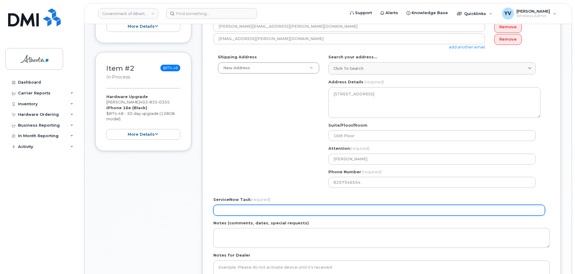
click at [234, 209] on input "ServiceNow Task (required)" at bounding box center [379, 210] width 332 height 11
paste input "SCTASK0861047"
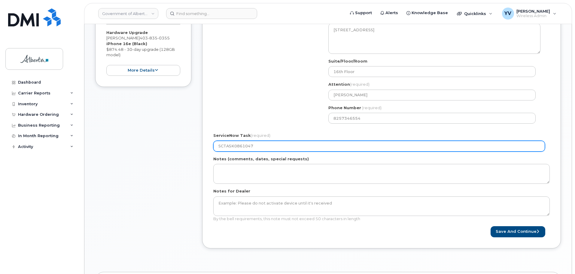
scroll to position [265, 0]
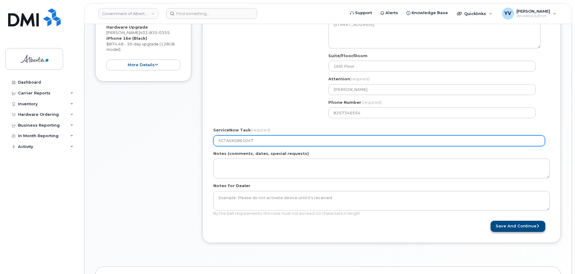
type input "SCTASK0861047"
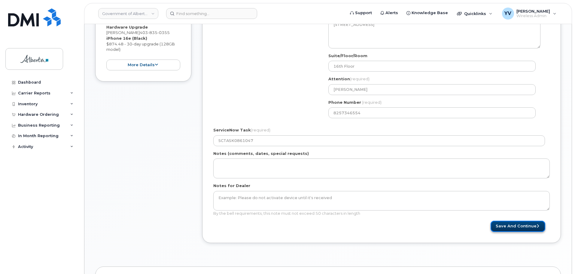
click at [520, 224] on button "Save and Continue" at bounding box center [517, 225] width 55 height 11
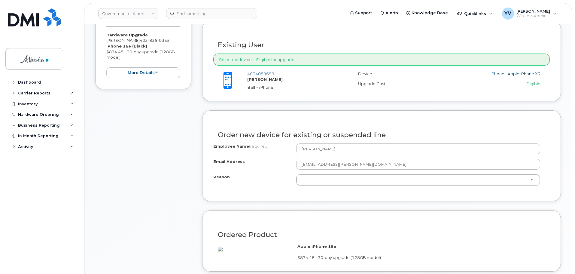
scroll to position [287, 0]
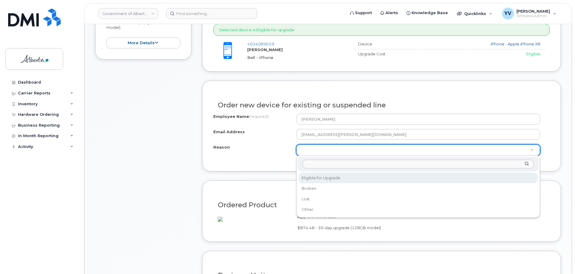
select select "eligible_for_upgrade"
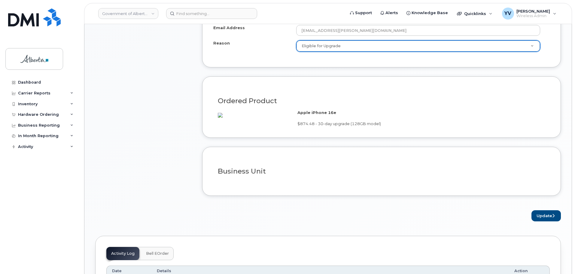
scroll to position [399, 0]
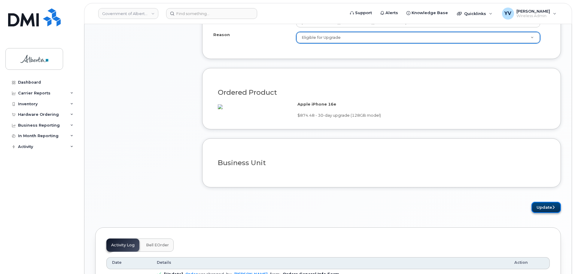
click at [547, 210] on button "Update" at bounding box center [545, 207] width 29 height 11
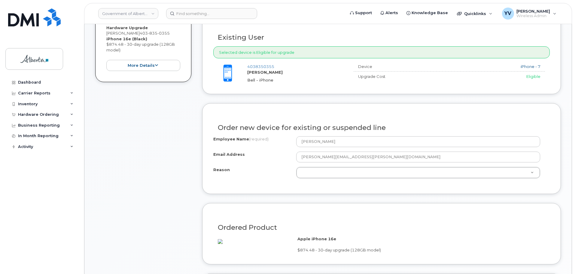
scroll to position [359, 0]
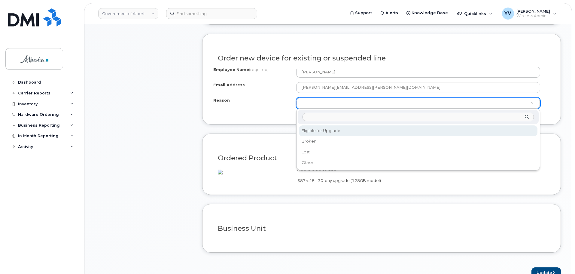
select select "eligible_for_upgrade"
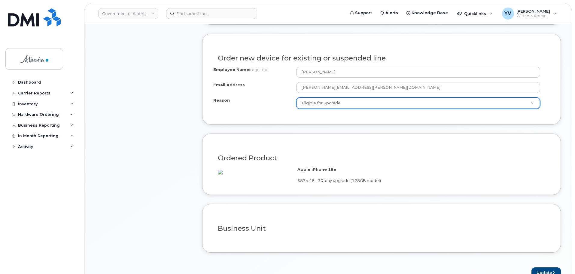
scroll to position [482, 0]
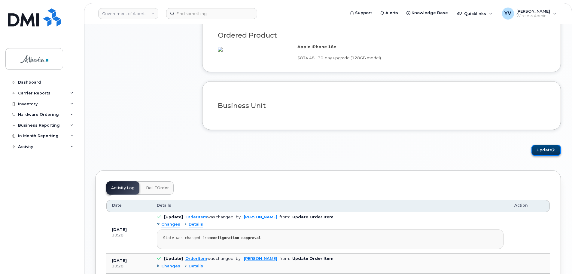
click at [544, 156] on button "Update" at bounding box center [545, 149] width 29 height 11
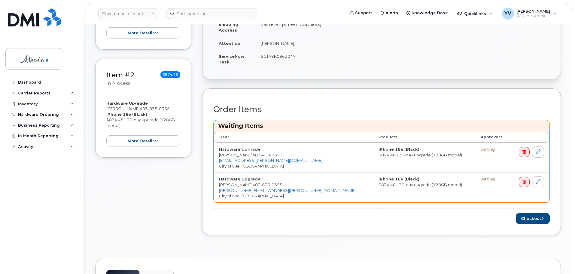
scroll to position [223, 0]
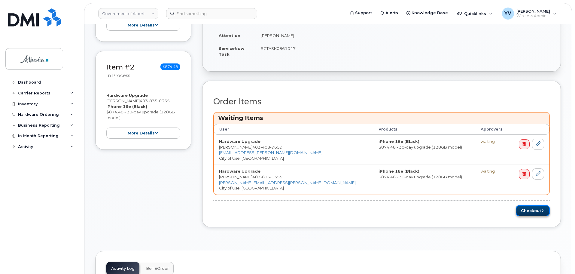
click at [531, 208] on button "Checkout" at bounding box center [533, 210] width 34 height 11
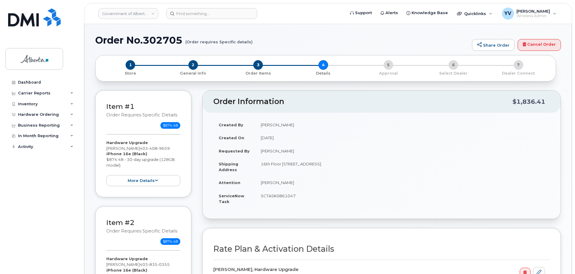
select select
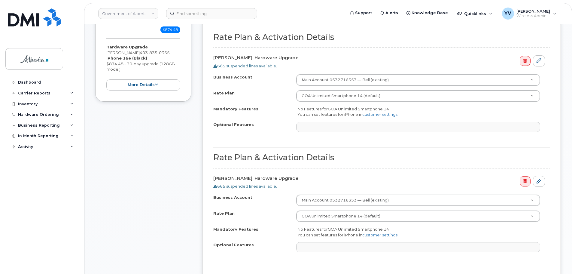
scroll to position [304, 0]
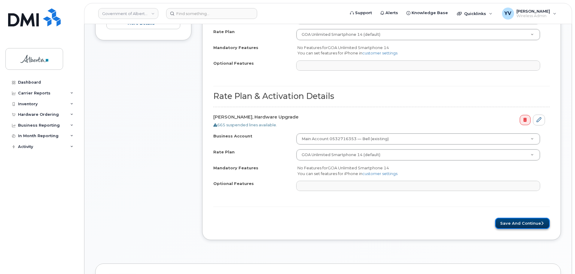
click at [528, 225] on button "Save and Continue" at bounding box center [522, 222] width 55 height 11
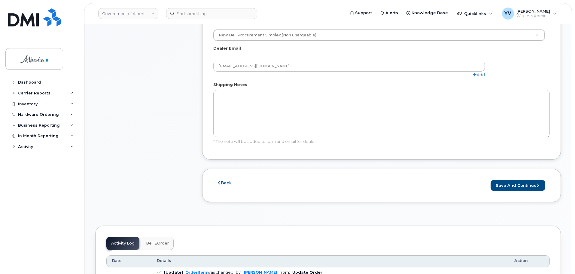
scroll to position [423, 0]
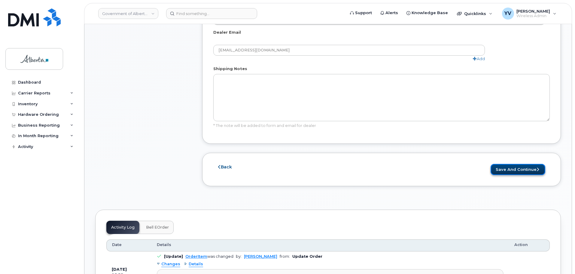
click at [515, 164] on button "Save and Continue" at bounding box center [517, 169] width 55 height 11
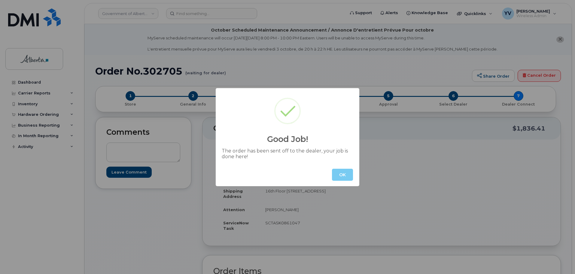
click at [346, 173] on button "OK" at bounding box center [342, 174] width 21 height 12
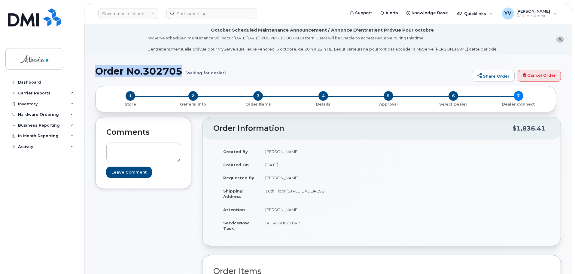
drag, startPoint x: 184, startPoint y: 71, endPoint x: 94, endPoint y: 74, distance: 90.2
copy h1 "Order No.302705"
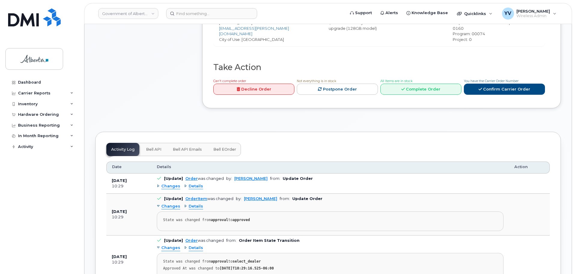
scroll to position [325, 0]
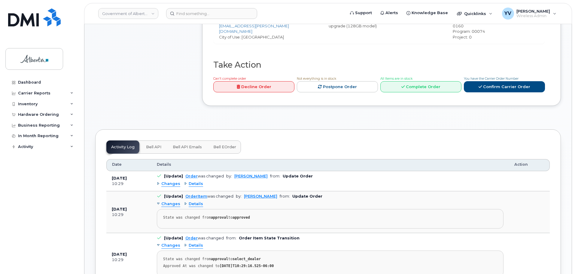
click at [150, 140] on button "Bell API" at bounding box center [153, 146] width 25 height 13
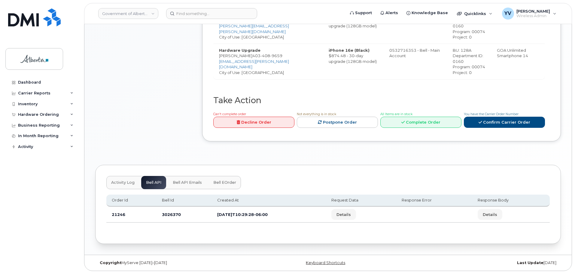
scroll to position [284, 0]
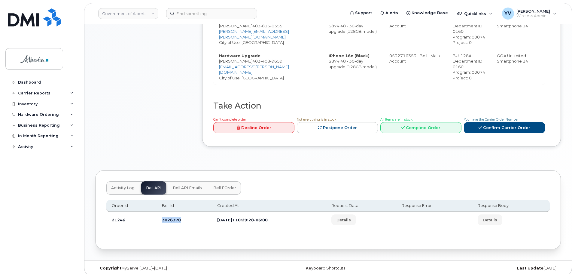
drag, startPoint x: 183, startPoint y: 217, endPoint x: 154, endPoint y: 218, distance: 29.5
click at [154, 218] on tr "21246 3026370 2025-10-07T10:29:28-06:00 Details Details" at bounding box center [327, 220] width 443 height 16
copy tr "3026370"
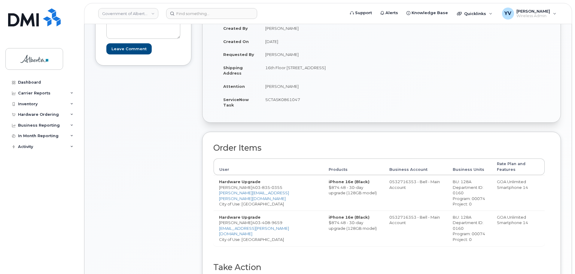
scroll to position [89, 0]
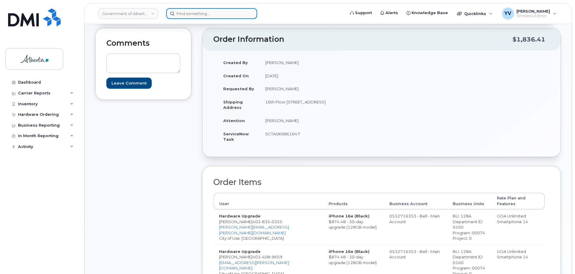
click at [182, 12] on input at bounding box center [211, 13] width 91 height 11
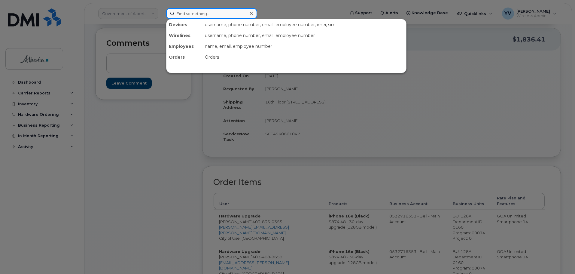
paste input "5873856977"
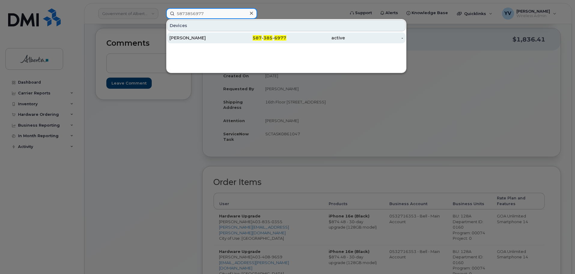
type input "5873856977"
click at [277, 36] on span "6977" at bounding box center [280, 37] width 12 height 5
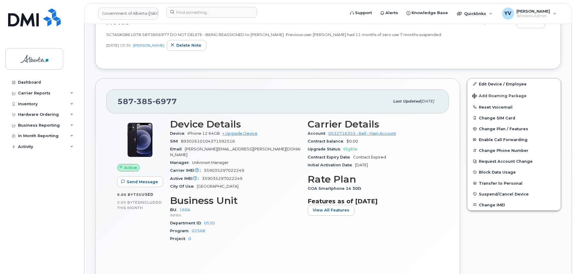
scroll to position [151, 0]
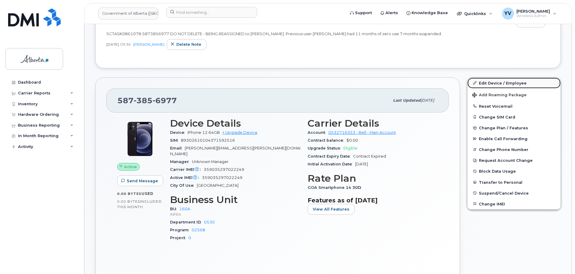
click at [493, 81] on link "Edit Device / Employee" at bounding box center [513, 82] width 93 height 11
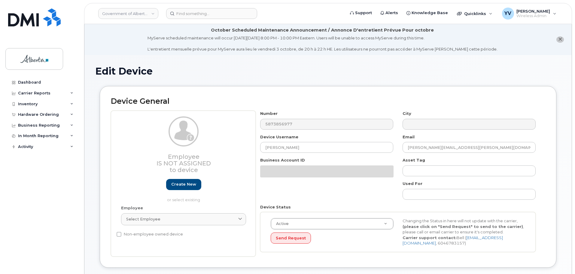
select select "4681665"
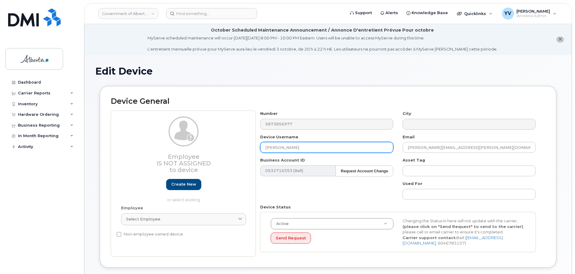
drag, startPoint x: 302, startPoint y: 147, endPoint x: 261, endPoint y: 148, distance: 41.4
click at [261, 148] on input "Cecilia Barrios" at bounding box center [326, 147] width 133 height 11
paste input "Yvonne Rioux"
type input "Yvonne Rioux"
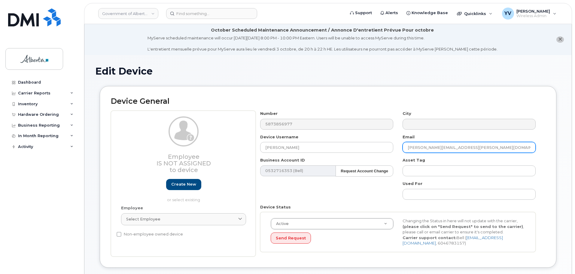
click at [456, 146] on input "Cecilia.Barrios@gov.ab.ca" at bounding box center [468, 147] width 133 height 11
drag, startPoint x: 462, startPoint y: 146, endPoint x: 395, endPoint y: 150, distance: 67.1
click at [395, 150] on div "Number 5873856977 City Device Username Yvonne Rioux Email Cecilia.Barrios@gov.a…" at bounding box center [398, 184] width 285 height 146
paste input "yvonne.rioux"
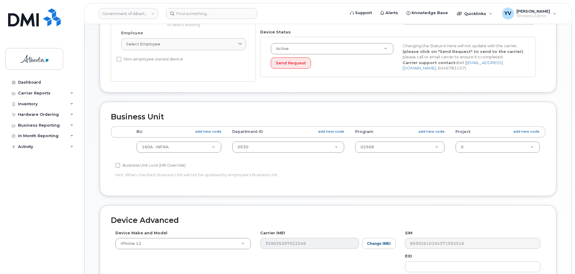
scroll to position [176, 0]
type input "yvonne.rioux@gov.ab.ca"
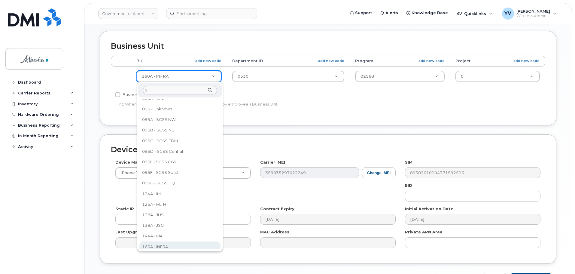
scroll to position [0, 0]
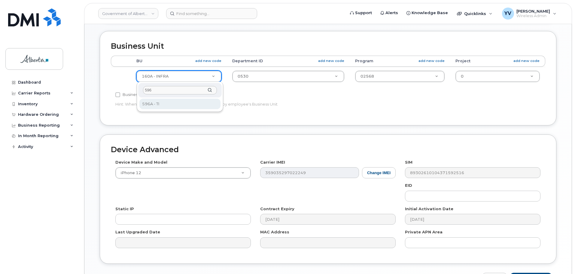
type input "596"
select select "4797729"
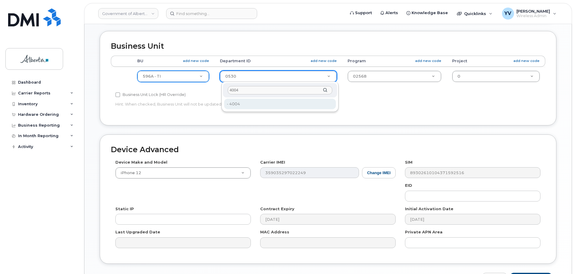
type input "4004"
type input "5729764"
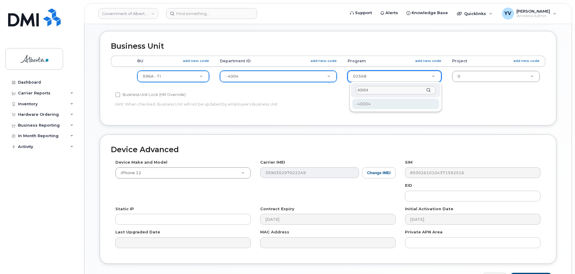
type input "40004"
type input "5729765"
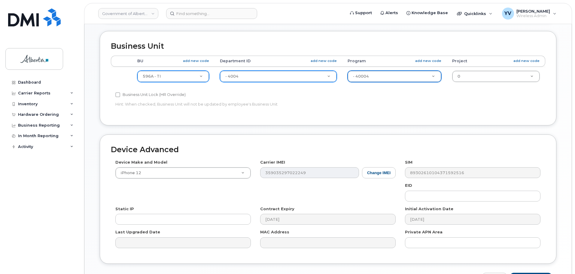
scroll to position [285, 0]
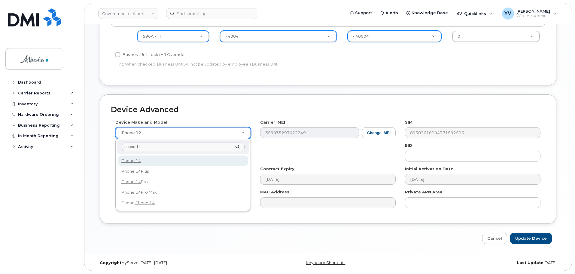
type input "iphone 14"
select select "2778"
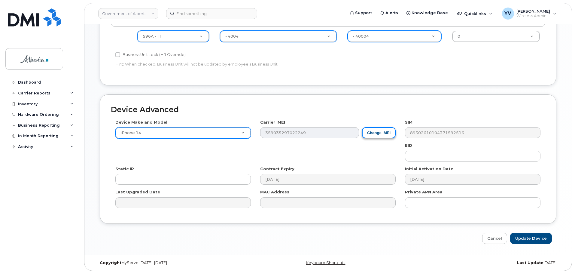
click at [375, 131] on button "Change IMEI" at bounding box center [379, 132] width 34 height 11
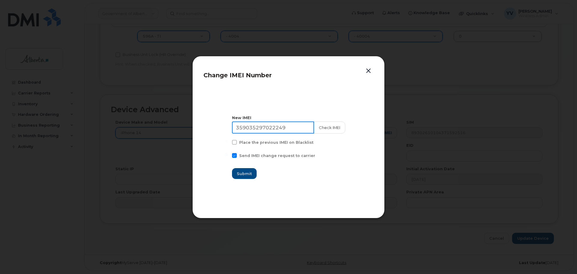
drag, startPoint x: 290, startPoint y: 128, endPoint x: 224, endPoint y: 131, distance: 66.5
click at [224, 131] on section "New IMEI 359035297022249 Check IMEI Place the previous IMEI on Blacklist Send I…" at bounding box center [288, 147] width 170 height 120
paste input "0542608703663"
type input "350542608703663"
click at [247, 174] on span "Submit" at bounding box center [244, 174] width 15 height 6
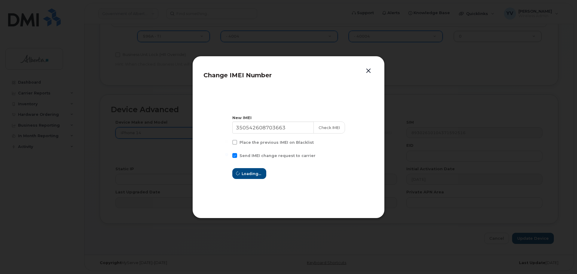
type input "350542608703663"
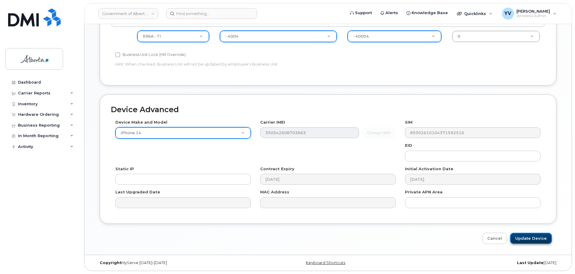
click at [529, 237] on input "Update Device" at bounding box center [531, 237] width 42 height 11
type input "Saving..."
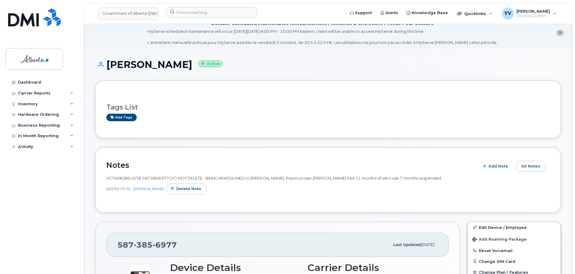
scroll to position [73, 0]
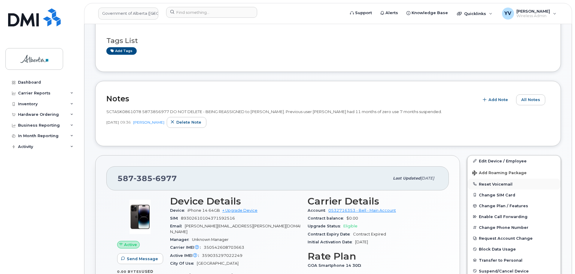
click at [493, 184] on button "Reset Voicemail" at bounding box center [513, 183] width 93 height 11
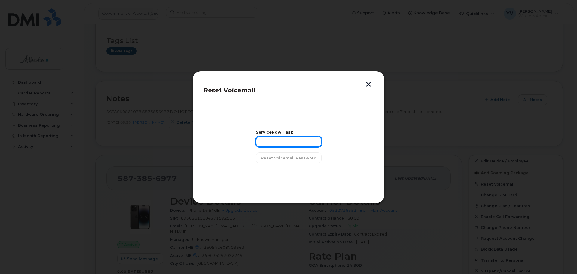
click at [275, 146] on input "text" at bounding box center [289, 141] width 66 height 11
paste input "SCTASK0861078"
type input "SCTASK0861078"
click at [283, 155] on span "Reset Voicemail Password" at bounding box center [289, 158] width 56 height 6
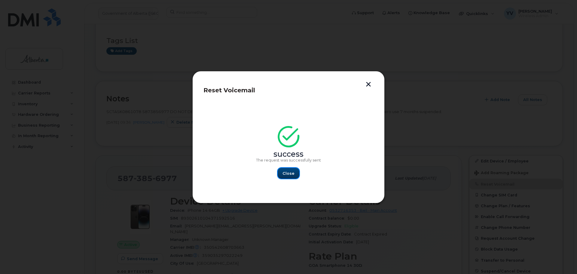
click at [287, 172] on span "Close" at bounding box center [288, 173] width 12 height 6
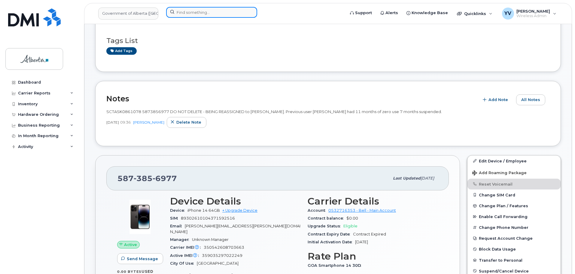
click at [183, 10] on input at bounding box center [211, 12] width 91 height 11
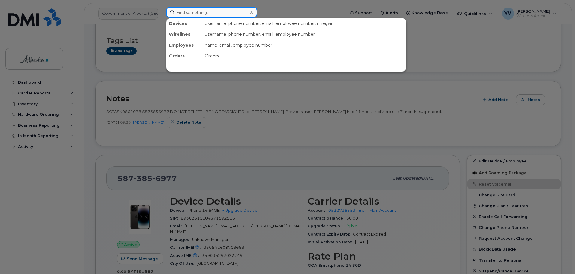
paste input "4034639378"
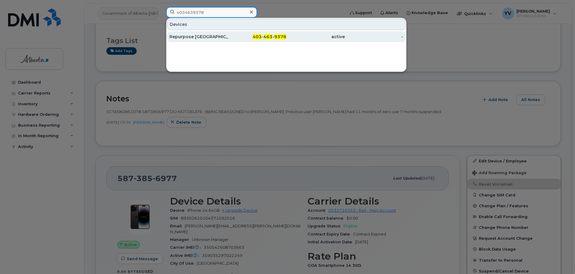
type input "4034639378"
click at [262, 38] on span "403" at bounding box center [257, 36] width 9 height 5
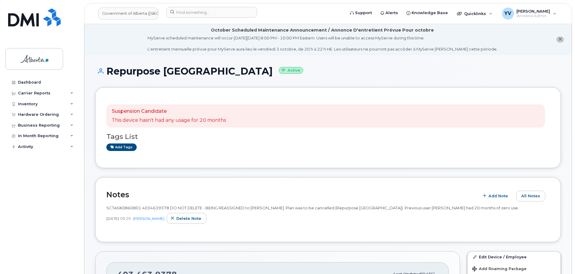
scroll to position [47, 0]
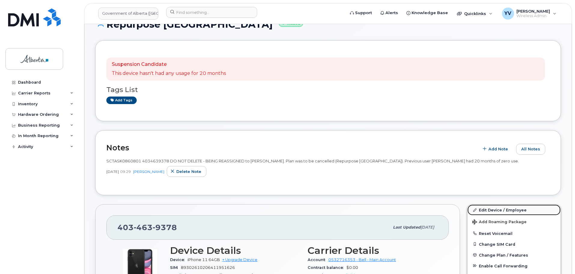
click at [494, 206] on link "Edit Device / Employee" at bounding box center [513, 209] width 93 height 11
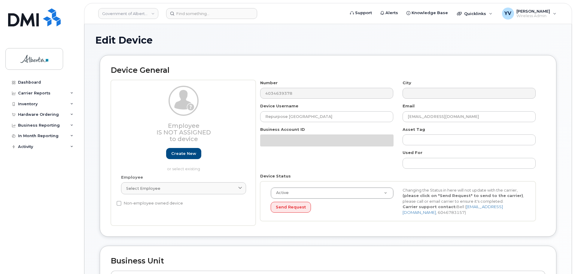
select select "4797729"
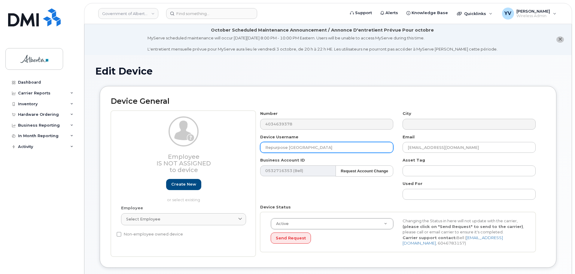
drag, startPoint x: 302, startPoint y: 147, endPoint x: 255, endPoint y: 146, distance: 46.9
click at [255, 146] on div "Employee Is not assigned to device Create new or select existing Employee Selec…" at bounding box center [328, 184] width 434 height 146
paste input "oy Gool"
type input "[PERSON_NAME]"
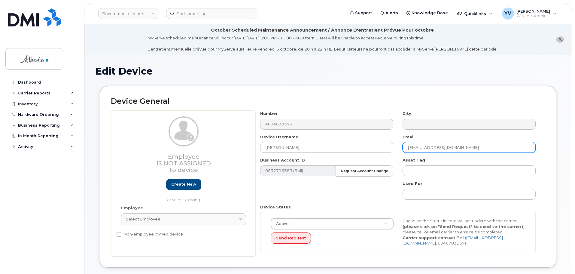
drag, startPoint x: 458, startPoint y: 147, endPoint x: 396, endPoint y: 148, distance: 62.5
click at [396, 148] on div "Number 4034639378 City Device Username Roy Gool Email repurpose@gov.ab.ca Busin…" at bounding box center [398, 184] width 285 height 146
paste input "Roy.Gool"
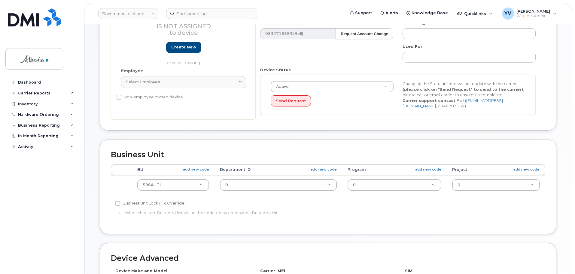
scroll to position [149, 0]
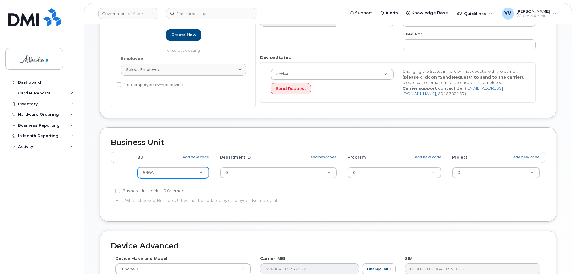
type input "Roy.Gool@gov.ab.ca"
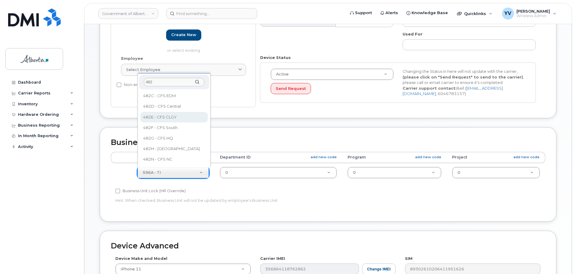
type input "482"
select select "4124490"
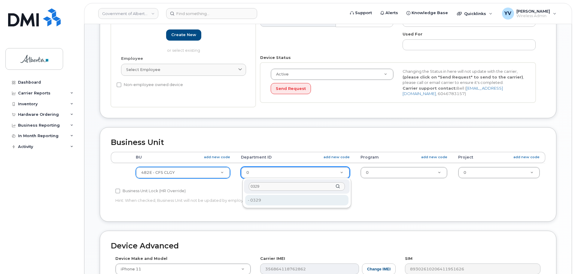
type input "0329"
type input "4124491"
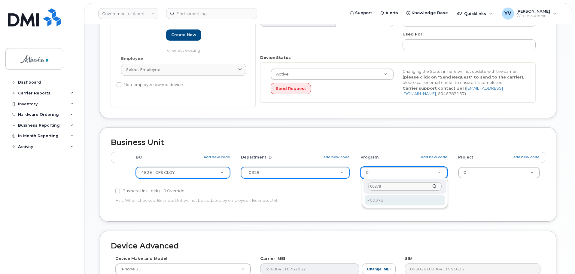
type input "00378"
type input "4124524"
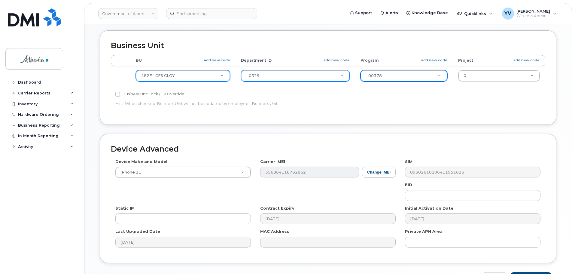
scroll to position [272, 0]
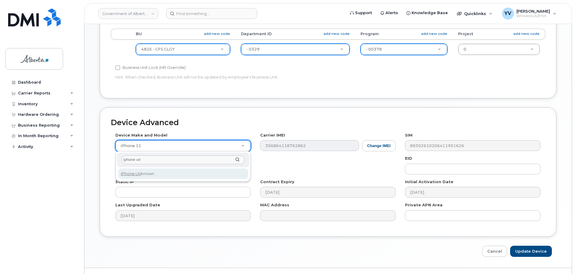
type input "iphone un"
select select "185"
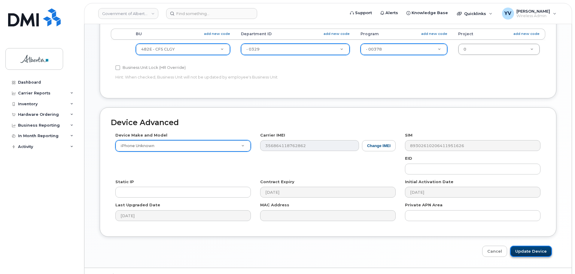
click at [539, 250] on input "Update Device" at bounding box center [531, 250] width 42 height 11
type input "Saving..."
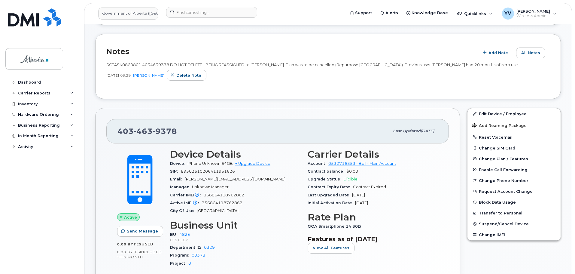
scroll to position [171, 0]
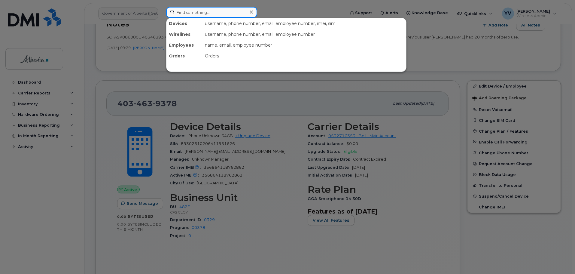
click at [188, 12] on input at bounding box center [211, 12] width 91 height 11
paste input "4034620358"
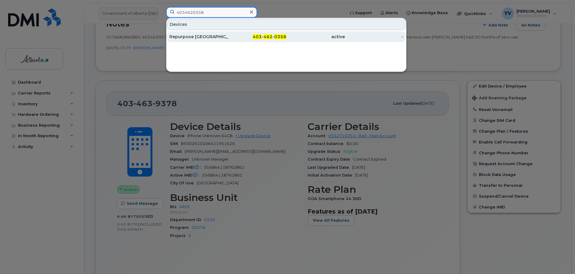
type input "4034620358"
click at [282, 37] on span "0358" at bounding box center [280, 36] width 12 height 5
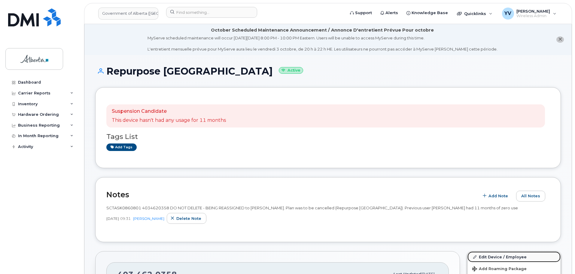
click at [491, 253] on link "Edit Device / Employee" at bounding box center [513, 256] width 93 height 11
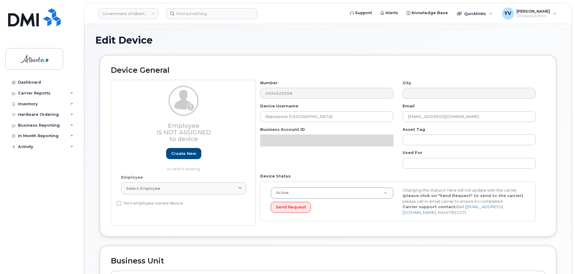
select select "4797729"
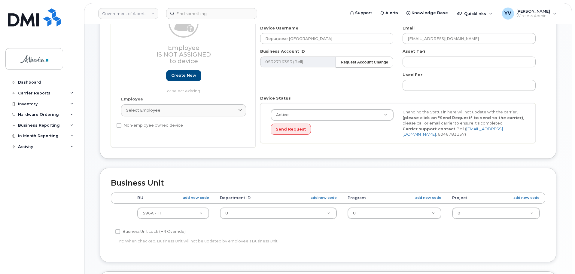
scroll to position [114, 0]
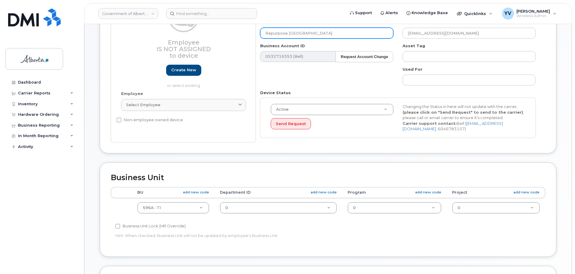
drag, startPoint x: 305, startPoint y: 33, endPoint x: 266, endPoint y: 34, distance: 38.7
click at [266, 34] on input "Repurpose [GEOGRAPHIC_DATA]" at bounding box center [326, 33] width 133 height 11
paste input "[PERSON_NAME]"
type input "[PERSON_NAME]"
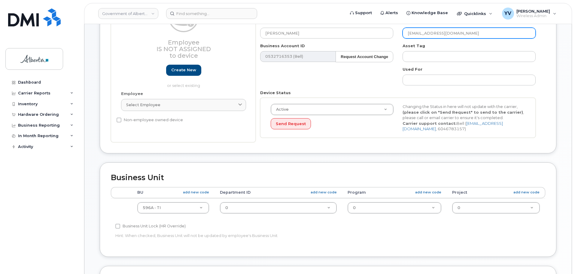
drag, startPoint x: 465, startPoint y: 37, endPoint x: 393, endPoint y: 33, distance: 71.6
click at [393, 33] on div "Number 4034620358 City Device Username Sereita Balkissoon Email repurpose@gov.a…" at bounding box center [398, 69] width 285 height 146
paste input "Sereita.Balkissoon"
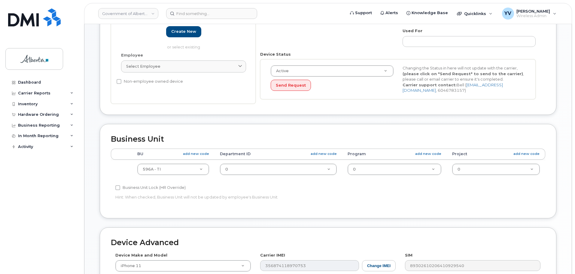
scroll to position [159, 0]
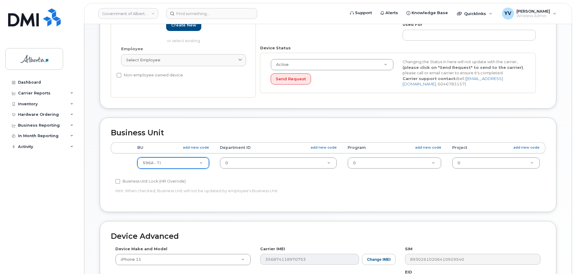
type input "[EMAIL_ADDRESS][PERSON_NAME][DOMAIN_NAME]"
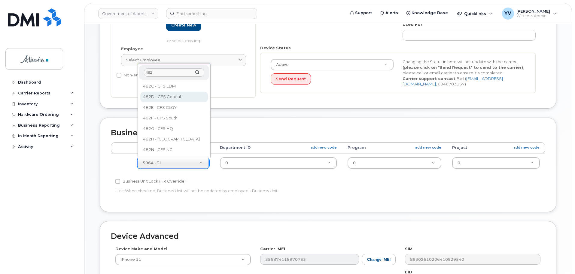
type input "482"
select select "4124490"
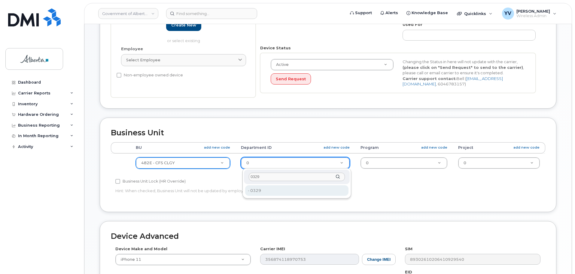
type input "0329"
type input "4124491"
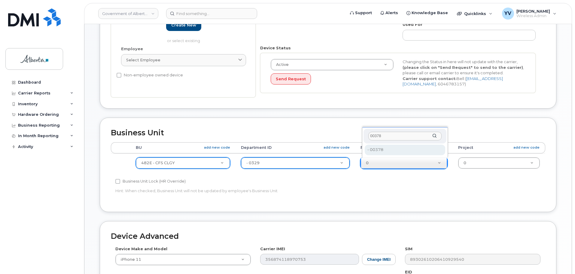
type input "00378"
type input "4124524"
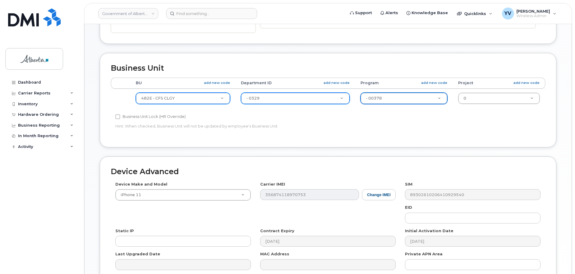
scroll to position [239, 0]
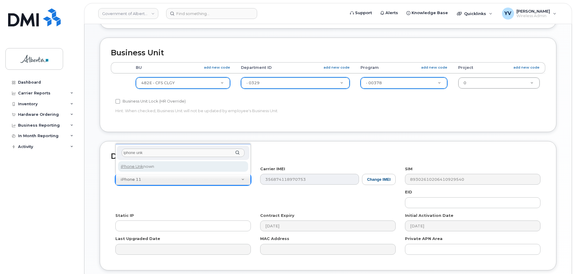
type input "iphone unk"
select select "185"
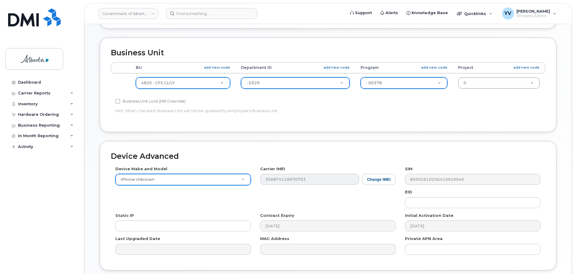
click at [133, 166] on label "Device Make and Model" at bounding box center [141, 169] width 52 height 6
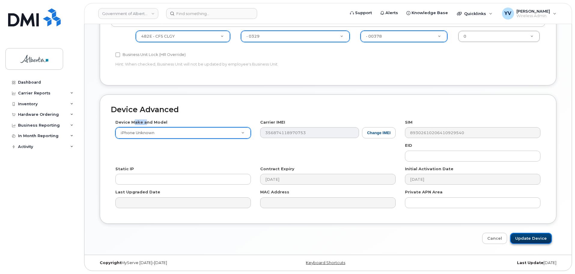
click at [535, 237] on input "Update Device" at bounding box center [531, 237] width 42 height 11
type input "Saving..."
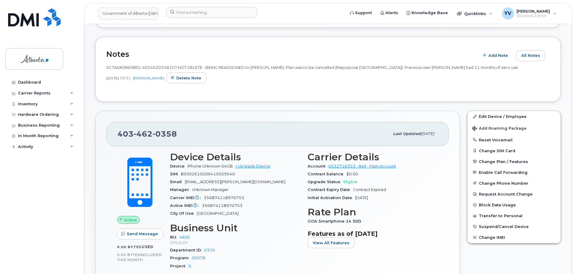
scroll to position [143, 0]
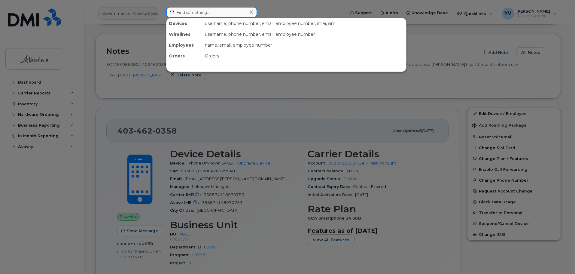
click at [186, 14] on input at bounding box center [211, 12] width 91 height 11
paste input "4038372046"
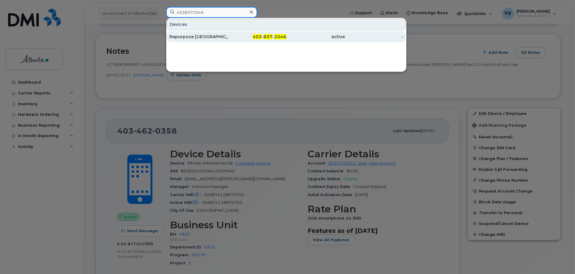
type input "4038372046"
click at [262, 35] on div "403 - 837 - 2046" at bounding box center [257, 37] width 59 height 6
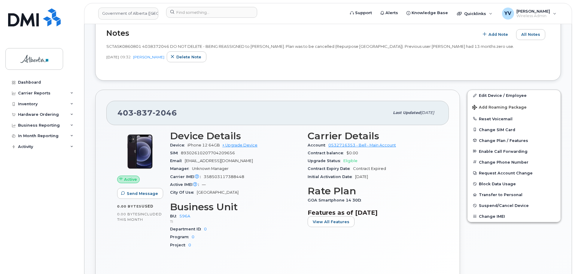
scroll to position [162, 0]
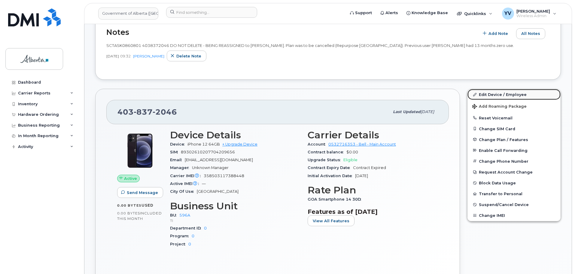
click at [495, 93] on link "Edit Device / Employee" at bounding box center [513, 94] width 93 height 11
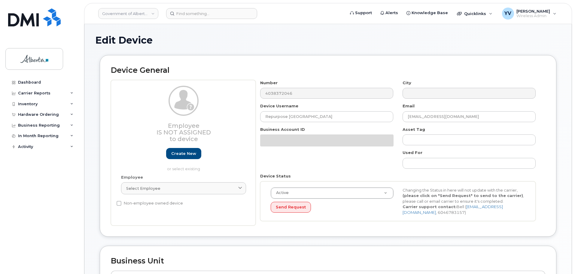
select select "4797729"
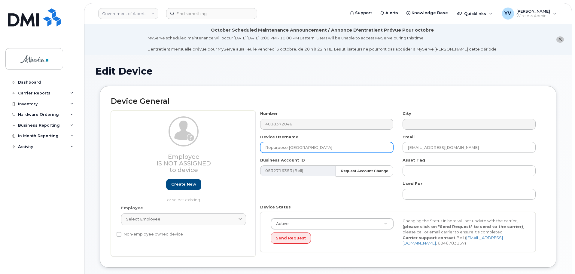
drag, startPoint x: 310, startPoint y: 148, endPoint x: 255, endPoint y: 143, distance: 55.6
click at [255, 143] on div "Employee Is not assigned to device Create new or select existing Employee Selec…" at bounding box center [328, 184] width 434 height 146
paste input "[PERSON_NAME]"
type input "[PERSON_NAME]"
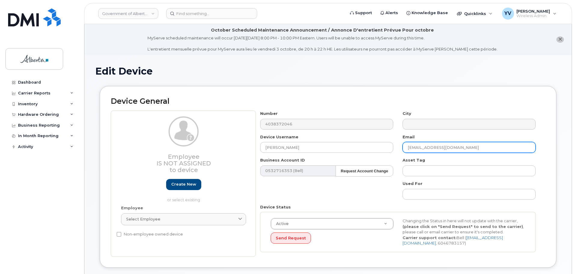
drag, startPoint x: 457, startPoint y: 147, endPoint x: 402, endPoint y: 148, distance: 55.3
click at [402, 148] on div "Email repurpose@gov.ab.ca" at bounding box center [469, 143] width 142 height 19
paste input "Jemimah.Makanju"
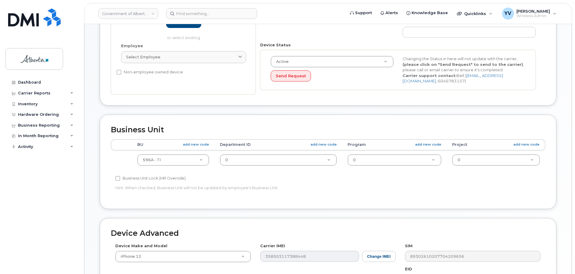
scroll to position [163, 0]
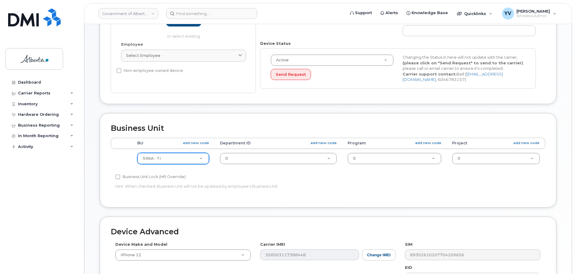
type input "[EMAIL_ADDRESS][DOMAIN_NAME]"
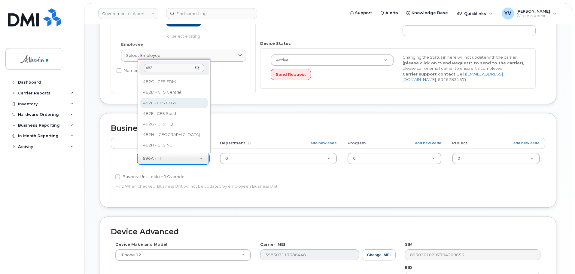
type input "482"
select select "4124490"
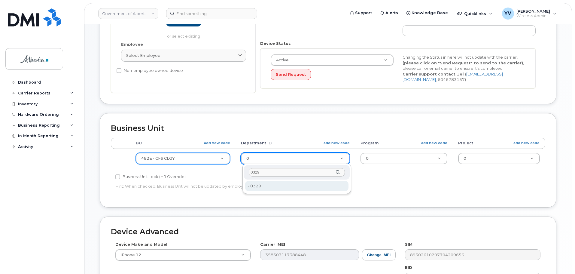
type input "0329"
type input "4124491"
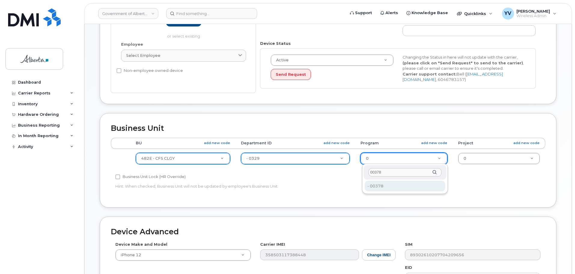
type input "00378"
type input "4124524"
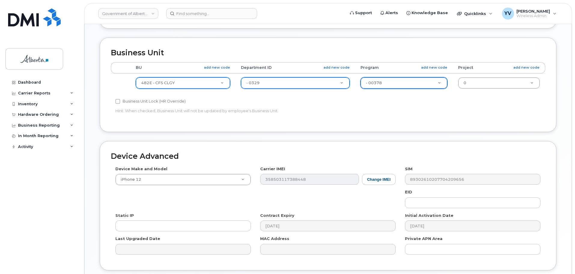
scroll to position [272, 0]
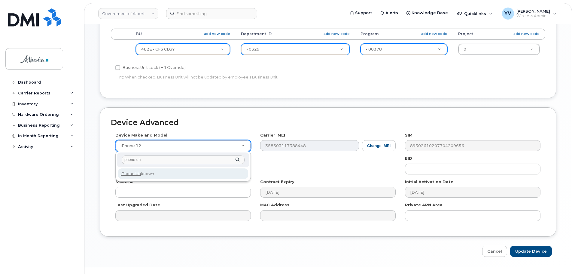
type input "iphone un"
select select "185"
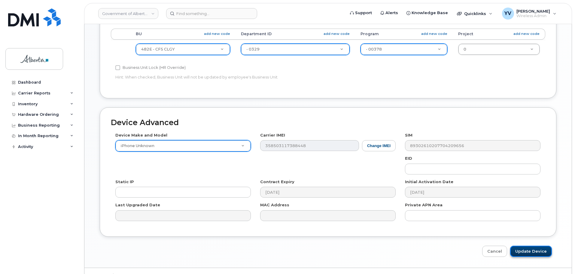
click at [532, 250] on input "Update Device" at bounding box center [531, 250] width 42 height 11
type input "Saving..."
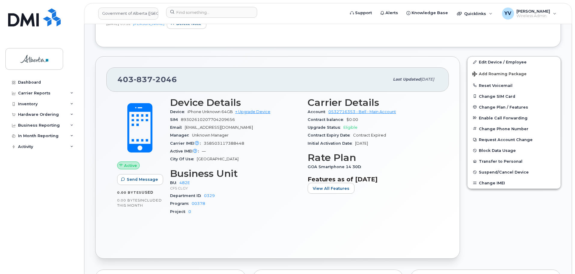
scroll to position [198, 0]
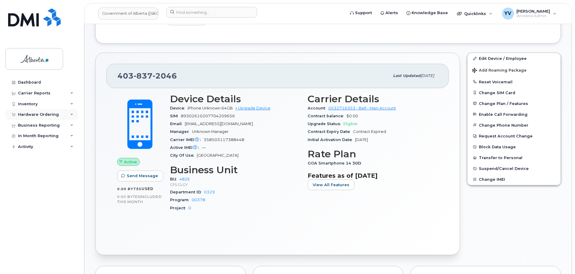
click at [28, 114] on div "Hardware Ordering" at bounding box center [38, 114] width 41 height 5
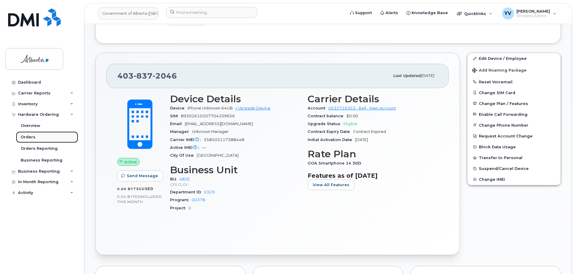
click at [30, 136] on div "Orders" at bounding box center [28, 136] width 15 height 5
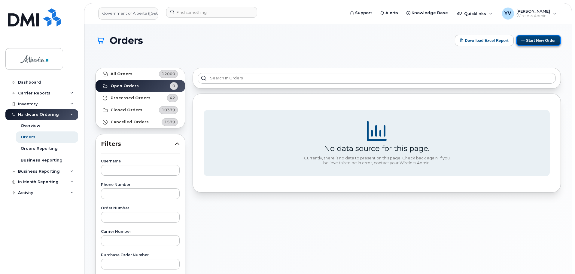
click at [539, 39] on button "Start New Order" at bounding box center [538, 40] width 45 height 11
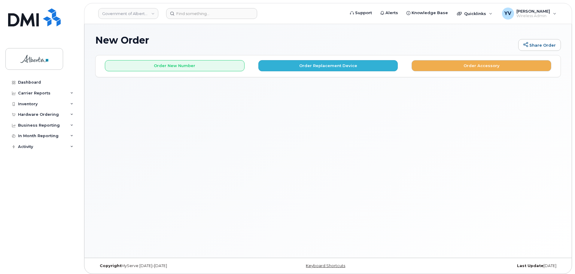
drag, startPoint x: 314, startPoint y: 59, endPoint x: 314, endPoint y: 62, distance: 3.3
click at [314, 61] on div "Order New Number Order Replacement Device Order Accessory" at bounding box center [328, 63] width 465 height 16
click at [314, 62] on button "Order Replacement Device" at bounding box center [328, 65] width 140 height 11
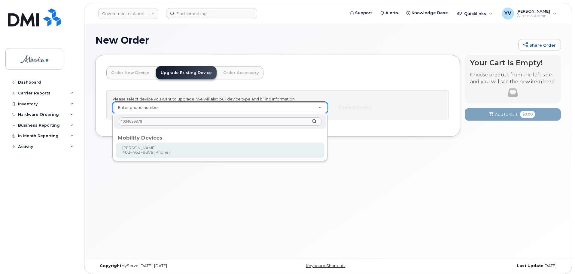
type input "4034639378"
type input "680490"
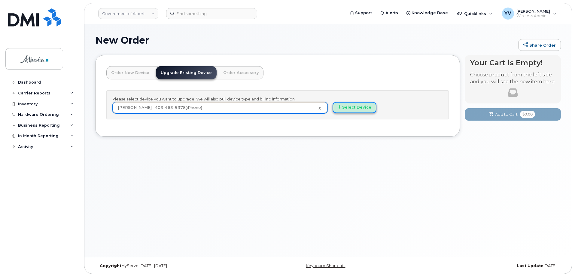
click at [347, 103] on button "Select Device" at bounding box center [354, 107] width 44 height 11
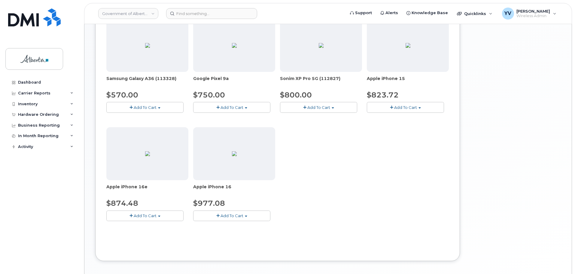
scroll to position [211, 0]
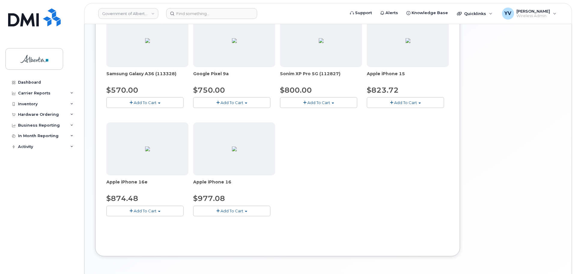
click at [158, 210] on button "Add To Cart" at bounding box center [144, 210] width 77 height 11
click at [155, 227] on link "$874.48 - 30-day upgrade (128GB model)" at bounding box center [156, 230] width 96 height 8
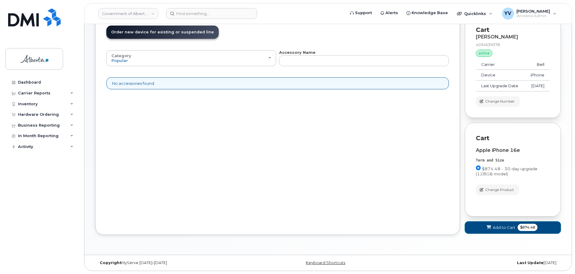
click at [501, 228] on span "Add to Cart" at bounding box center [504, 227] width 23 height 6
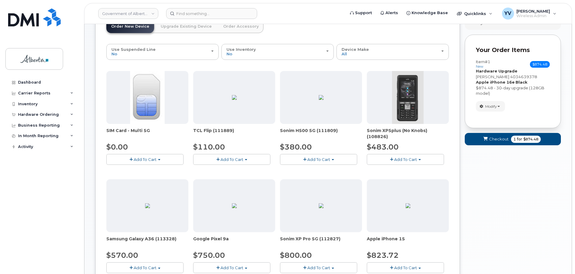
click at [186, 27] on link "Upgrade Existing Device" at bounding box center [186, 26] width 61 height 13
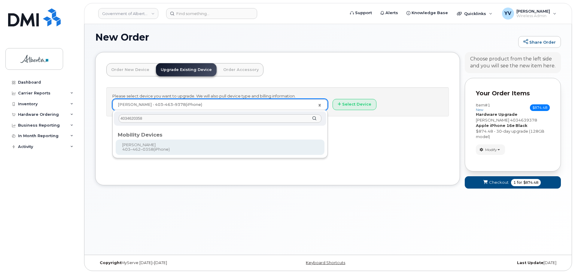
type input "4034620358"
type input "680370"
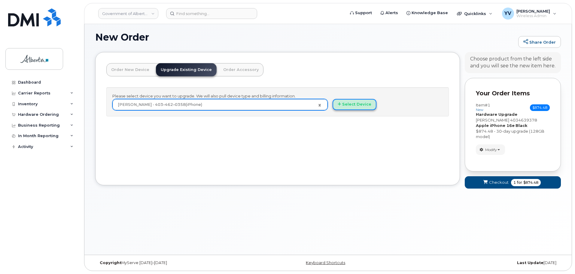
click at [355, 102] on button "Select Device" at bounding box center [354, 104] width 44 height 11
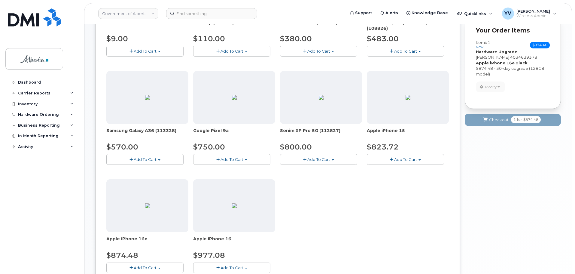
scroll to position [195, 0]
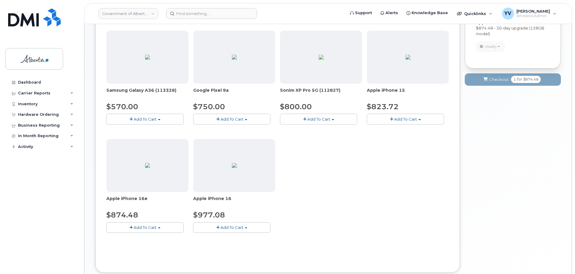
click at [159, 227] on span "button" at bounding box center [159, 227] width 2 height 1
click at [158, 246] on link "$874.48 - 30-day upgrade (128GB model)" at bounding box center [156, 246] width 96 height 8
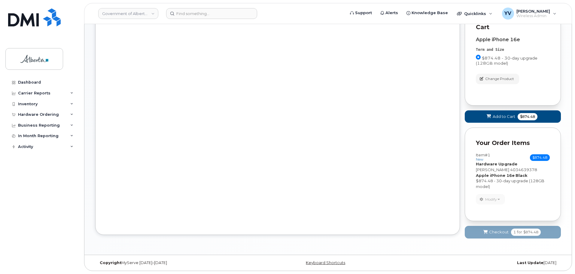
scroll to position [141, 0]
click at [505, 117] on span "Add to Cart" at bounding box center [504, 117] width 23 height 6
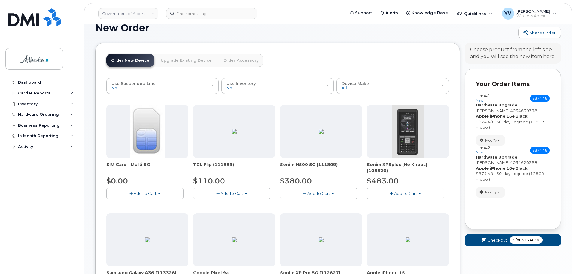
scroll to position [1, 0]
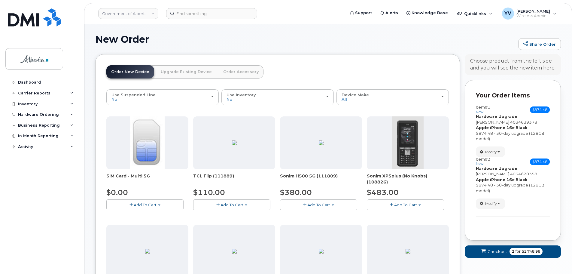
click at [175, 71] on link "Upgrade Existing Device" at bounding box center [186, 71] width 61 height 13
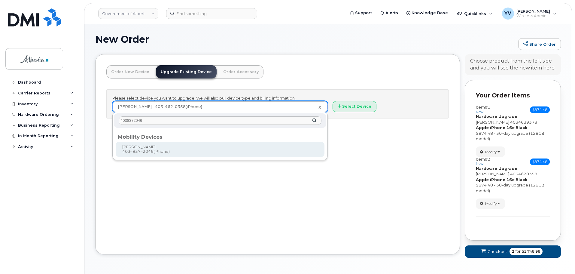
type input "4038372046"
type input "1014692"
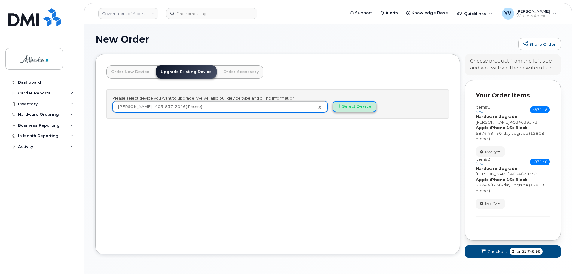
click at [356, 106] on button "Select Device" at bounding box center [354, 106] width 44 height 11
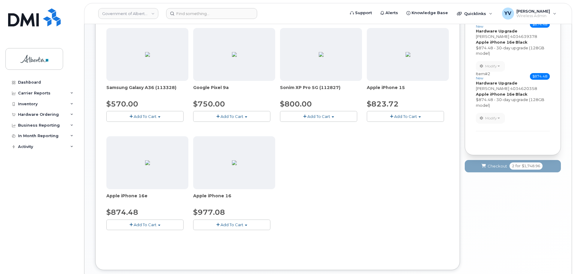
scroll to position [222, 0]
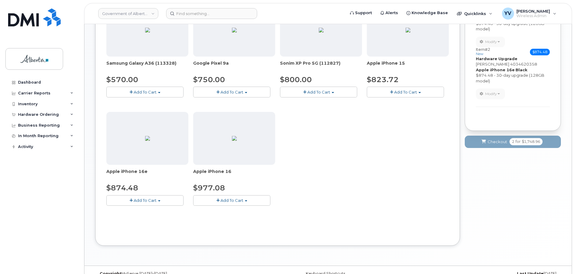
click at [155, 198] on span "Add To Cart" at bounding box center [145, 200] width 23 height 5
click at [150, 219] on link "$874.48 - 30-day upgrade (128GB model)" at bounding box center [156, 219] width 96 height 8
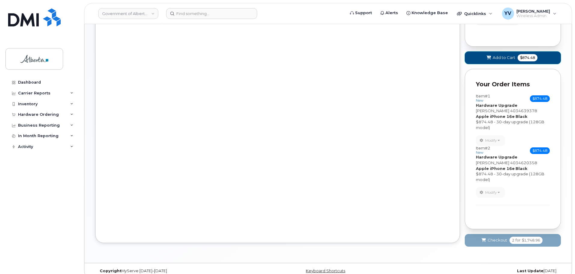
click at [503, 56] on span "Add to Cart" at bounding box center [504, 58] width 23 height 6
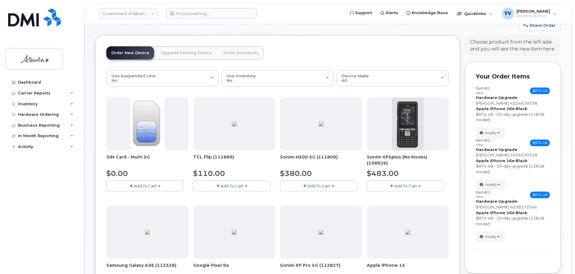
scroll to position [0, 0]
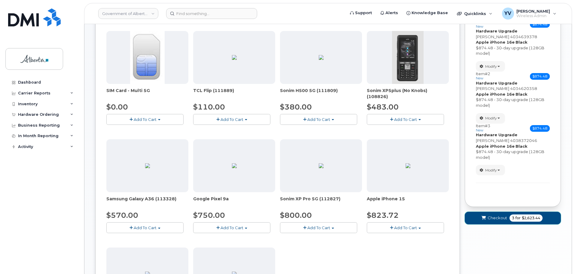
click at [494, 218] on span "Checkout" at bounding box center [497, 218] width 20 height 6
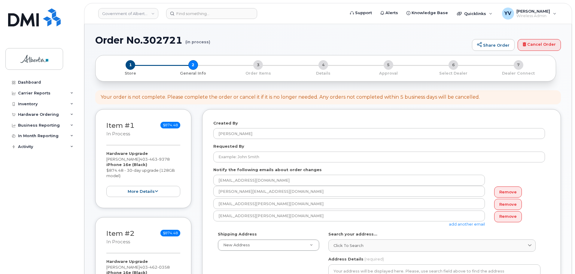
select select
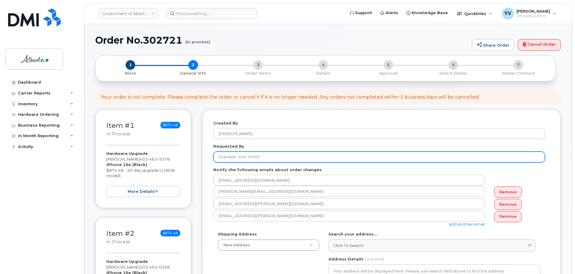
click at [217, 159] on input "Requested By" at bounding box center [379, 156] width 332 height 11
paste input "[PERSON_NAME]"
type input "[PERSON_NAME]"
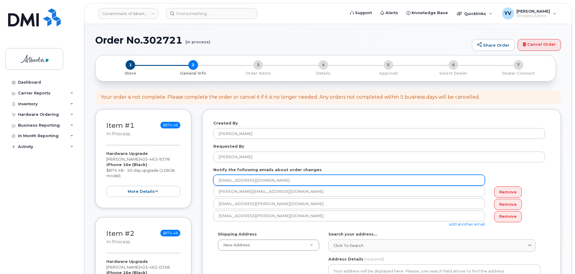
drag, startPoint x: 278, startPoint y: 182, endPoint x: 209, endPoint y: 180, distance: 68.8
paste input "[PERSON_NAME].[PERSON_NAME]"
type input "[PERSON_NAME][EMAIL_ADDRESS][PERSON_NAME][DOMAIN_NAME]"
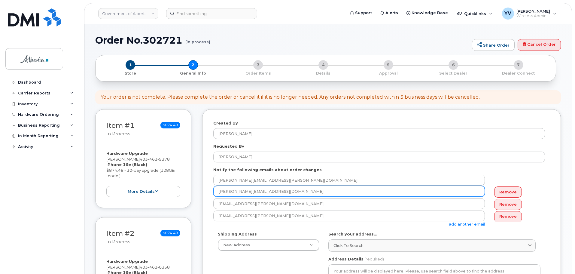
drag, startPoint x: 268, startPoint y: 192, endPoint x: 212, endPoint y: 193, distance: 56.8
paste input "[PERSON_NAME].curriewood"
type input "[PERSON_NAME][EMAIL_ADDRESS][DOMAIN_NAME]"
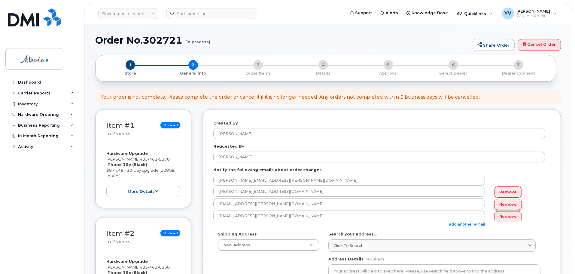
click at [512, 204] on link "Remove" at bounding box center [508, 204] width 28 height 11
type input "[EMAIL_ADDRESS][PERSON_NAME][DOMAIN_NAME]"
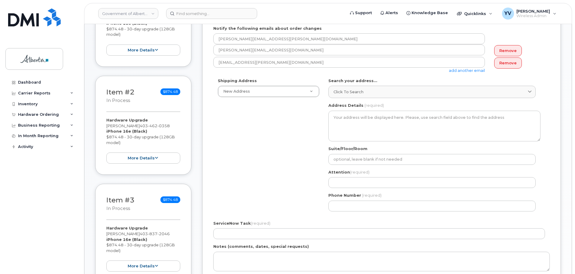
scroll to position [156, 0]
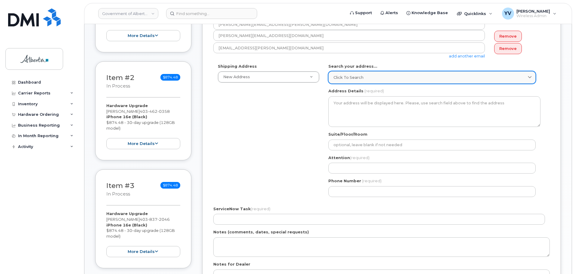
click at [345, 75] on span "Click to search" at bounding box center [348, 77] width 30 height 6
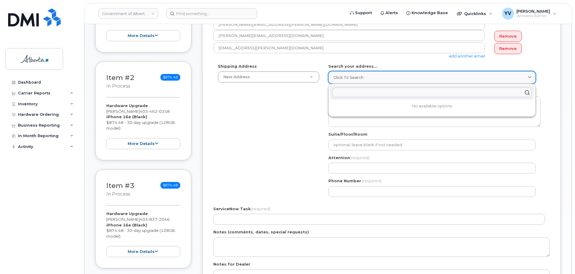
paste input "[STREET_ADDRESS]"
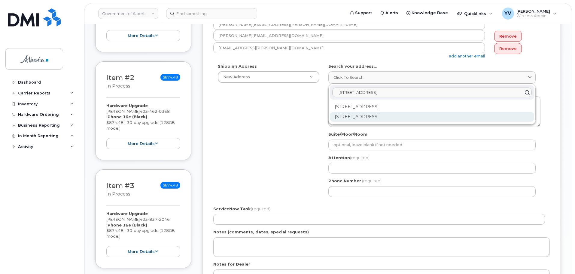
type input "[STREET_ADDRESS]"
click at [404, 113] on div "[STREET_ADDRESS]" at bounding box center [432, 117] width 204 height 10
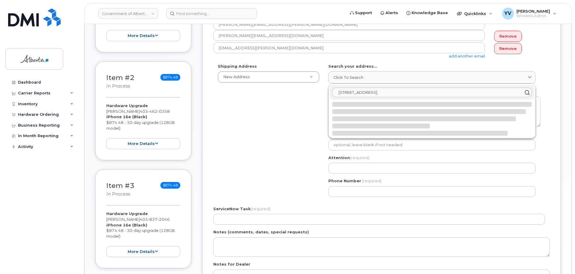
select select
type textarea "[STREET_ADDRESS]"
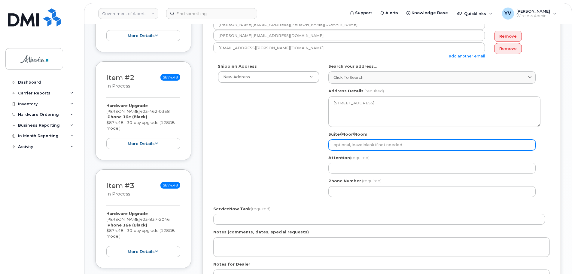
click at [344, 150] on input "Suite/Floor/Room" at bounding box center [431, 144] width 207 height 11
paste input "2nd Floor"
select select
type input "2nd Floor"
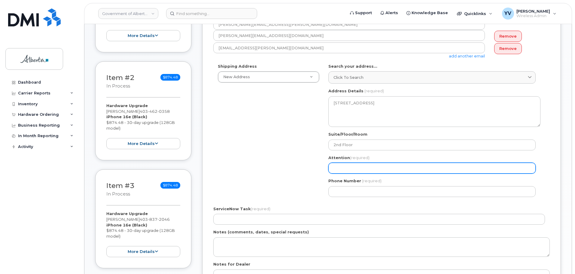
click at [340, 167] on input "Attention (required)" at bounding box center [431, 167] width 207 height 11
paste input "[PERSON_NAME] [PERSON_NAME]"
type input "[PERSON_NAME] [PERSON_NAME]"
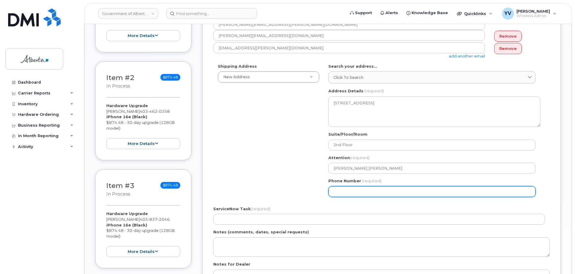
click at [348, 194] on input "Phone Number" at bounding box center [431, 191] width 207 height 11
paste input "4032977852"
select select
type input "4032977852"
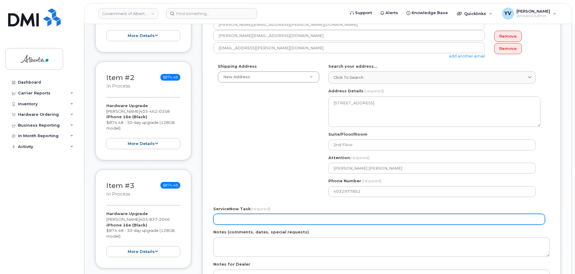
click at [222, 221] on input "ServiceNow Task (required)" at bounding box center [379, 219] width 332 height 11
paste input "SCTASK0860801"
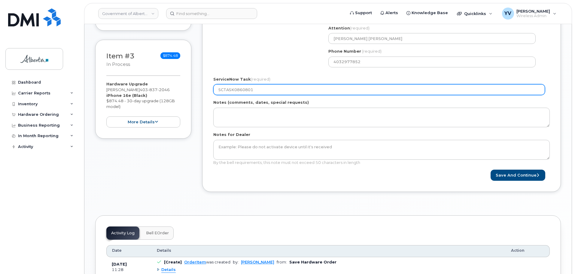
scroll to position [287, 0]
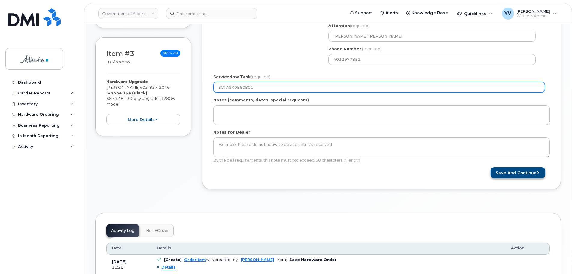
type input "SCTASK0860801"
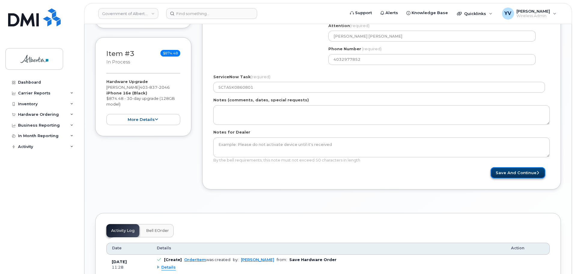
click at [511, 169] on button "Save and Continue" at bounding box center [517, 172] width 55 height 11
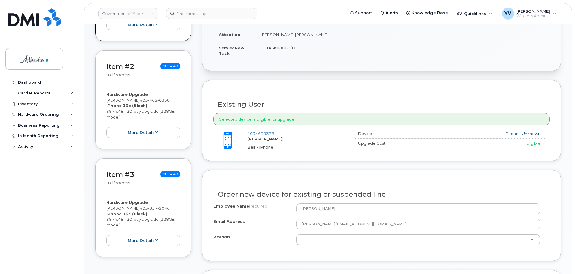
scroll to position [231, 0]
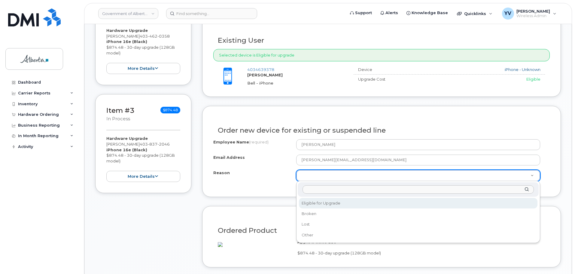
select select "eligible_for_upgrade"
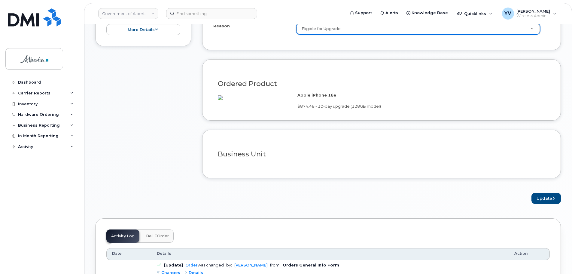
scroll to position [389, 0]
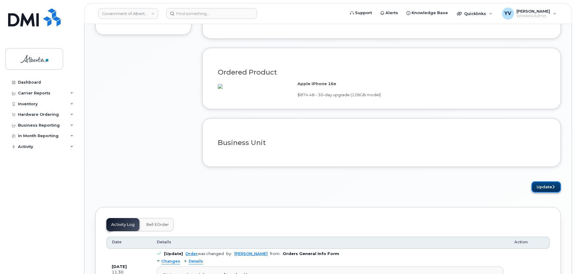
click at [544, 192] on button "Update" at bounding box center [545, 186] width 29 height 11
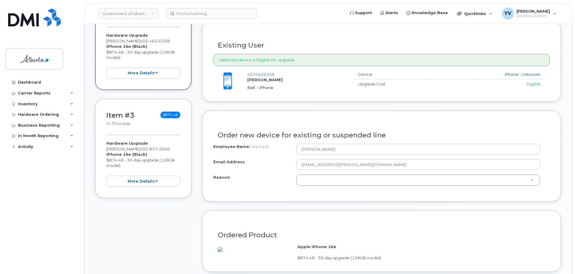
scroll to position [255, 0]
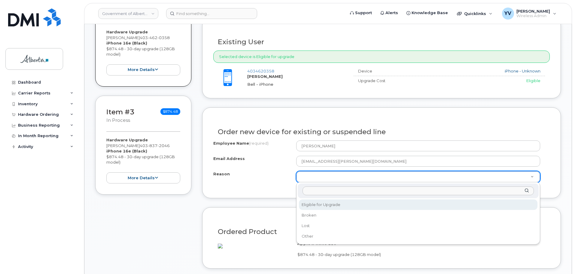
drag, startPoint x: 324, startPoint y: 173, endPoint x: 325, endPoint y: 180, distance: 7.6
select select "eligible_for_upgrade"
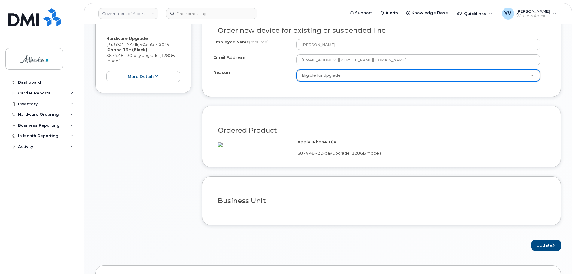
scroll to position [362, 0]
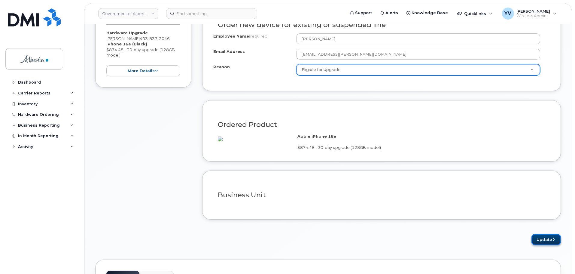
click at [543, 242] on button "Update" at bounding box center [545, 239] width 29 height 11
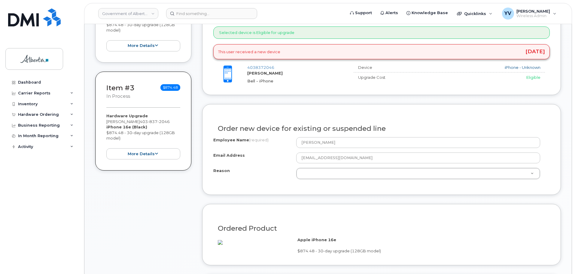
scroll to position [280, 0]
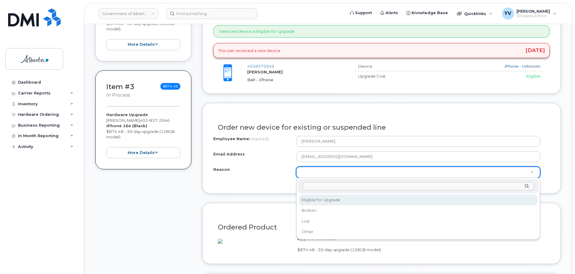
select select "eligible_for_upgrade"
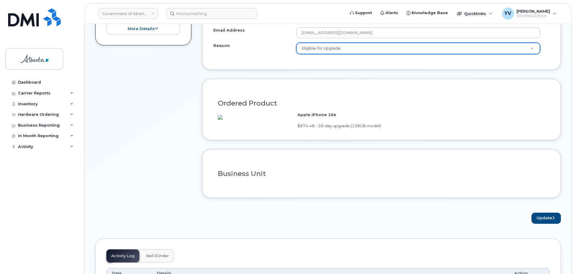
scroll to position [406, 0]
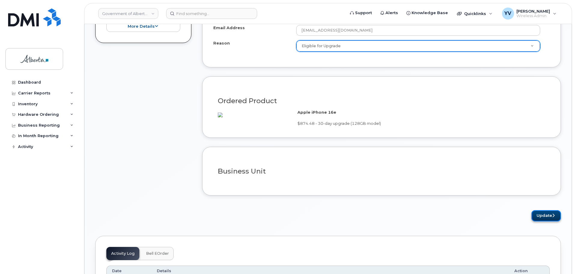
click at [538, 221] on button "Update" at bounding box center [545, 215] width 29 height 11
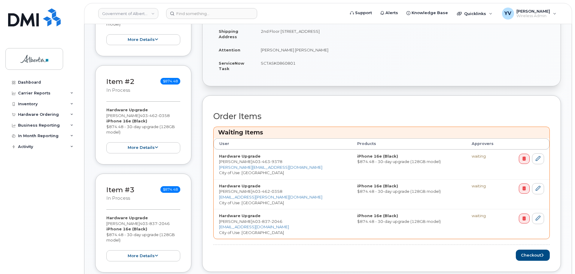
scroll to position [217, 0]
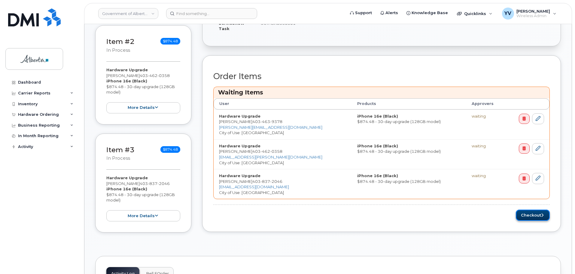
click at [532, 216] on button "Checkout" at bounding box center [533, 214] width 34 height 11
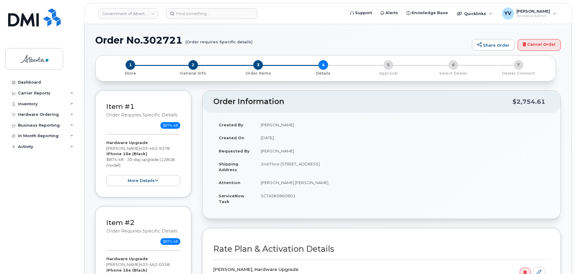
select select
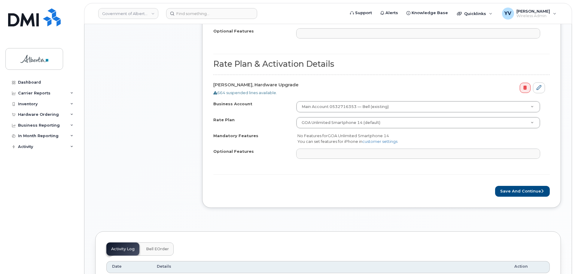
scroll to position [456, 0]
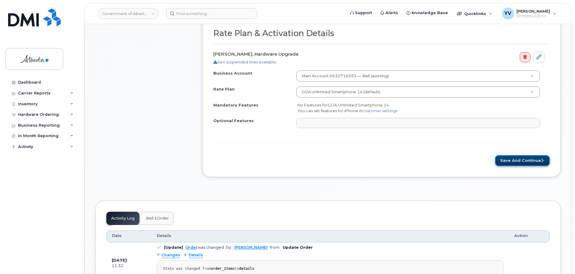
click at [515, 162] on button "Save and Continue" at bounding box center [522, 160] width 55 height 11
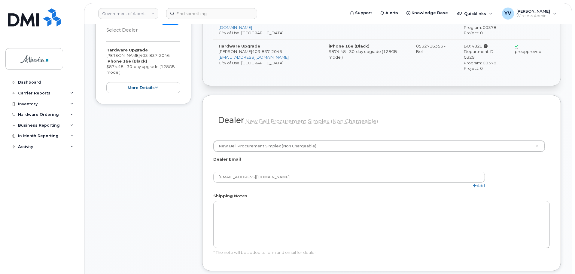
scroll to position [387, 0]
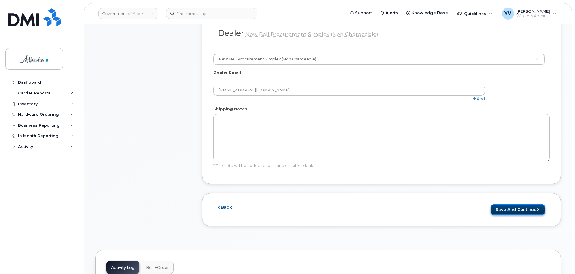
click at [508, 204] on button "Save and Continue" at bounding box center [517, 209] width 55 height 11
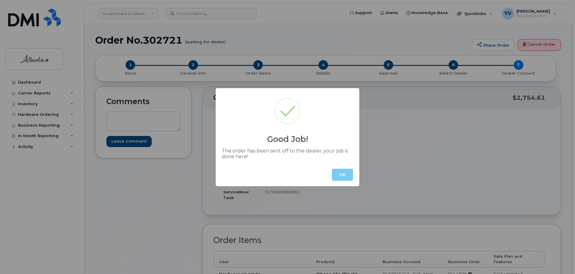
drag, startPoint x: 334, startPoint y: 175, endPoint x: 326, endPoint y: 153, distance: 23.7
click at [334, 174] on button "OK" at bounding box center [342, 174] width 21 height 12
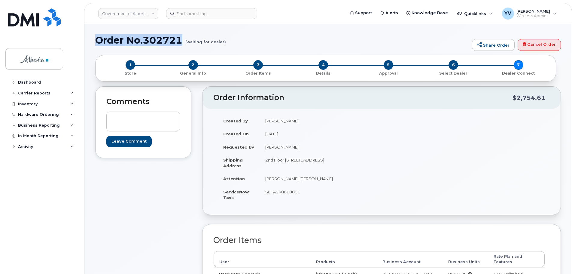
drag, startPoint x: 182, startPoint y: 41, endPoint x: 98, endPoint y: 40, distance: 83.8
click at [97, 40] on h1 "Order No.302721 (waiting for dealer)" at bounding box center [282, 40] width 374 height 11
copy h1 "Order No.302721"
click at [520, 121] on div "Created By Yen Vong Created On October 7, 2025 Requested By Debbie Donnelly Shi…" at bounding box center [381, 161] width 336 height 95
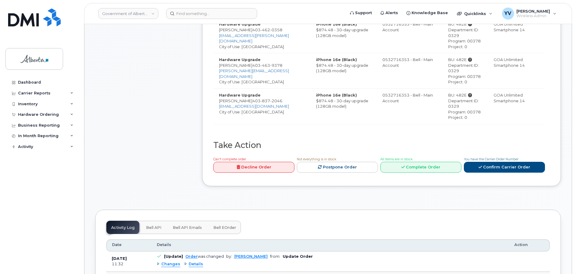
scroll to position [338, 0]
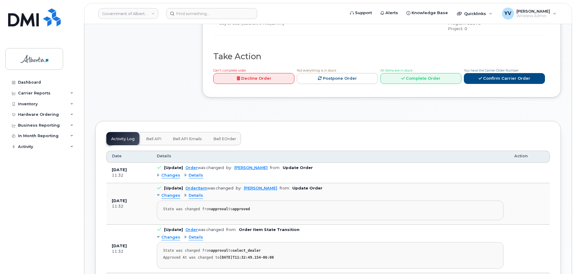
click at [150, 136] on span "Bell API" at bounding box center [153, 138] width 15 height 5
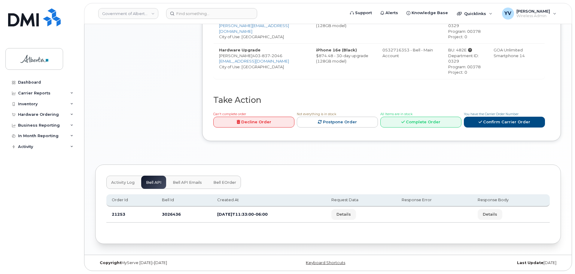
scroll to position [289, 0]
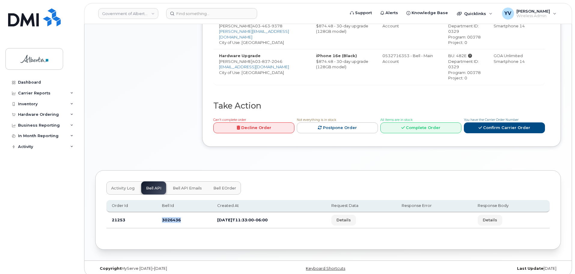
drag, startPoint x: 183, startPoint y: 216, endPoint x: 160, endPoint y: 216, distance: 22.5
click at [160, 216] on td "3026436" at bounding box center [183, 220] width 55 height 16
copy td "3026436"
click at [270, 157] on div "Activity Log Bell API Bell API Emails Bell eOrder Order Id Bell Id Created At R…" at bounding box center [328, 202] width 466 height 93
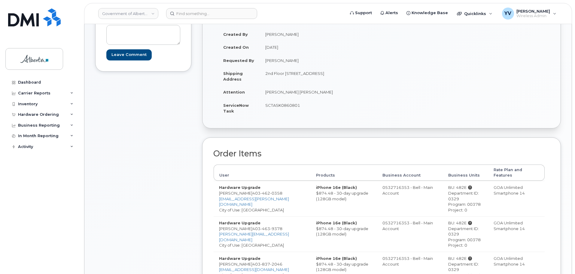
scroll to position [77, 0]
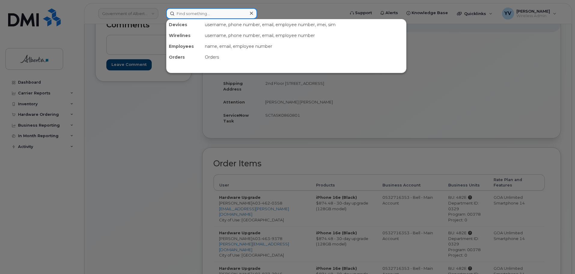
click at [191, 13] on input at bounding box center [211, 13] width 91 height 11
paste input "5873408497"
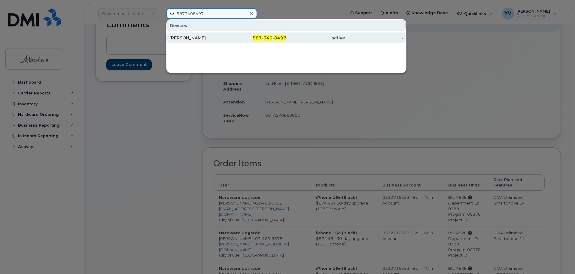
type input "5873408497"
click at [268, 38] on span "340" at bounding box center [267, 37] width 9 height 5
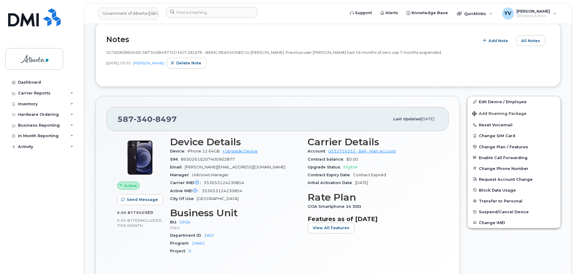
scroll to position [159, 0]
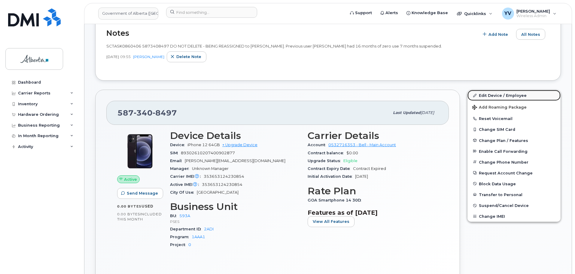
click at [486, 95] on link "Edit Device / Employee" at bounding box center [513, 95] width 93 height 11
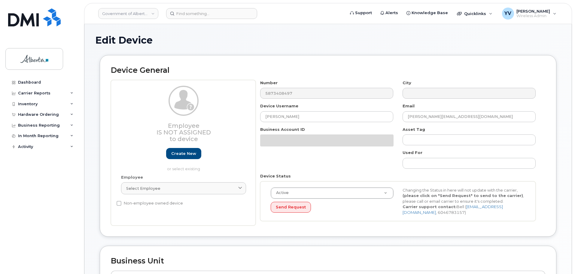
select select "4797682"
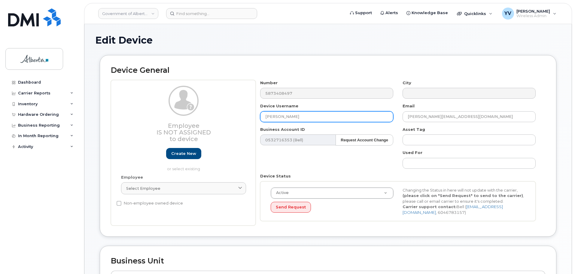
drag, startPoint x: 305, startPoint y: 115, endPoint x: 256, endPoint y: 114, distance: 49.0
click at [256, 114] on div "Device Username Michelle Craplewe" at bounding box center [327, 112] width 142 height 19
paste input "[PERSON_NAME]"
type input "[PERSON_NAME]"
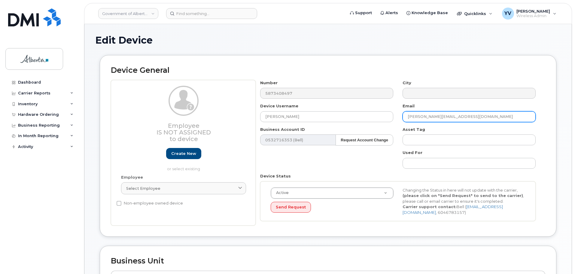
drag, startPoint x: 476, startPoint y: 117, endPoint x: 407, endPoint y: 118, distance: 68.5
click at [407, 118] on input "Michelle.Craplewe@gov.ab.ca" at bounding box center [468, 116] width 133 height 11
paste input "Nina.Lafleur"
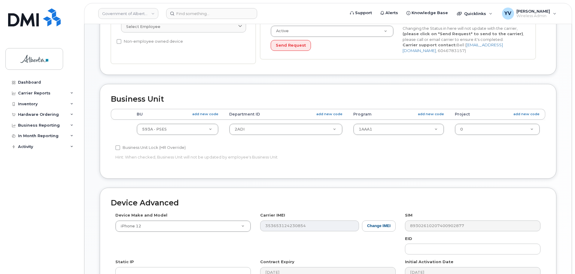
scroll to position [165, 0]
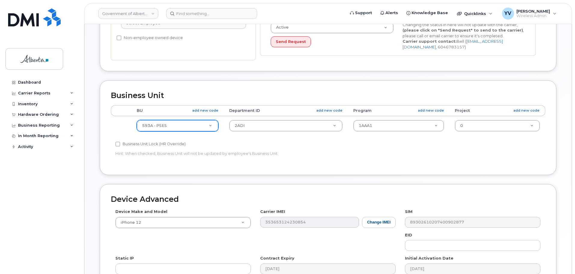
type input "Nina.Lafleur@gov.ab.ca"
type input "333"
select select "4206363"
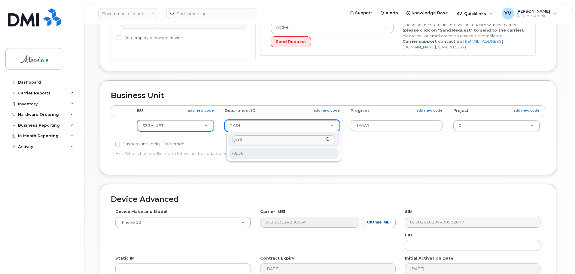
type input "je36"
type input "5645718"
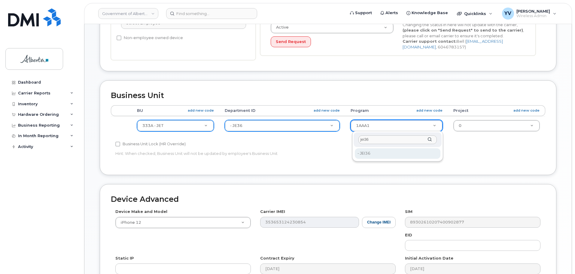
type input "jei36"
type input "5645938"
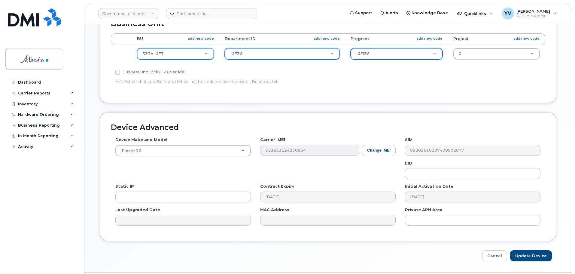
scroll to position [240, 0]
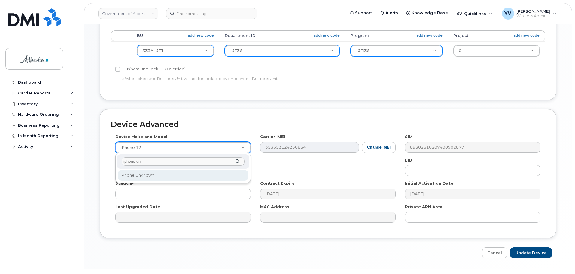
type input "iphone un"
select select "185"
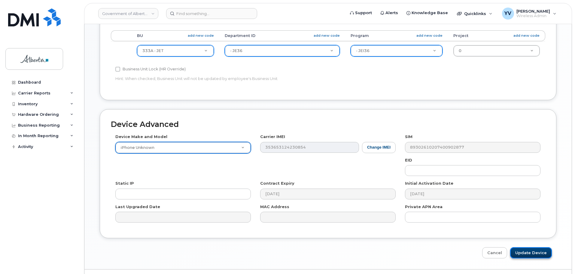
click at [528, 250] on input "Update Device" at bounding box center [531, 252] width 42 height 11
type input "Saving..."
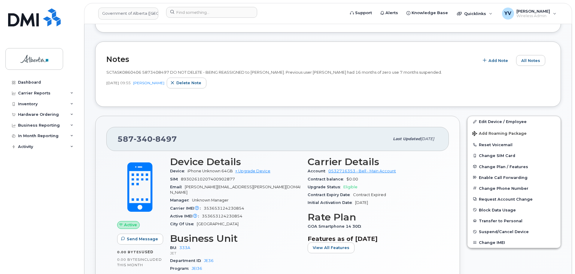
scroll to position [97, 0]
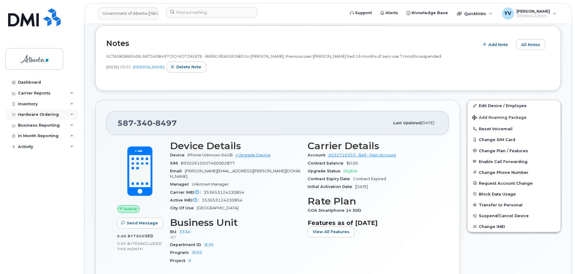
click at [24, 113] on div "Hardware Ordering" at bounding box center [38, 114] width 41 height 5
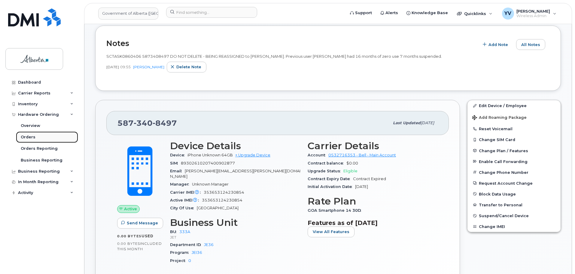
click at [23, 138] on div "Orders" at bounding box center [28, 136] width 15 height 5
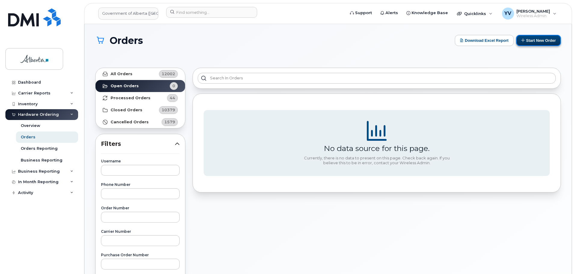
click at [539, 39] on button "Start New Order" at bounding box center [538, 40] width 45 height 11
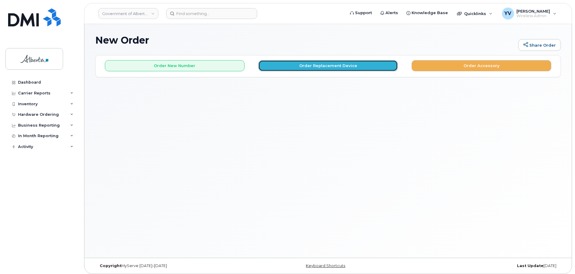
click at [326, 64] on button "Order Replacement Device" at bounding box center [328, 65] width 140 height 11
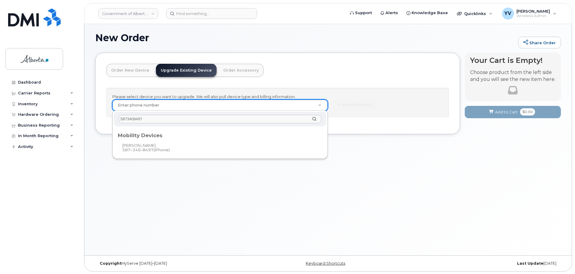
scroll to position [3, 0]
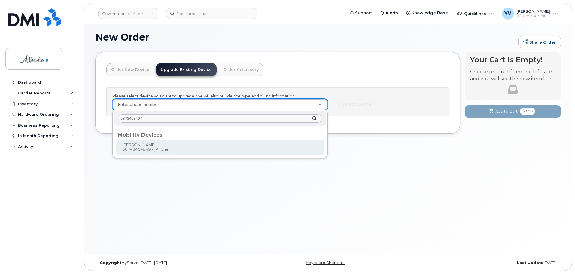
type input "5873408497"
type input "844312"
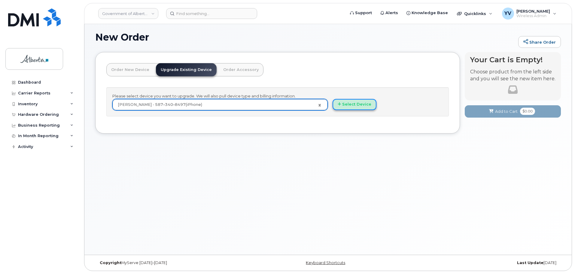
click at [352, 100] on button "Select Device" at bounding box center [354, 104] width 44 height 11
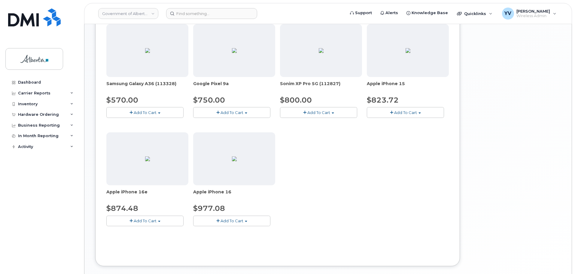
scroll to position [202, 0]
click at [159, 219] on button "Add To Cart" at bounding box center [144, 219] width 77 height 11
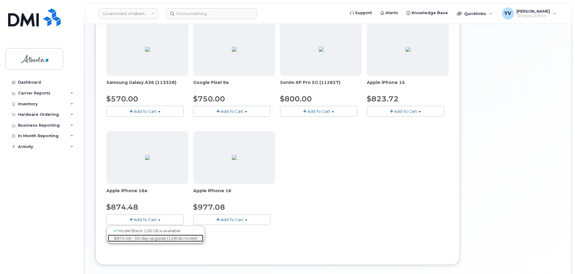
click at [158, 238] on link "$874.48 - 30-day upgrade (128GB model)" at bounding box center [156, 238] width 96 height 8
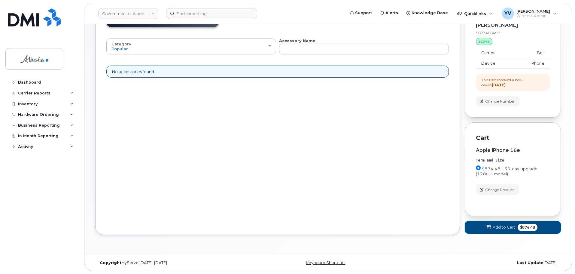
click at [505, 226] on span "Add to Cart" at bounding box center [504, 227] width 23 height 6
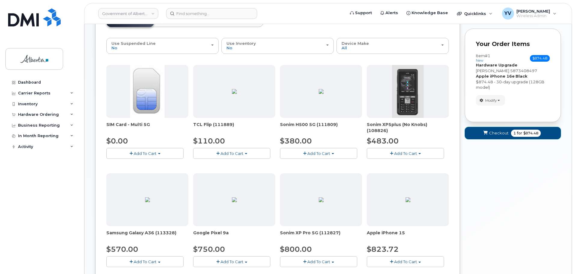
click at [496, 134] on span "Checkout" at bounding box center [499, 133] width 20 height 6
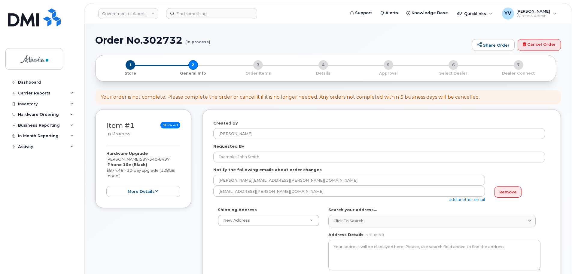
select select
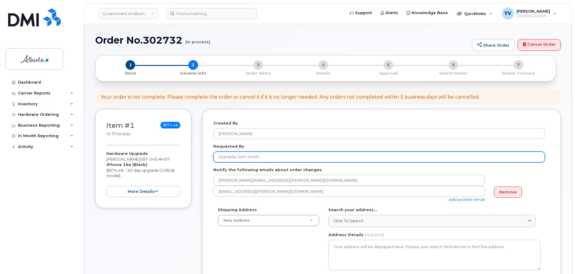
click at [229, 155] on input "Requested By" at bounding box center [379, 156] width 332 height 11
paste input "[PERSON_NAME]"
type input "[PERSON_NAME]"
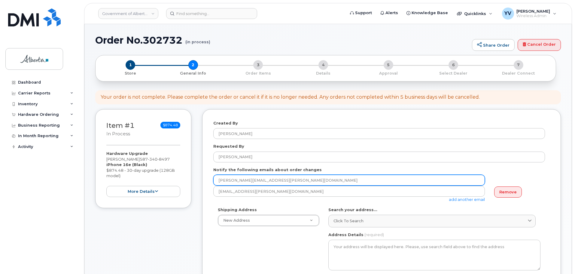
drag, startPoint x: 252, startPoint y: 181, endPoint x: 179, endPoint y: 178, distance: 72.4
paste input "Tiffany.Radelet"
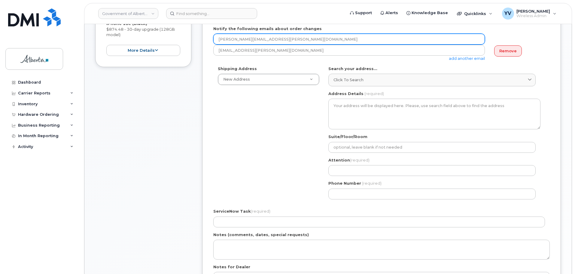
scroll to position [144, 0]
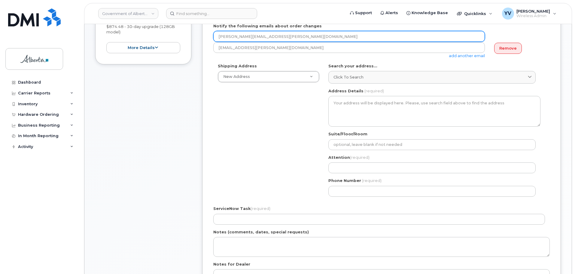
type input "Tiffany.Radelet@gov.ab.ca"
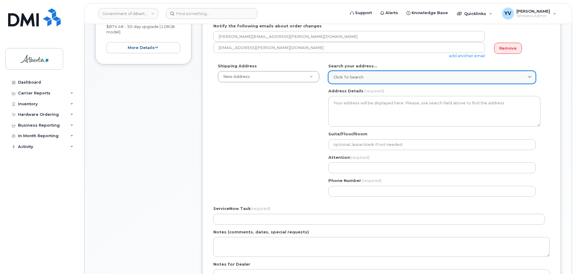
click at [343, 73] on link "Click to search" at bounding box center [431, 77] width 207 height 12
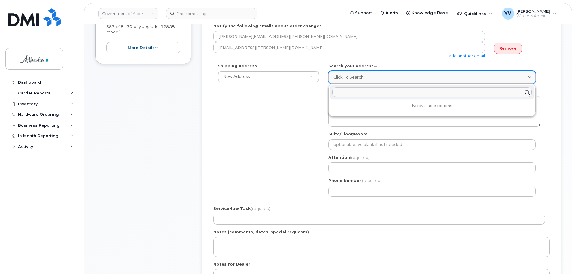
paste input "10155 - 102 Street"
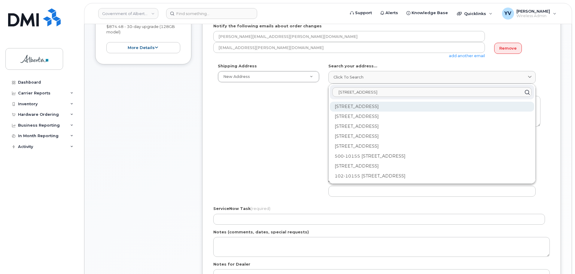
type input "10155 - 102 Street"
click at [390, 105] on div "10155 102 St NW Edmonton AB T5J 4G8" at bounding box center [432, 107] width 204 height 10
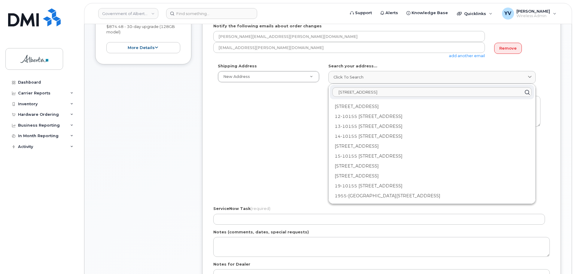
click at [265, 143] on div "Shipping Address New Address New Address 1240 Kensington Rd NW 10001 Hoppe Aven…" at bounding box center [379, 132] width 332 height 138
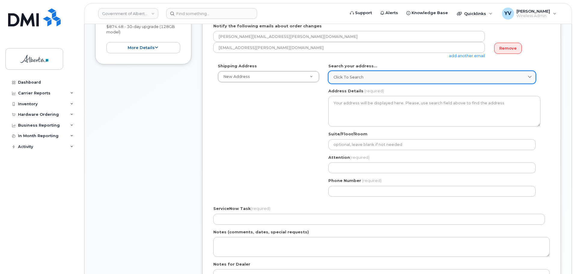
click at [345, 77] on span "Click to search" at bounding box center [348, 77] width 30 height 6
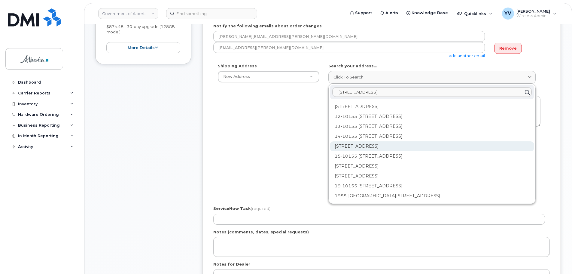
click at [474, 149] on div "140-10155 102 St NW Edmonton AB T5J 4G8" at bounding box center [432, 146] width 204 height 10
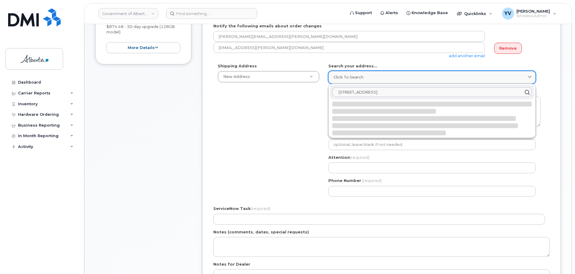
select select
type textarea "140-10155 102 St NW EDMONTON AB T5J 4G8 CANADA"
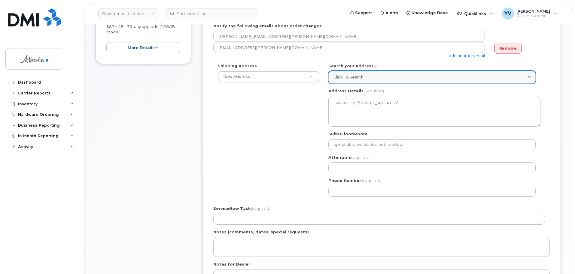
click at [372, 79] on div "Click to search" at bounding box center [431, 77] width 197 height 6
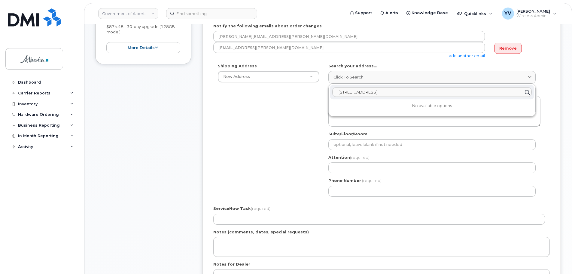
drag, startPoint x: 377, startPoint y: 92, endPoint x: 312, endPoint y: 96, distance: 65.6
click at [311, 96] on div "Shipping Address New Address New Address 1240 Kensington Rd NW 10001 Hoppe Aven…" at bounding box center [379, 132] width 332 height 138
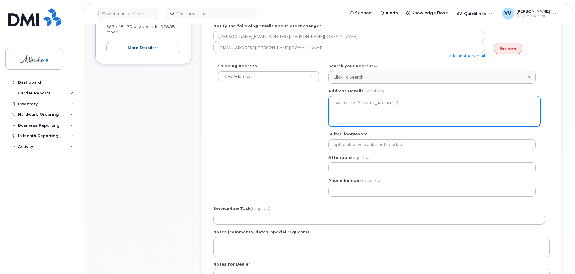
drag, startPoint x: 332, startPoint y: 104, endPoint x: 414, endPoint y: 132, distance: 86.9
click at [414, 132] on div "AB Edmonton Search your address... Click to search 10155 - 102 Street No availa…" at bounding box center [434, 132] width 221 height 138
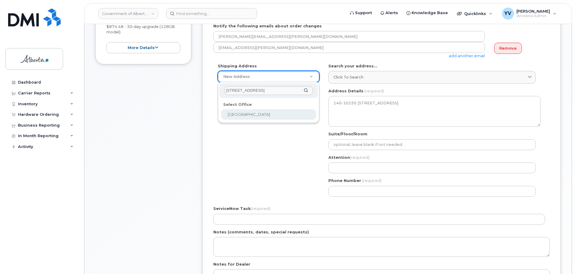
type input "10155 - 102 Street"
select select
type textarea "10155 - 102 Street Edmonton Alberta T5J4G8"
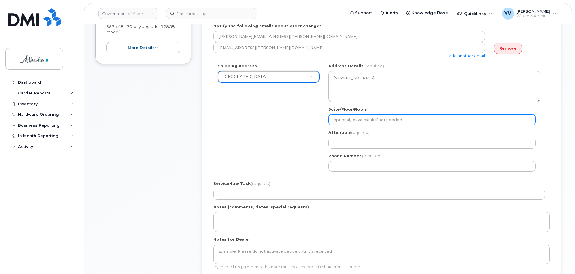
click at [343, 119] on input "Suite/Floor/Room" at bounding box center [431, 119] width 207 height 11
paste input "11 Floor"
select select
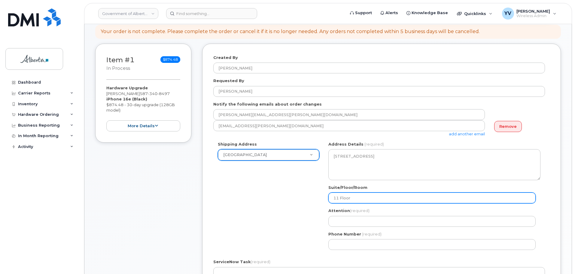
scroll to position [66, 0]
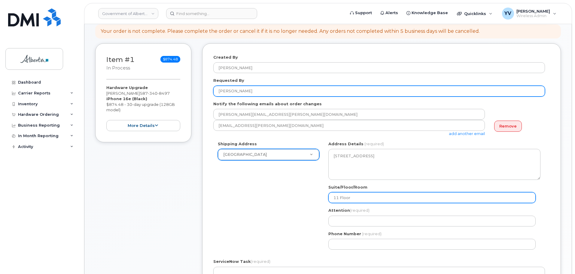
type input "11 Floor"
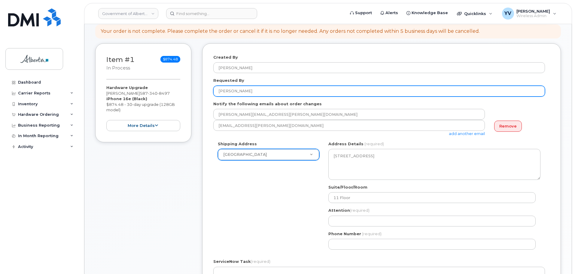
drag, startPoint x: 257, startPoint y: 89, endPoint x: 218, endPoint y: 90, distance: 39.4
click at [218, 90] on input "[PERSON_NAME]" at bounding box center [379, 91] width 332 height 11
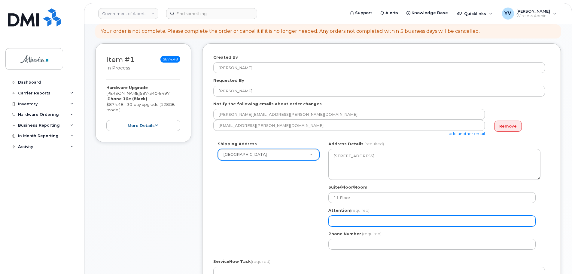
click at [343, 218] on input "Attention (required)" at bounding box center [431, 220] width 207 height 11
paste input "[PERSON_NAME]"
select select
type input "[PERSON_NAME]"
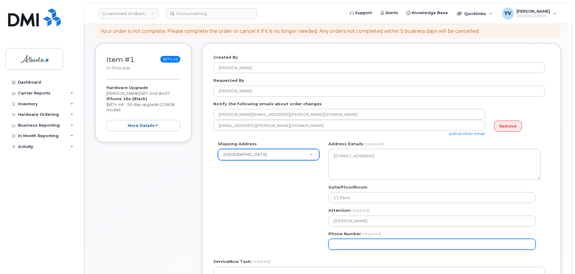
click at [335, 245] on input "Phone Number" at bounding box center [431, 243] width 207 height 11
paste input "5875458241"
select select
type input "5875458241"
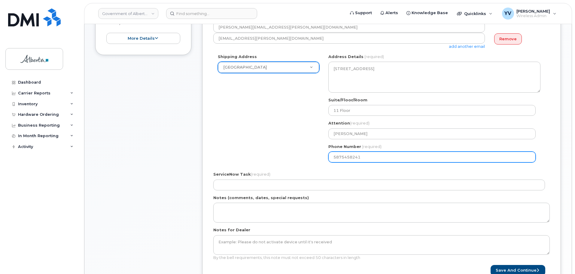
scroll to position [180, 0]
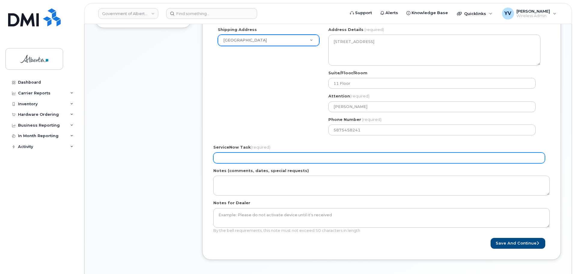
click at [224, 153] on input "ServiceNow Task (required)" at bounding box center [379, 157] width 332 height 11
paste input "SCTASK0860406"
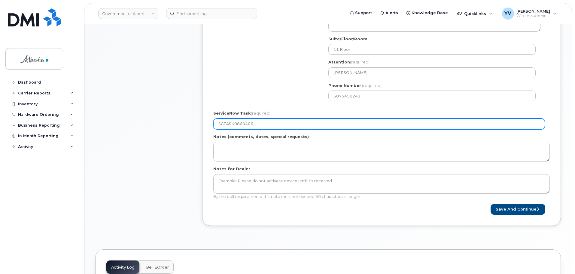
scroll to position [243, 0]
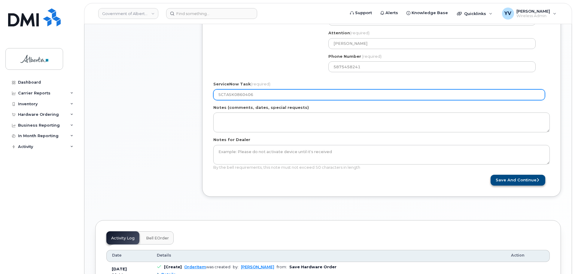
type input "SCTASK0860406"
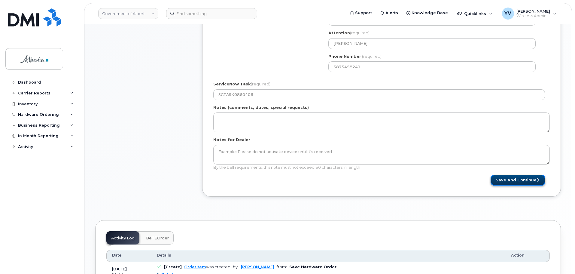
click at [520, 180] on button "Save and Continue" at bounding box center [517, 179] width 55 height 11
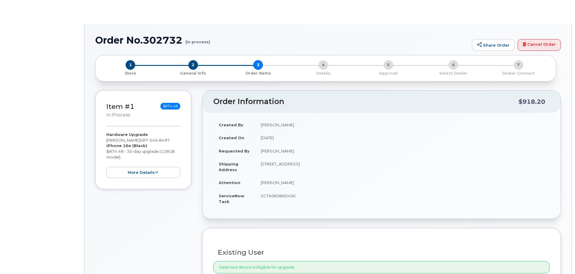
type input "[PERSON_NAME]"
type input "[PERSON_NAME][EMAIL_ADDRESS][PERSON_NAME][DOMAIN_NAME]"
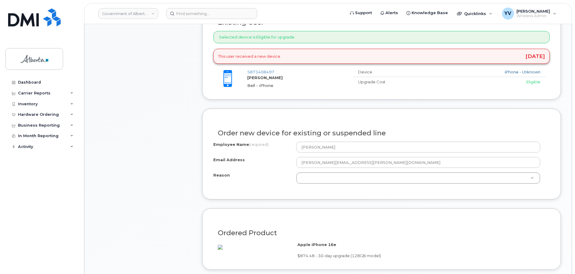
scroll to position [256, 0]
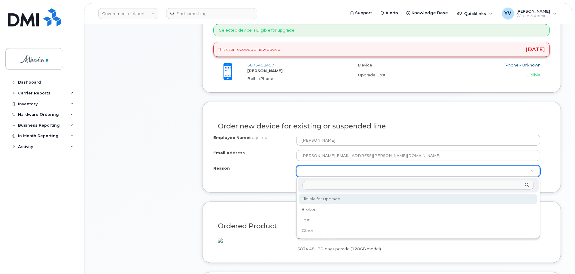
select select "eligible_for_upgrade"
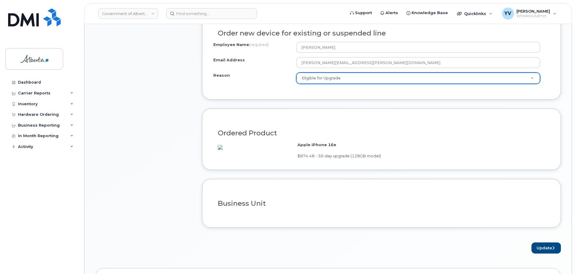
scroll to position [367, 0]
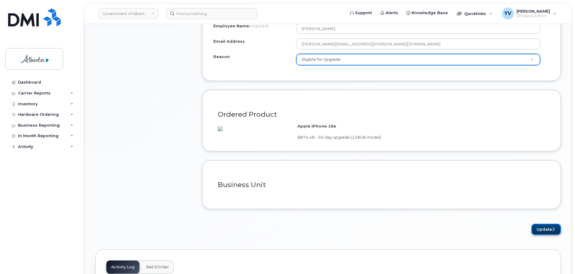
click at [549, 235] on button "Update" at bounding box center [545, 228] width 29 height 11
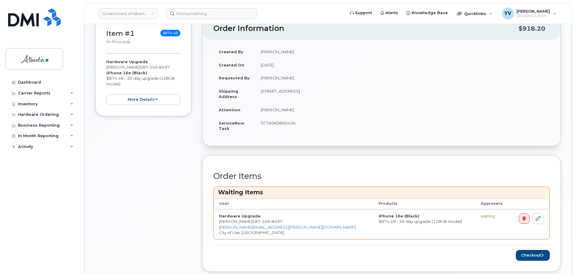
scroll to position [144, 0]
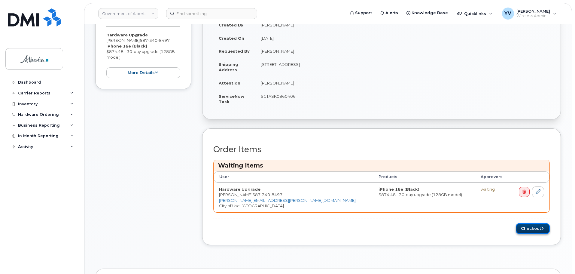
click at [535, 226] on button "Checkout" at bounding box center [533, 228] width 34 height 11
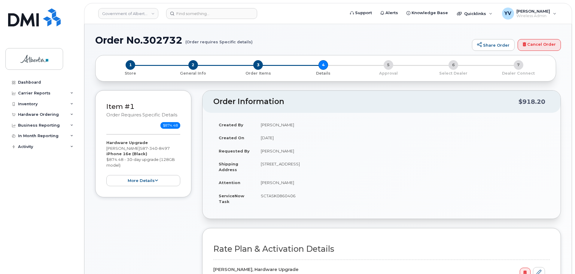
select select
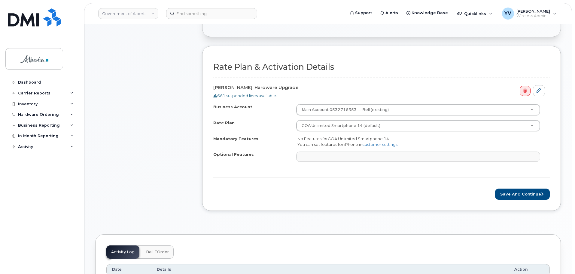
scroll to position [182, 0]
click at [518, 189] on button "Save and Continue" at bounding box center [522, 193] width 55 height 11
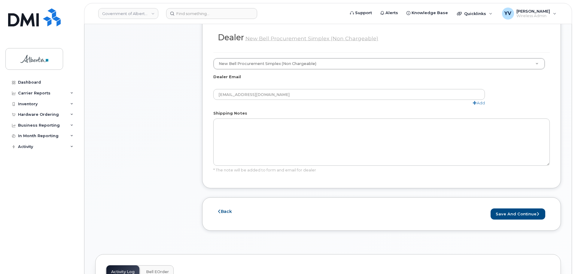
scroll to position [317, 0]
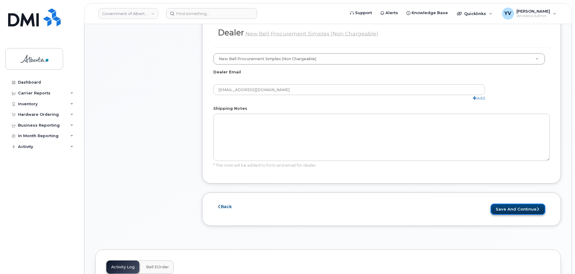
click at [522, 203] on button "Save and Continue" at bounding box center [517, 208] width 55 height 11
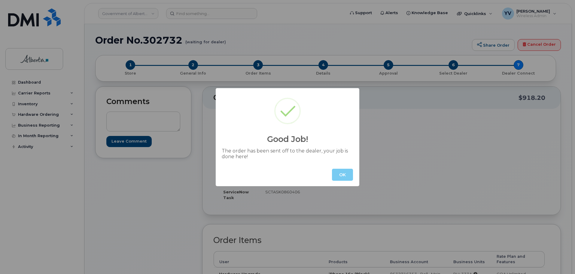
click at [346, 173] on button "OK" at bounding box center [342, 174] width 21 height 12
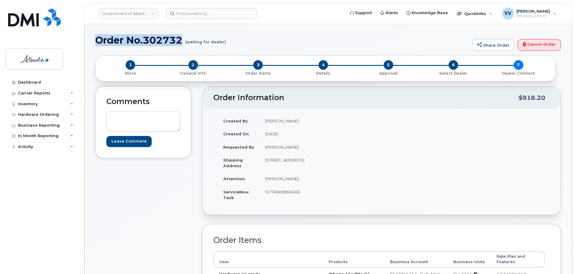
drag, startPoint x: 181, startPoint y: 39, endPoint x: 96, endPoint y: 38, distance: 85.3
click at [96, 38] on h1 "Order No.302732 (waiting for dealer)" at bounding box center [282, 40] width 374 height 11
copy h1 "Order No.302732"
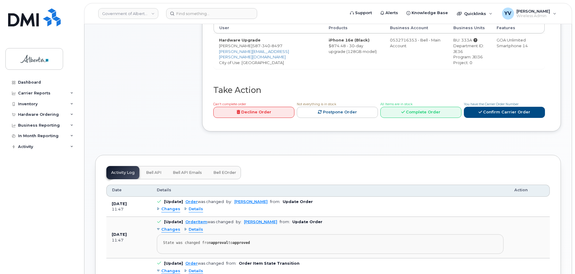
scroll to position [241, 0]
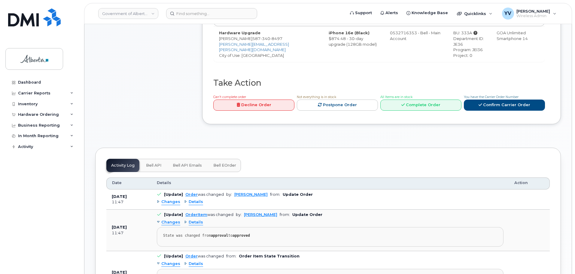
click at [150, 163] on span "Bell API" at bounding box center [153, 165] width 15 height 5
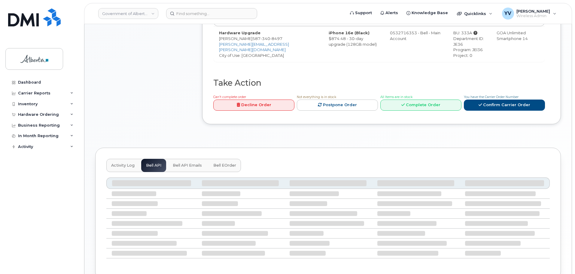
scroll to position [218, 0]
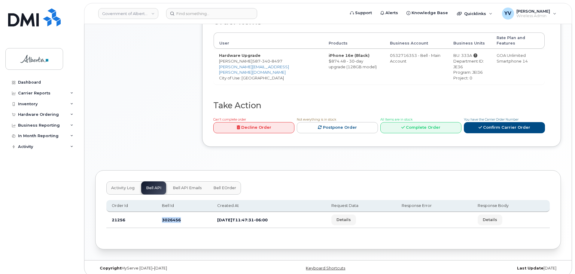
drag, startPoint x: 186, startPoint y: 214, endPoint x: 159, endPoint y: 215, distance: 27.3
click at [159, 215] on td "3026456" at bounding box center [183, 220] width 55 height 16
copy td "3026456"
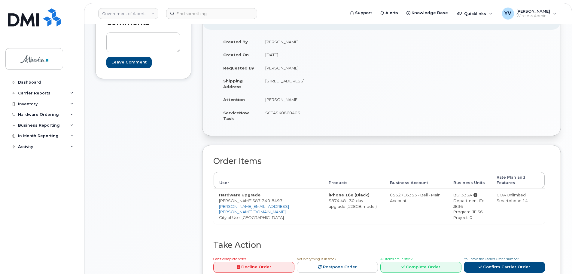
scroll to position [77, 0]
